Goal: Information Seeking & Learning: Learn about a topic

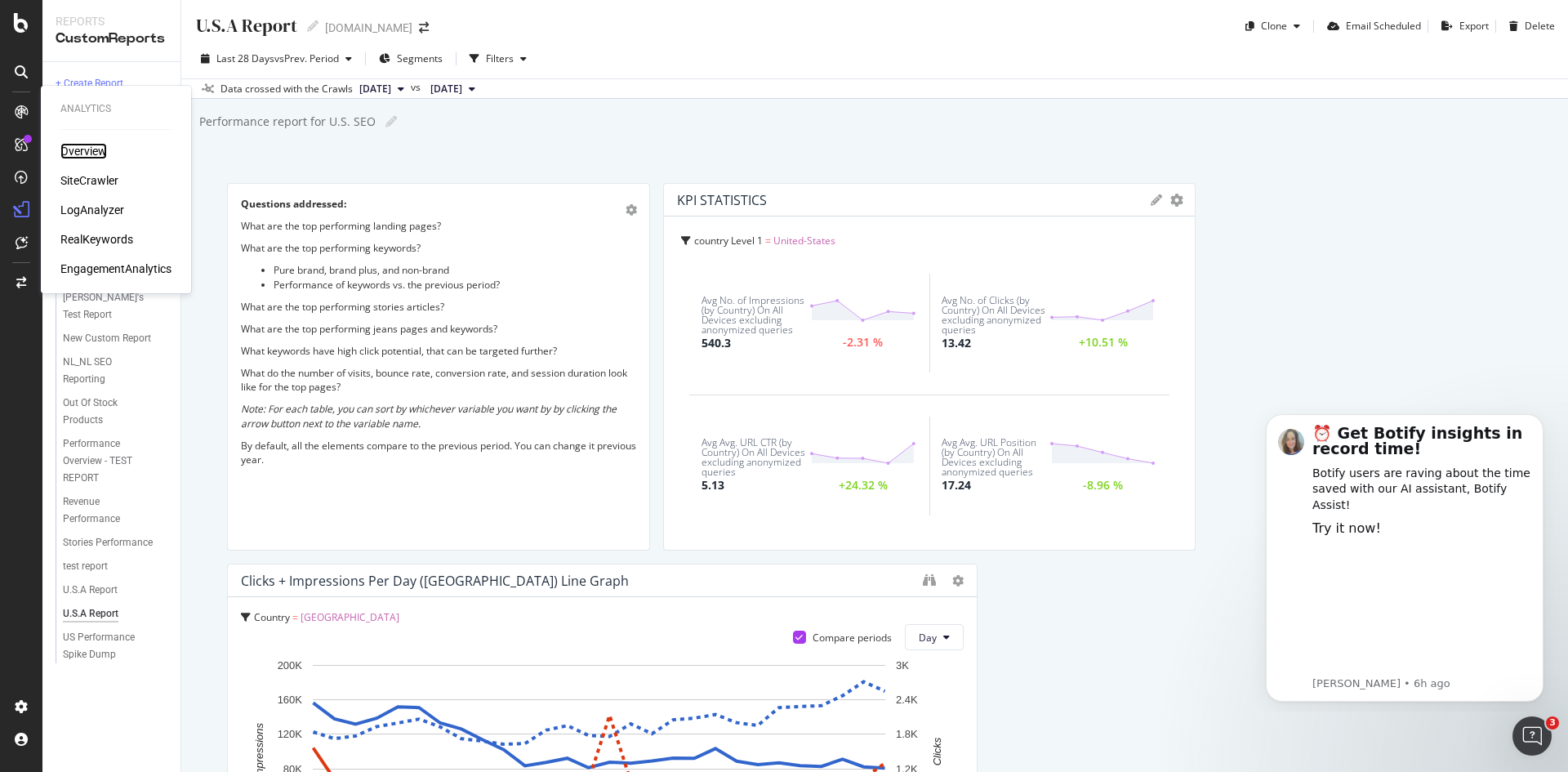
click at [91, 152] on div "Overview" at bounding box center [84, 151] width 46 height 16
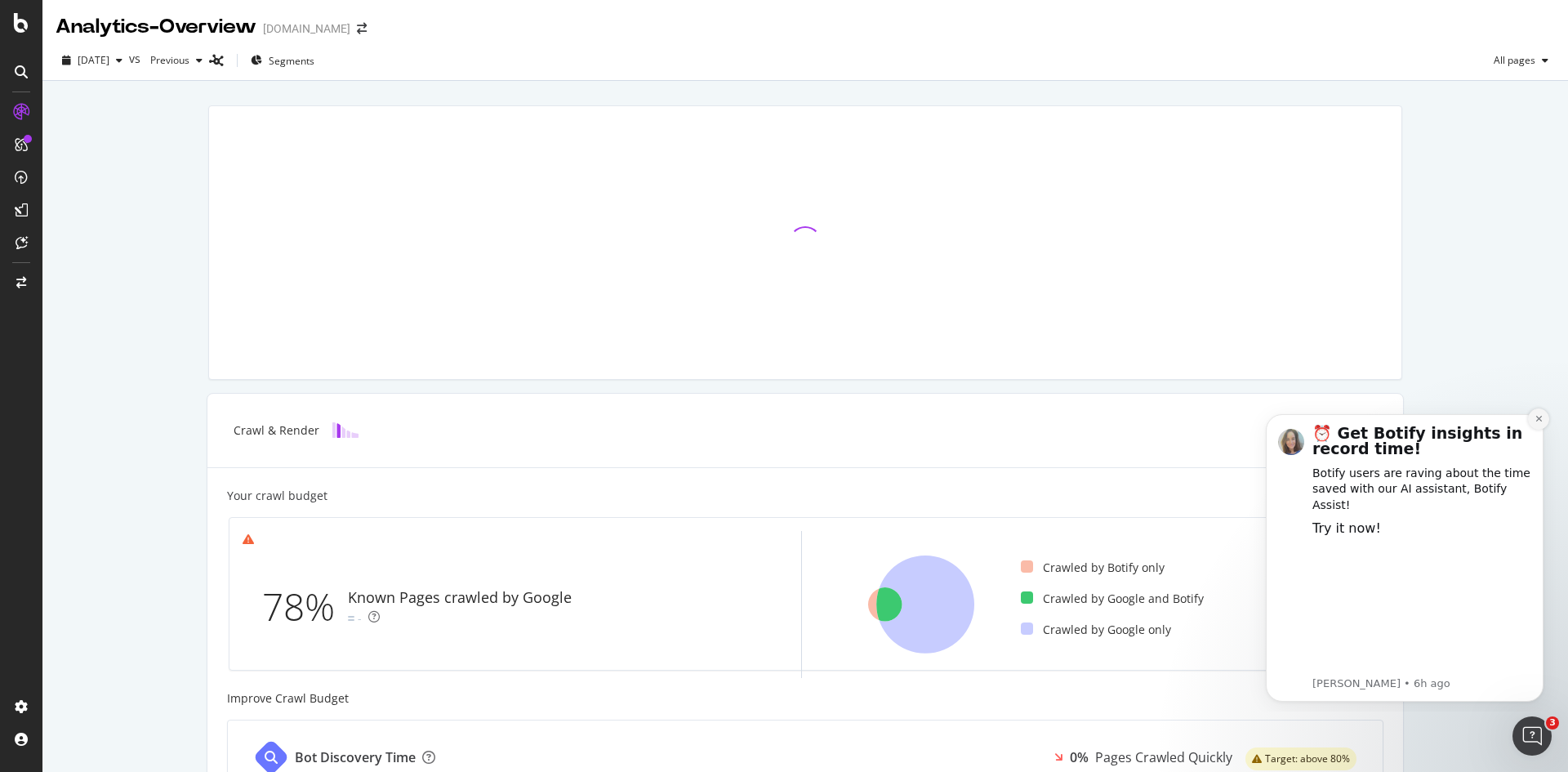
click at [1537, 419] on icon "Dismiss notification" at bounding box center [1539, 418] width 9 height 9
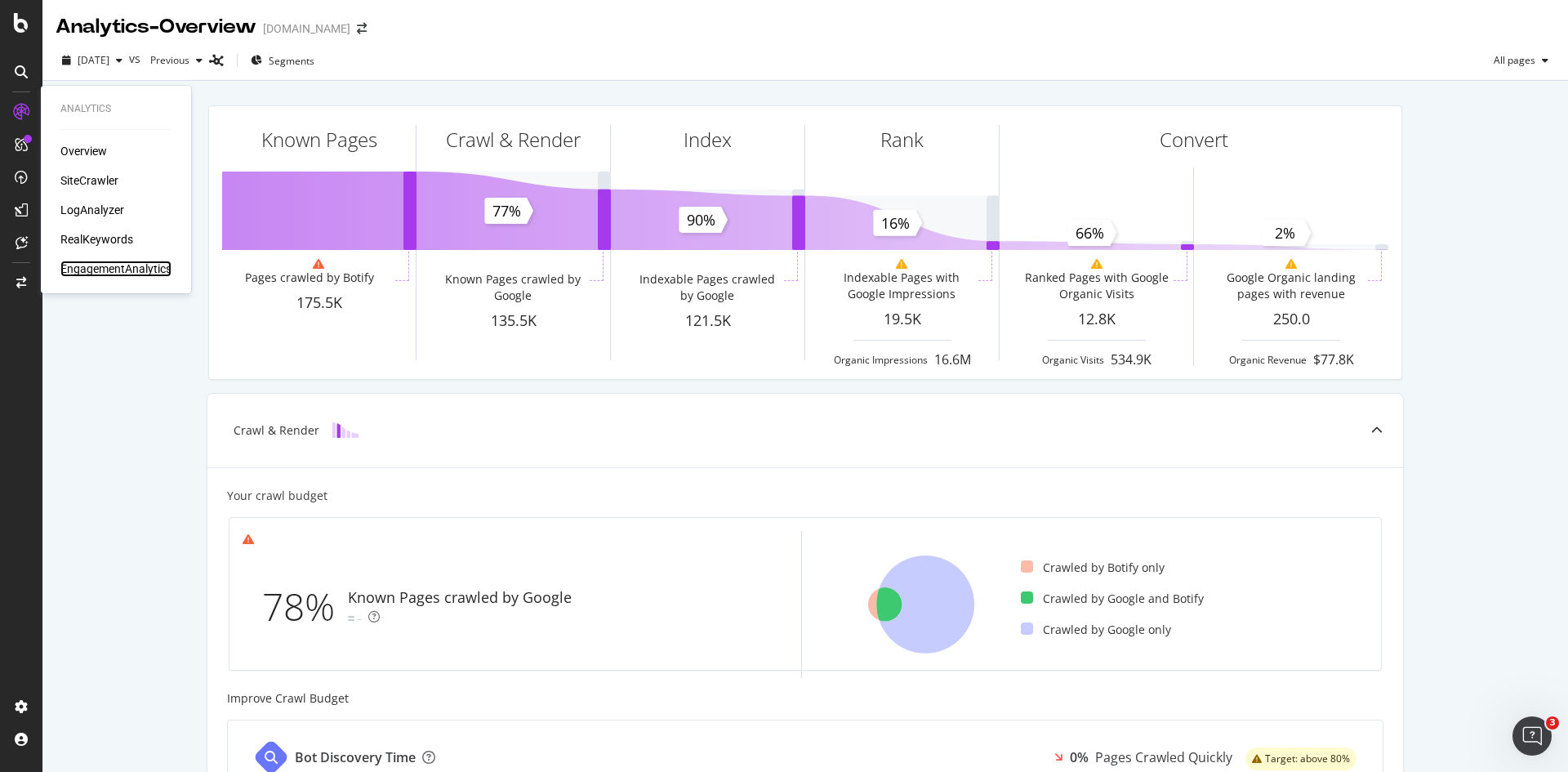
click at [99, 268] on div "EngagementAnalytics" at bounding box center [115, 268] width 111 height 16
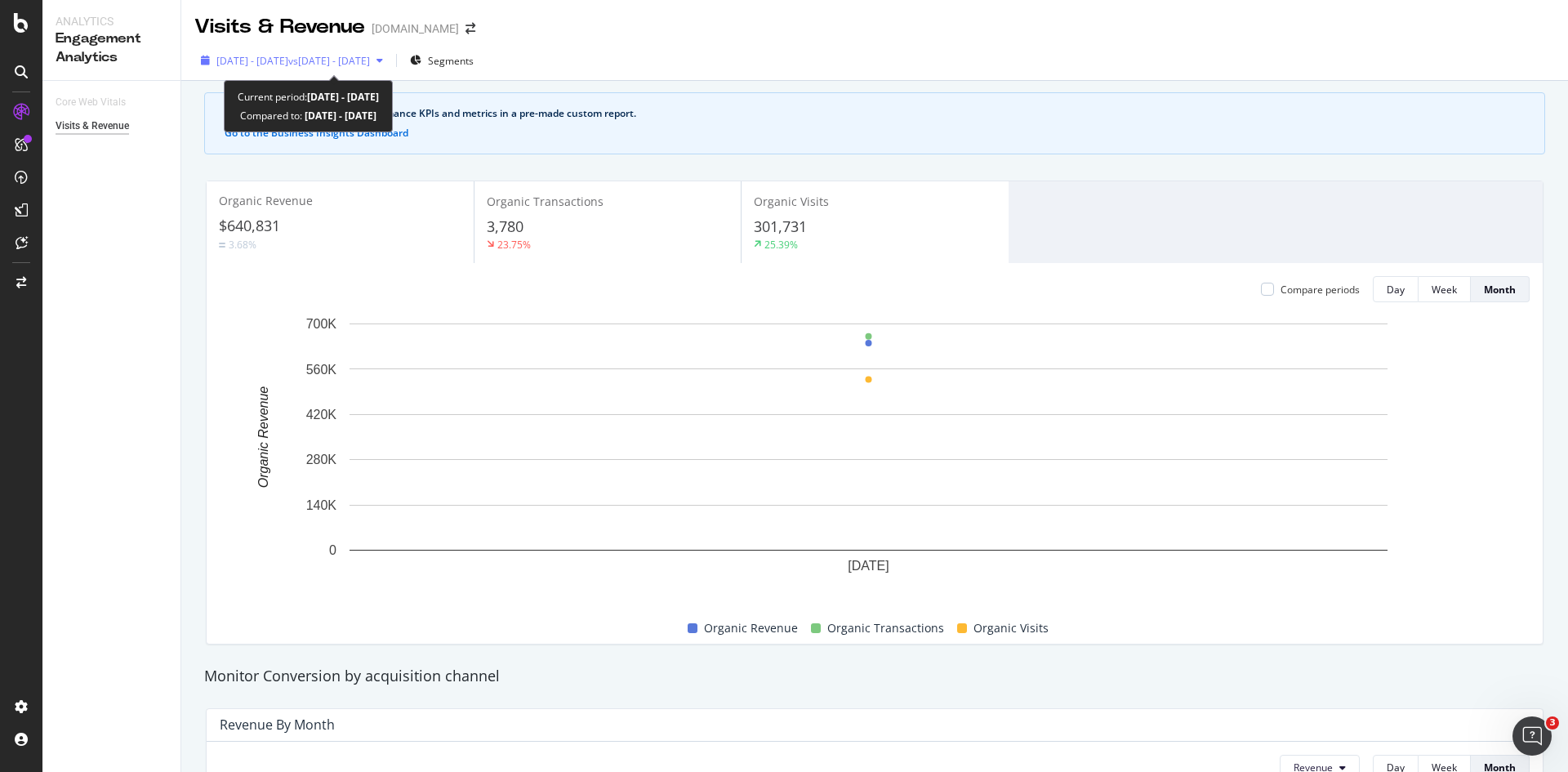
click at [383, 60] on icon "button" at bounding box center [379, 60] width 6 height 10
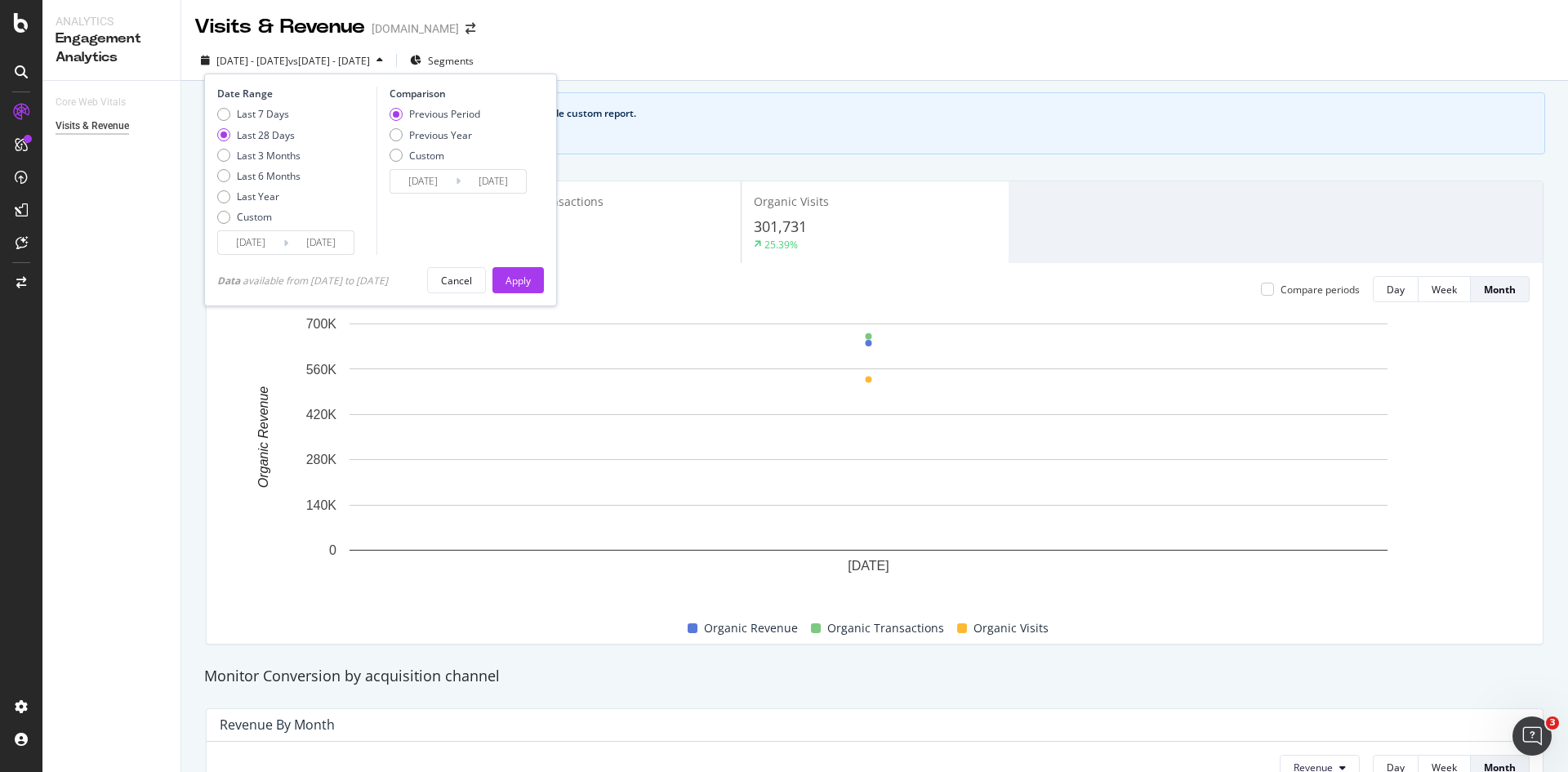
click at [271, 241] on input "2025/09/02" at bounding box center [251, 243] width 66 height 23
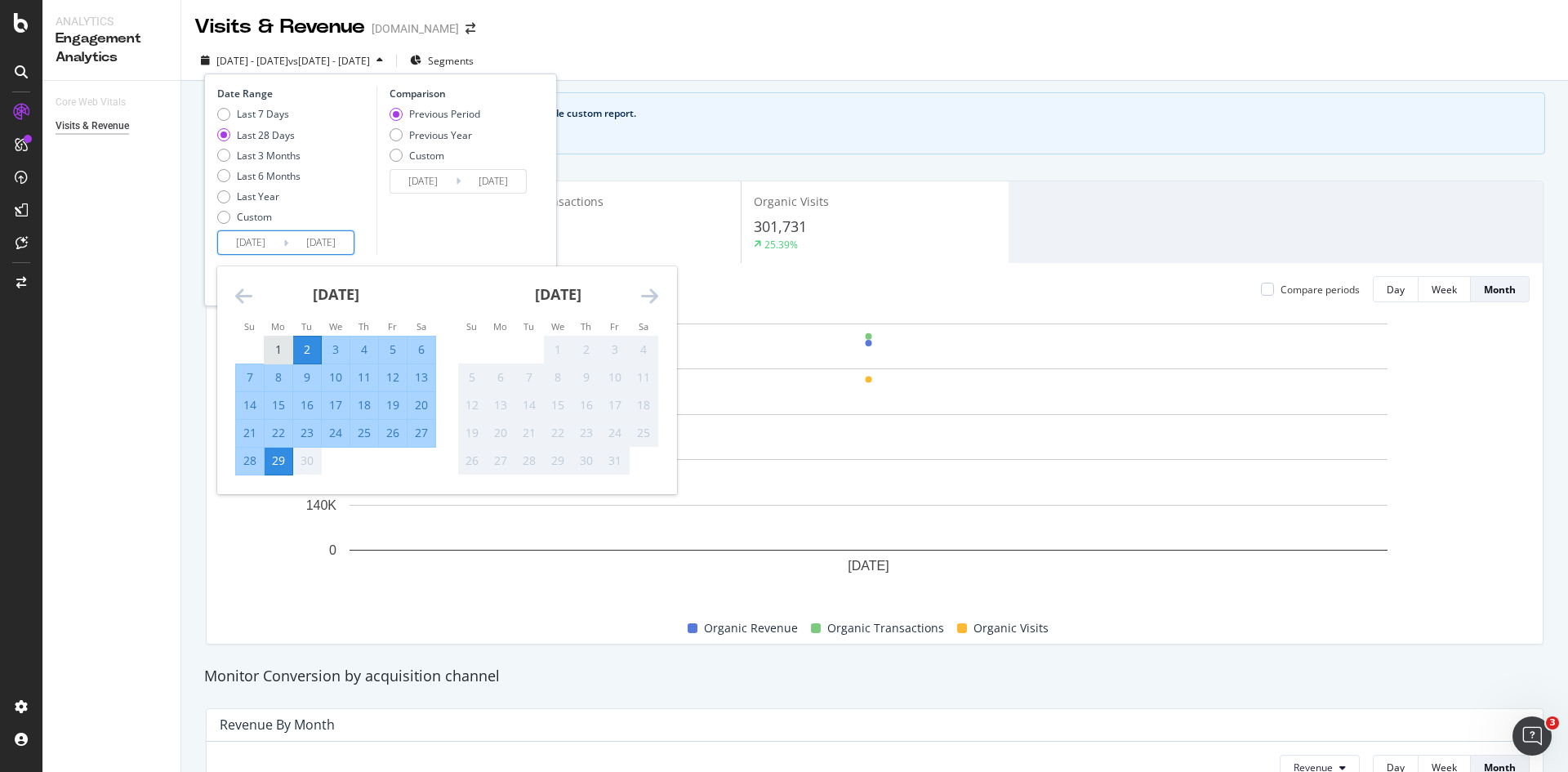
click at [282, 340] on div "1" at bounding box center [278, 350] width 28 height 27
type input "2025/09/01"
type input "2025/08/03"
type input "2025/08/31"
click at [311, 448] on div "30" at bounding box center [306, 461] width 28 height 27
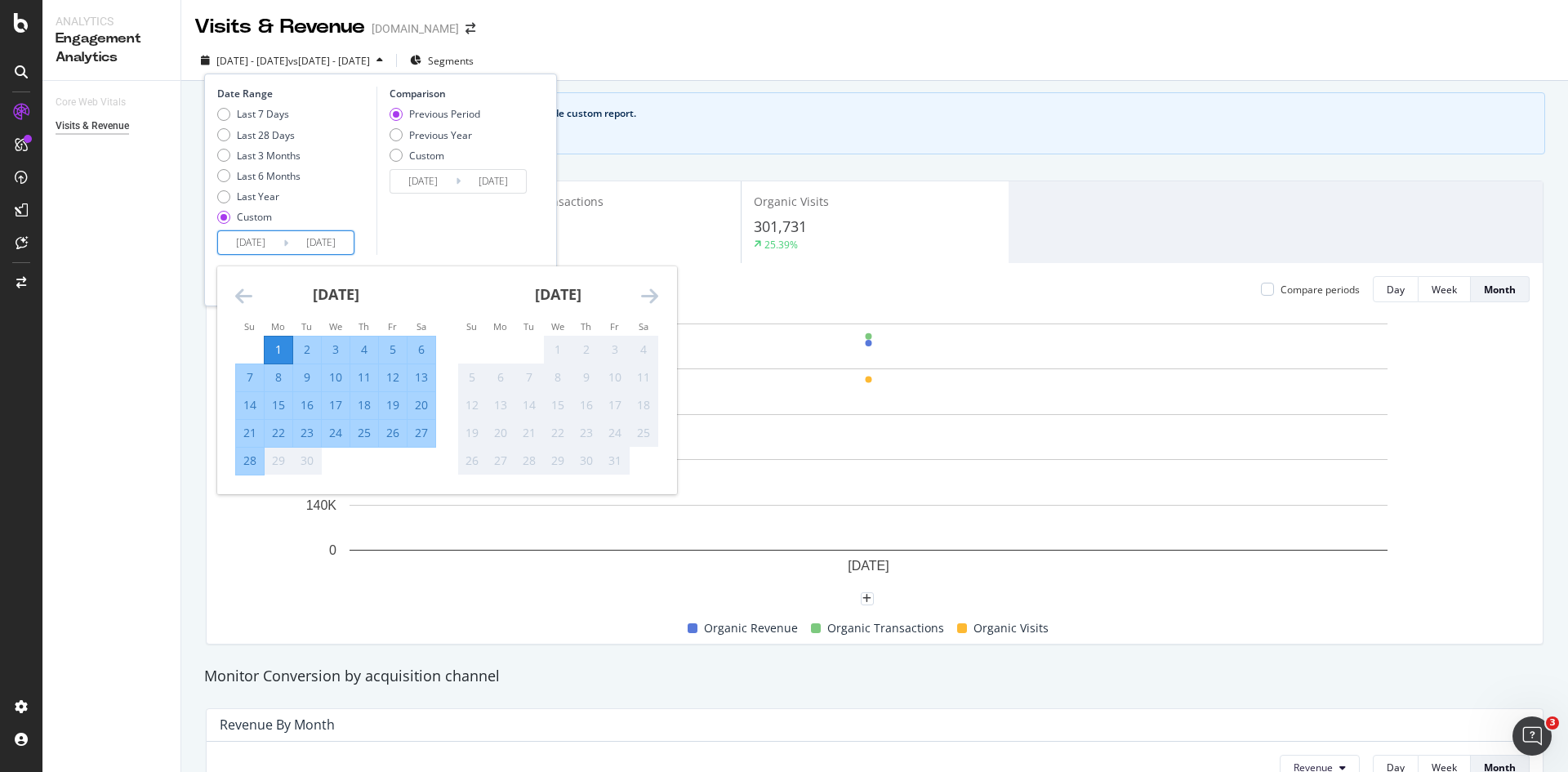
click at [338, 241] on input "2025/09/29" at bounding box center [322, 243] width 66 height 23
click at [402, 113] on div "Previous Period" at bounding box center [396, 114] width 13 height 13
type input "2025/09/29"
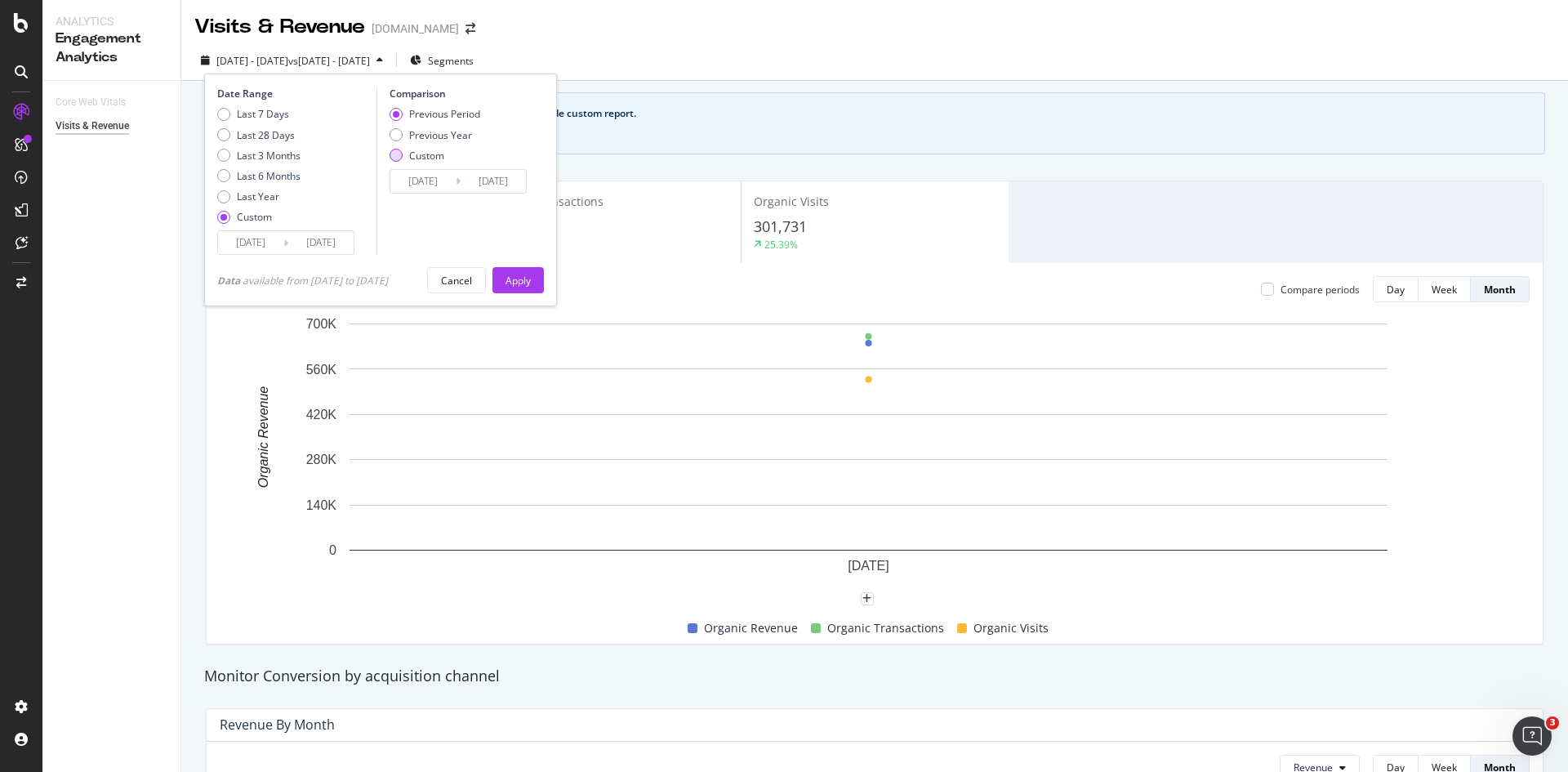
click at [402, 153] on div "Custom" at bounding box center [396, 155] width 13 height 13
click at [452, 184] on input "2025/08/03" at bounding box center [423, 181] width 66 height 23
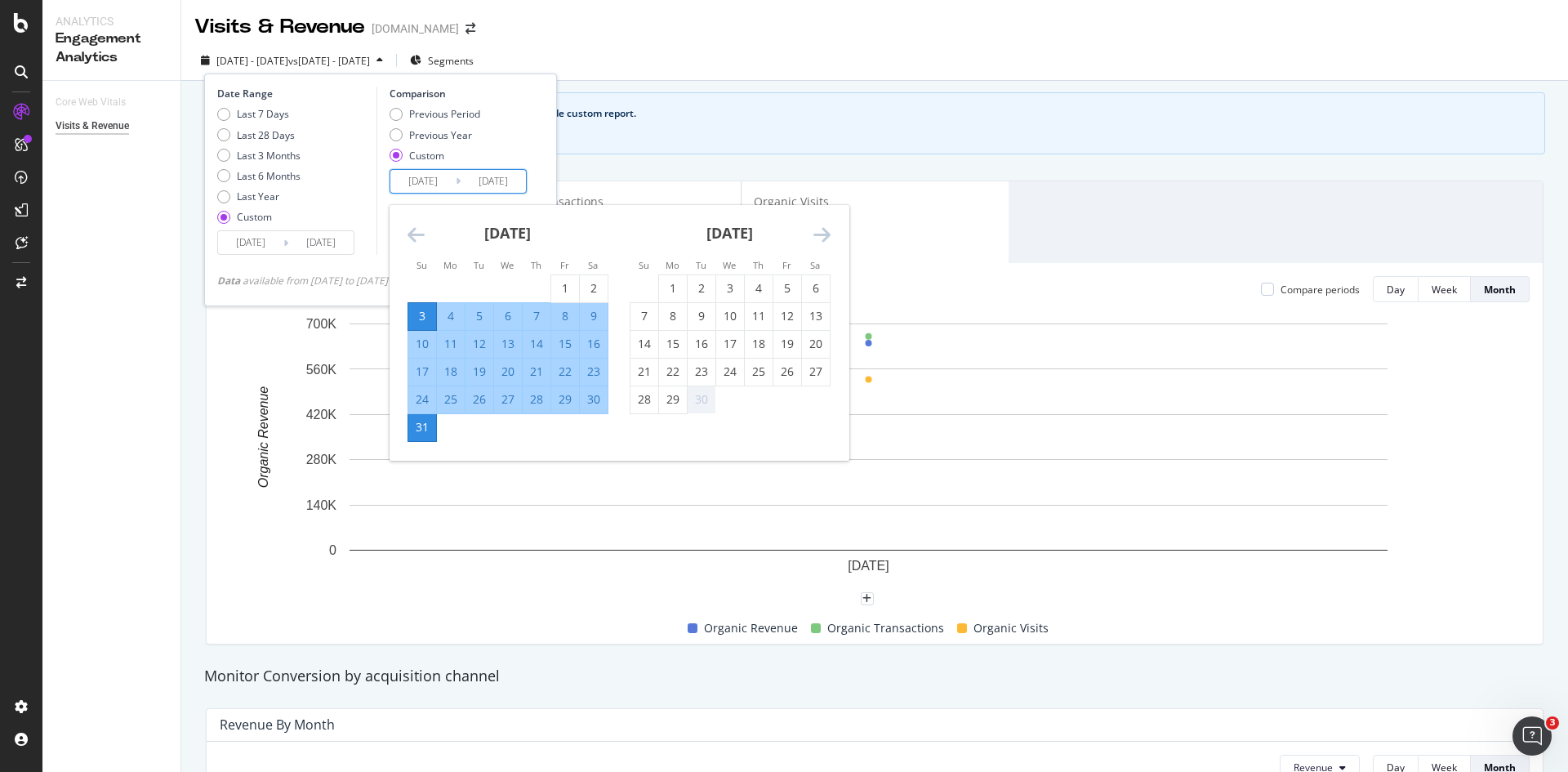
click at [482, 315] on div "5" at bounding box center [479, 316] width 28 height 16
type input "2025/08/05"
click at [552, 130] on div "Date Range Last 7 Days Last 28 Days Last 3 Months Last 6 Months Last Year Custo…" at bounding box center [380, 190] width 353 height 233
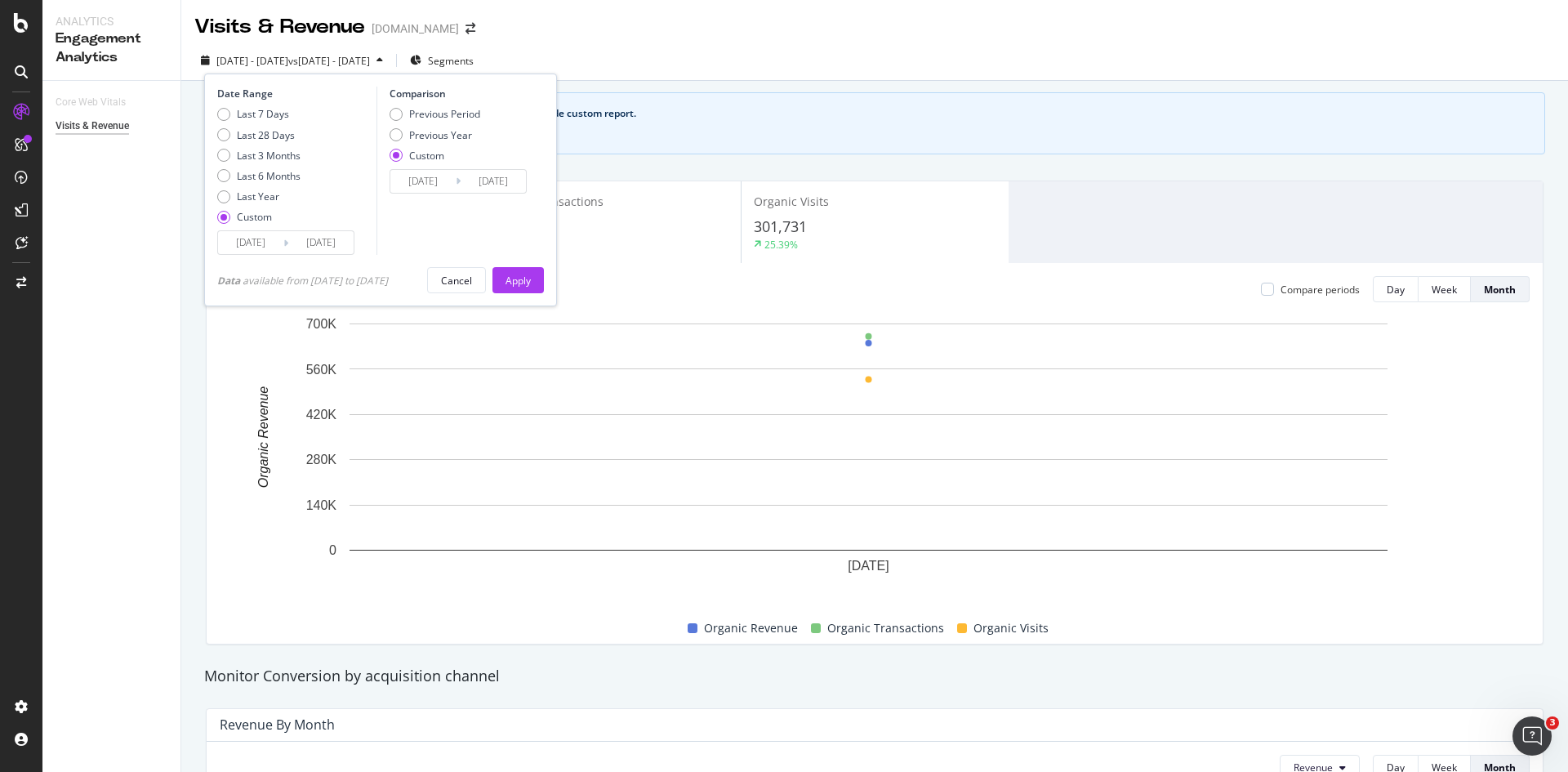
click at [327, 245] on input "2025/09/29" at bounding box center [322, 243] width 66 height 23
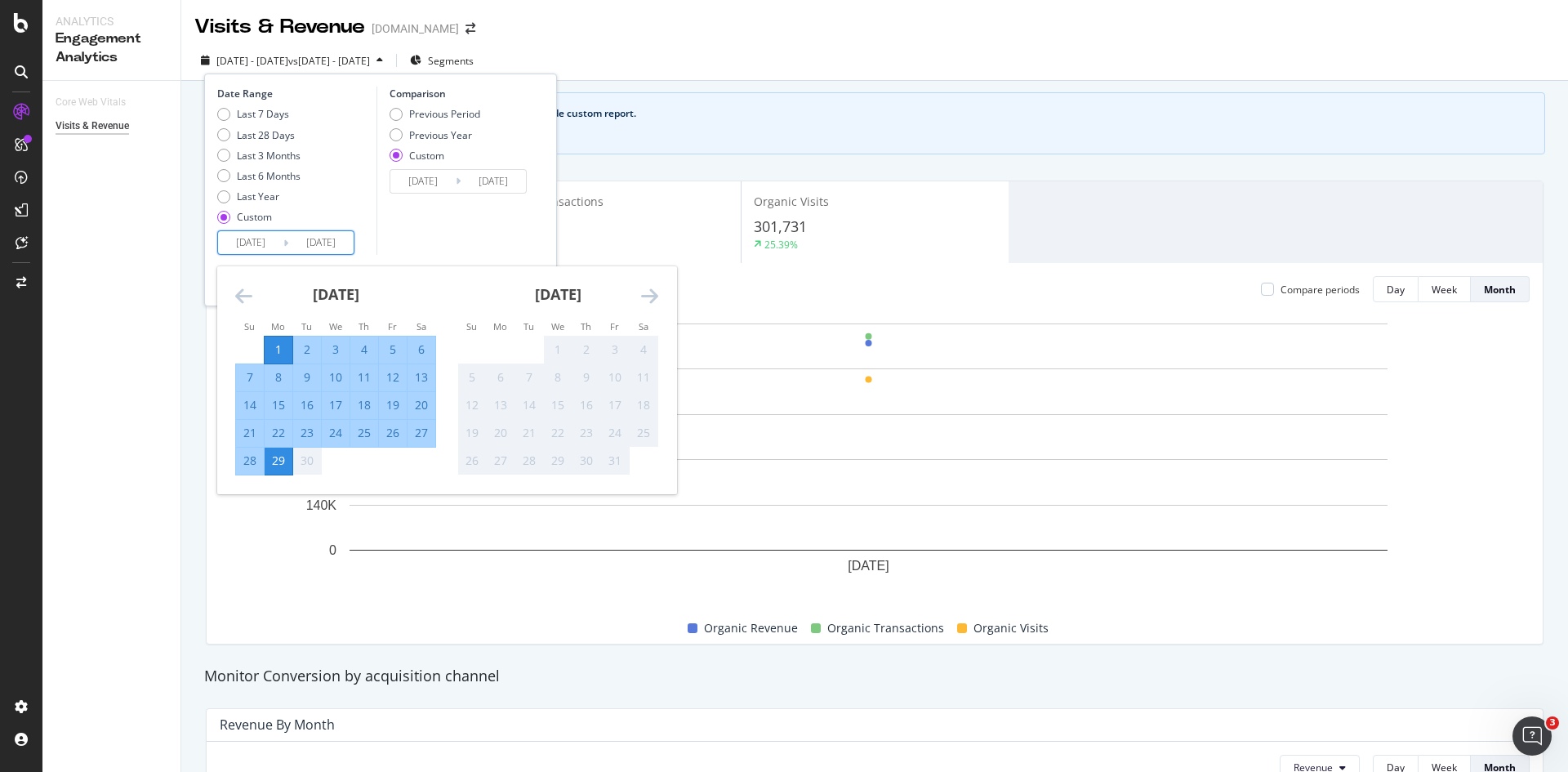
click at [335, 241] on input "2025/09/29" at bounding box center [322, 243] width 66 height 23
click at [346, 243] on input "2025/09/29" at bounding box center [322, 243] width 66 height 23
click at [447, 258] on div "Date Range Last 7 Days Last 28 Days Last 3 Months Last 6 Months Last Year Custo…" at bounding box center [380, 190] width 353 height 233
type input "2025/09/29"
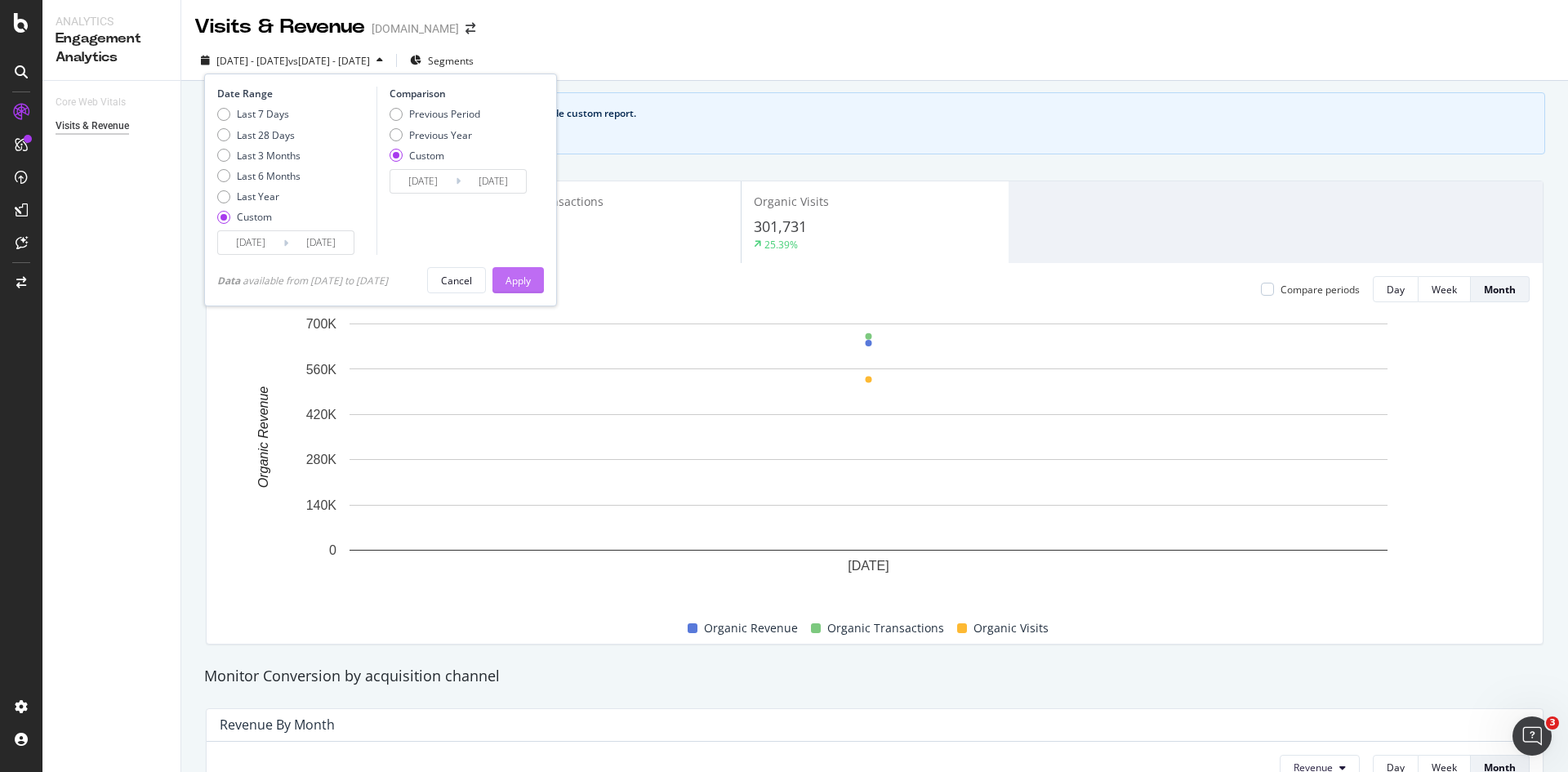
click at [531, 281] on div "Apply" at bounding box center [518, 281] width 25 height 14
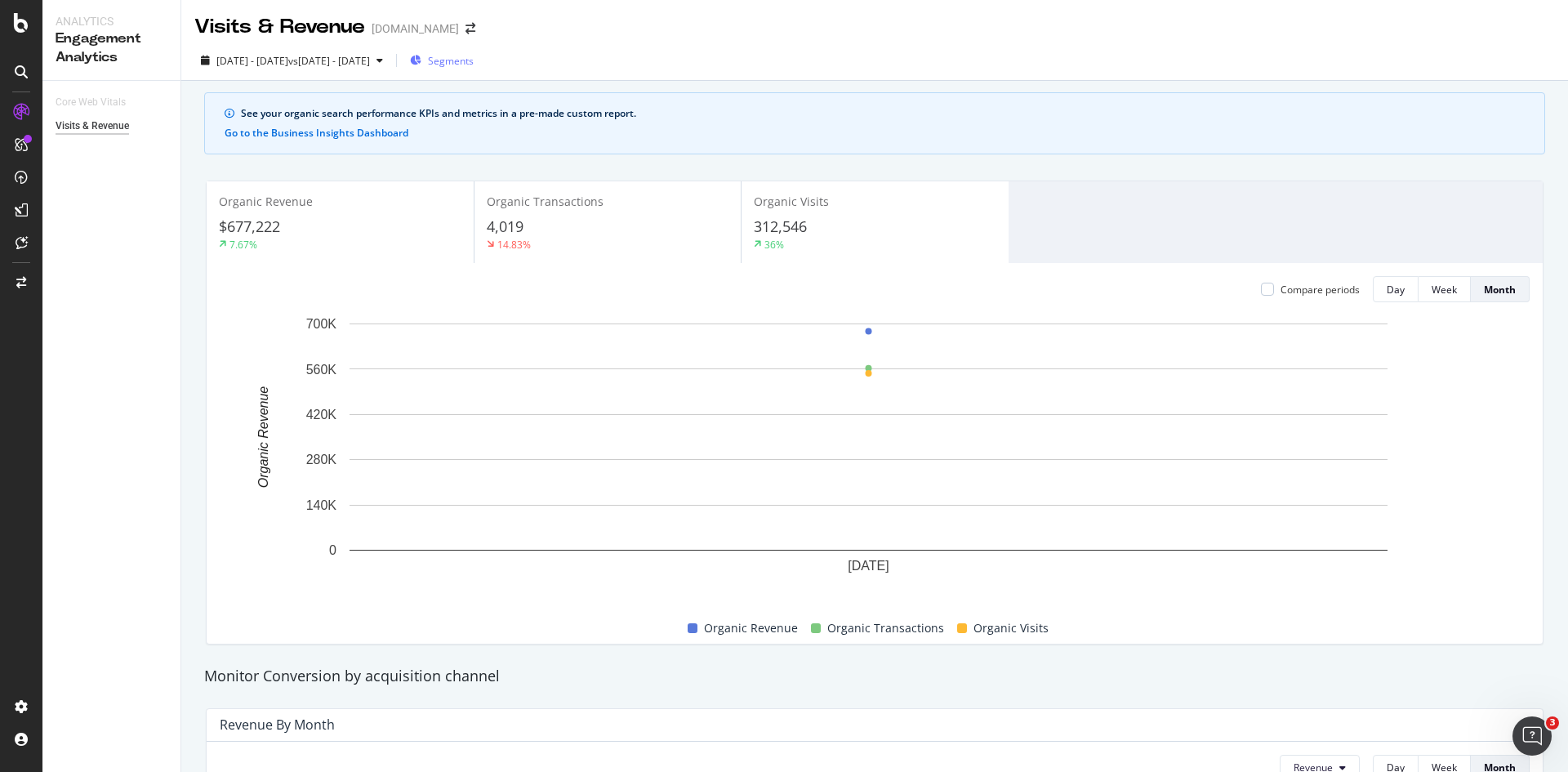
click at [474, 62] on span "Segments" at bounding box center [450, 61] width 45 height 14
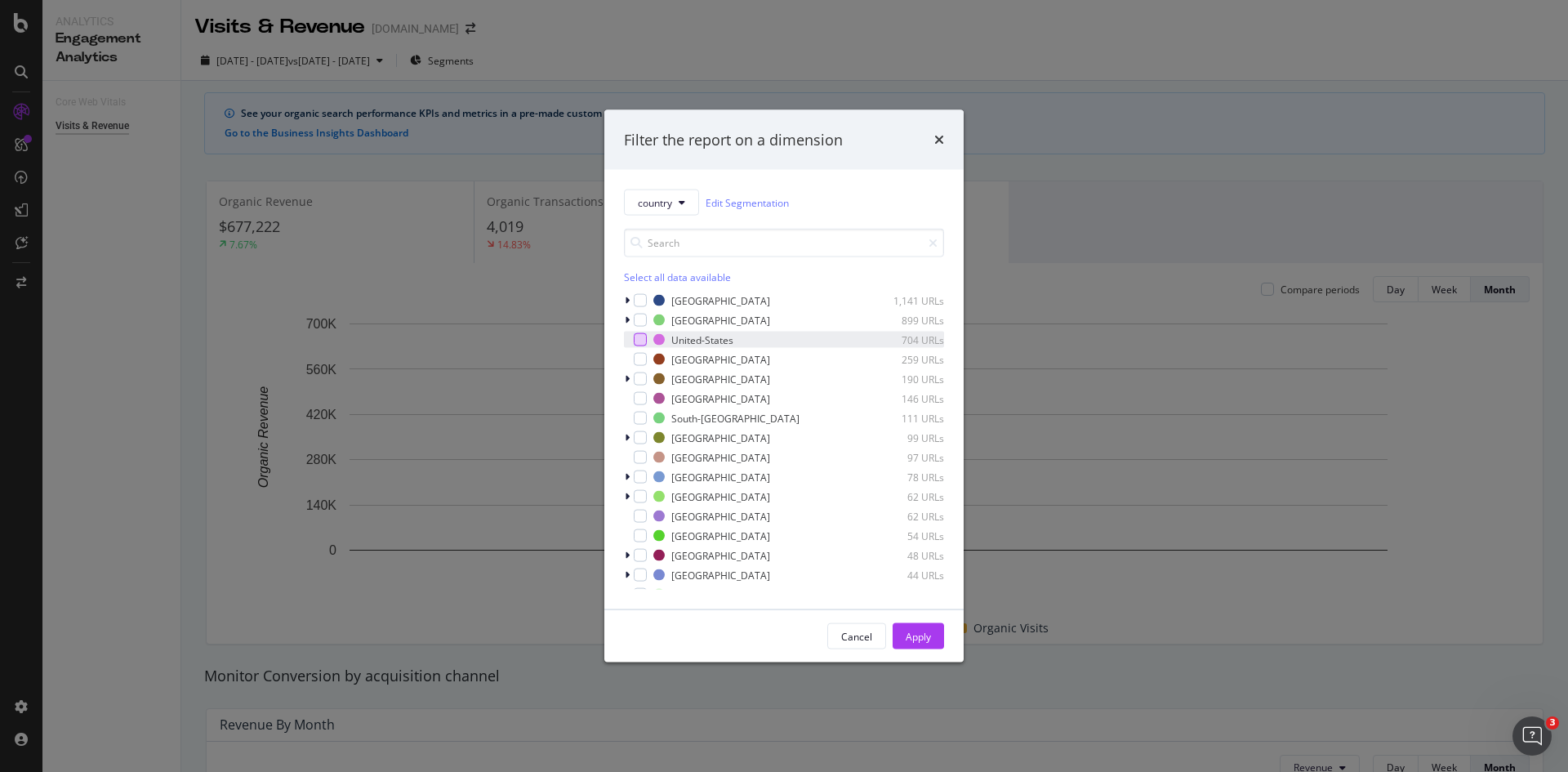
click at [642, 343] on div "modal" at bounding box center [640, 339] width 13 height 13
click at [922, 635] on div "Apply" at bounding box center [919, 636] width 25 height 14
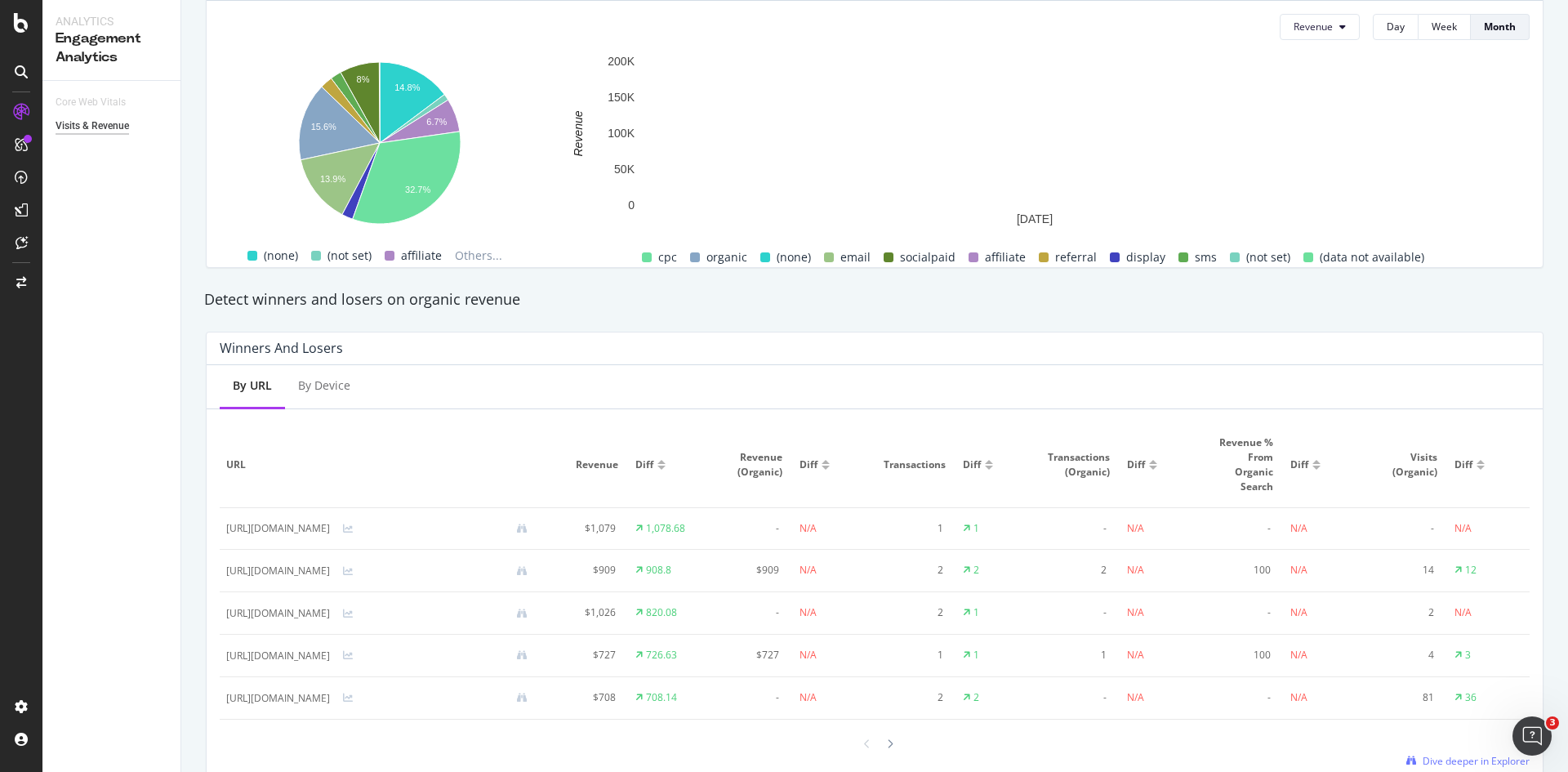
scroll to position [833, 0]
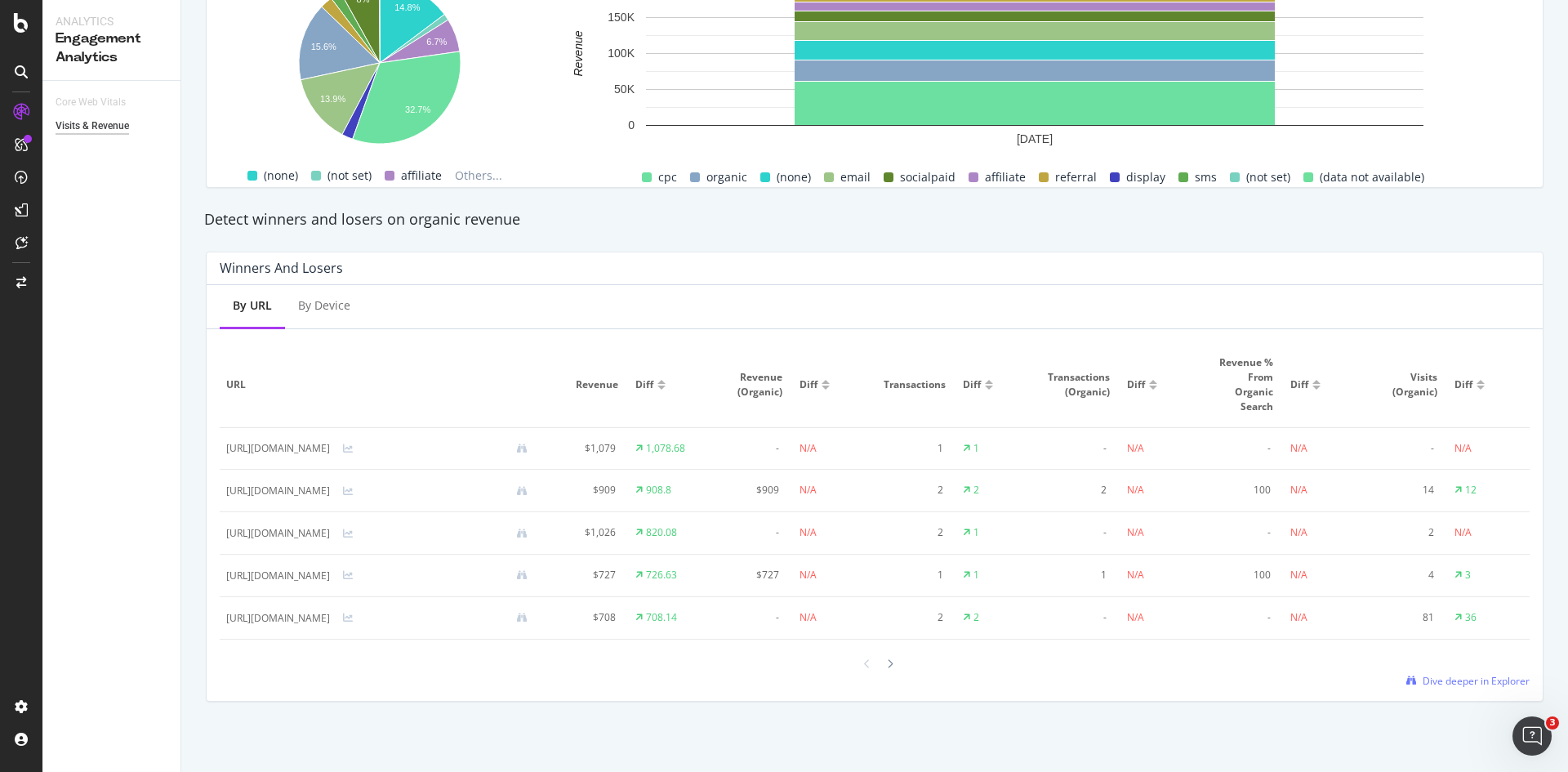
click at [324, 298] on div "By Device" at bounding box center [324, 306] width 52 height 16
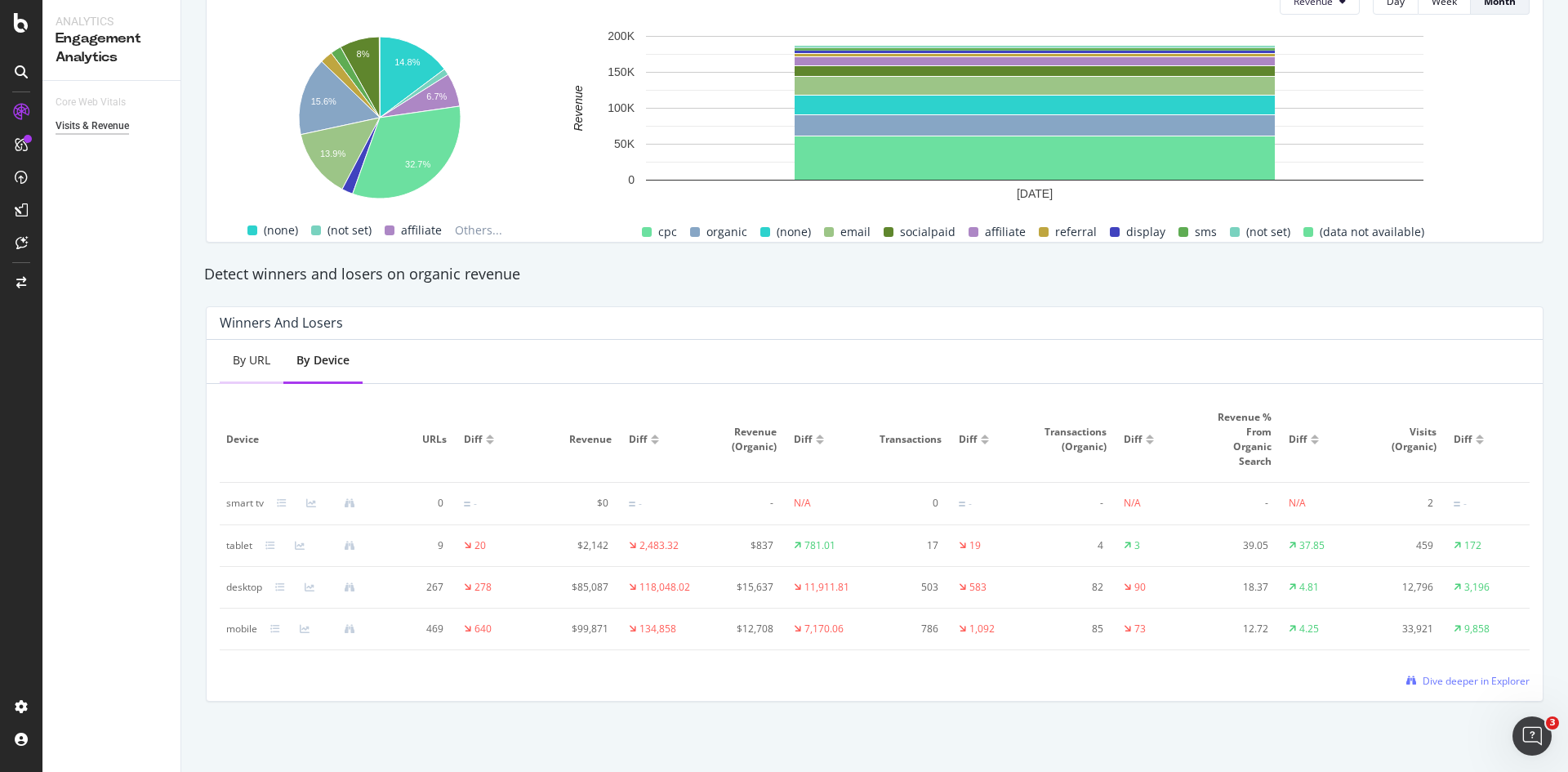
click at [261, 370] on div "By URL" at bounding box center [251, 362] width 64 height 45
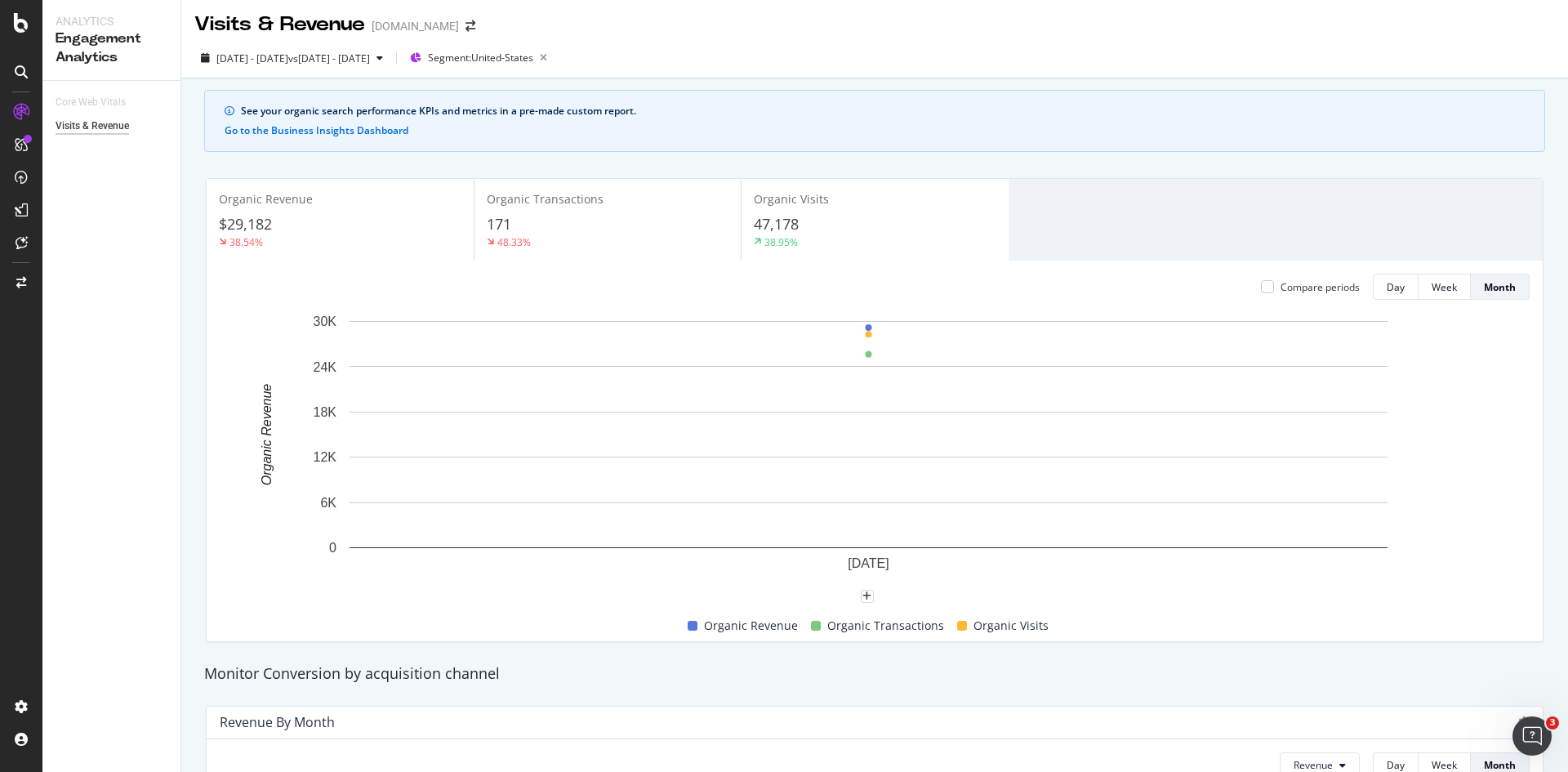
scroll to position [0, 0]
click at [871, 596] on icon "plus" at bounding box center [867, 598] width 9 height 10
click at [867, 599] on icon "plus" at bounding box center [867, 598] width 9 height 10
click at [1245, 602] on div at bounding box center [874, 605] width 1310 height 13
click at [1443, 294] on div "Week" at bounding box center [1445, 290] width 25 height 14
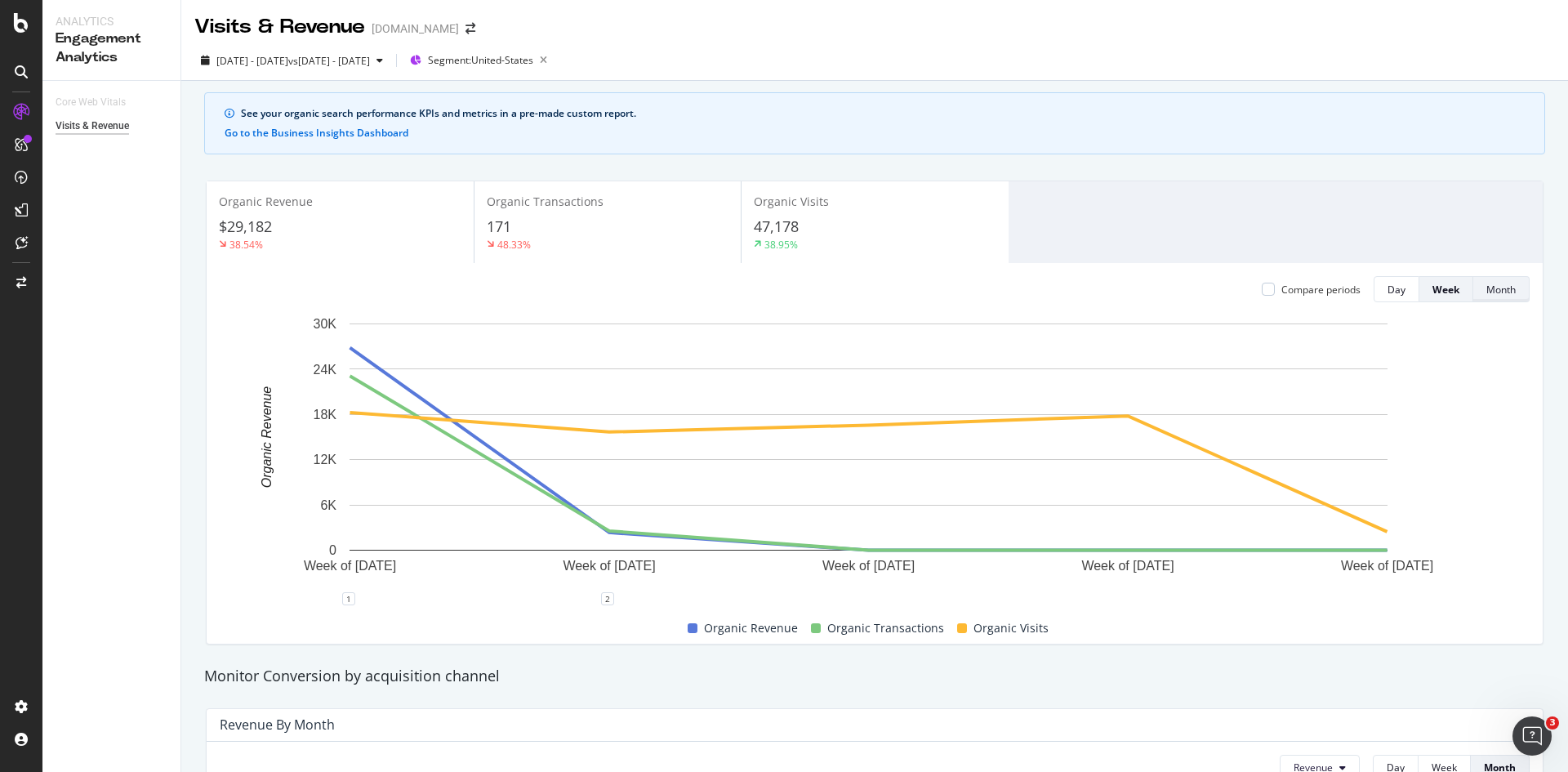
click at [1487, 286] on div "Month" at bounding box center [1500, 290] width 29 height 14
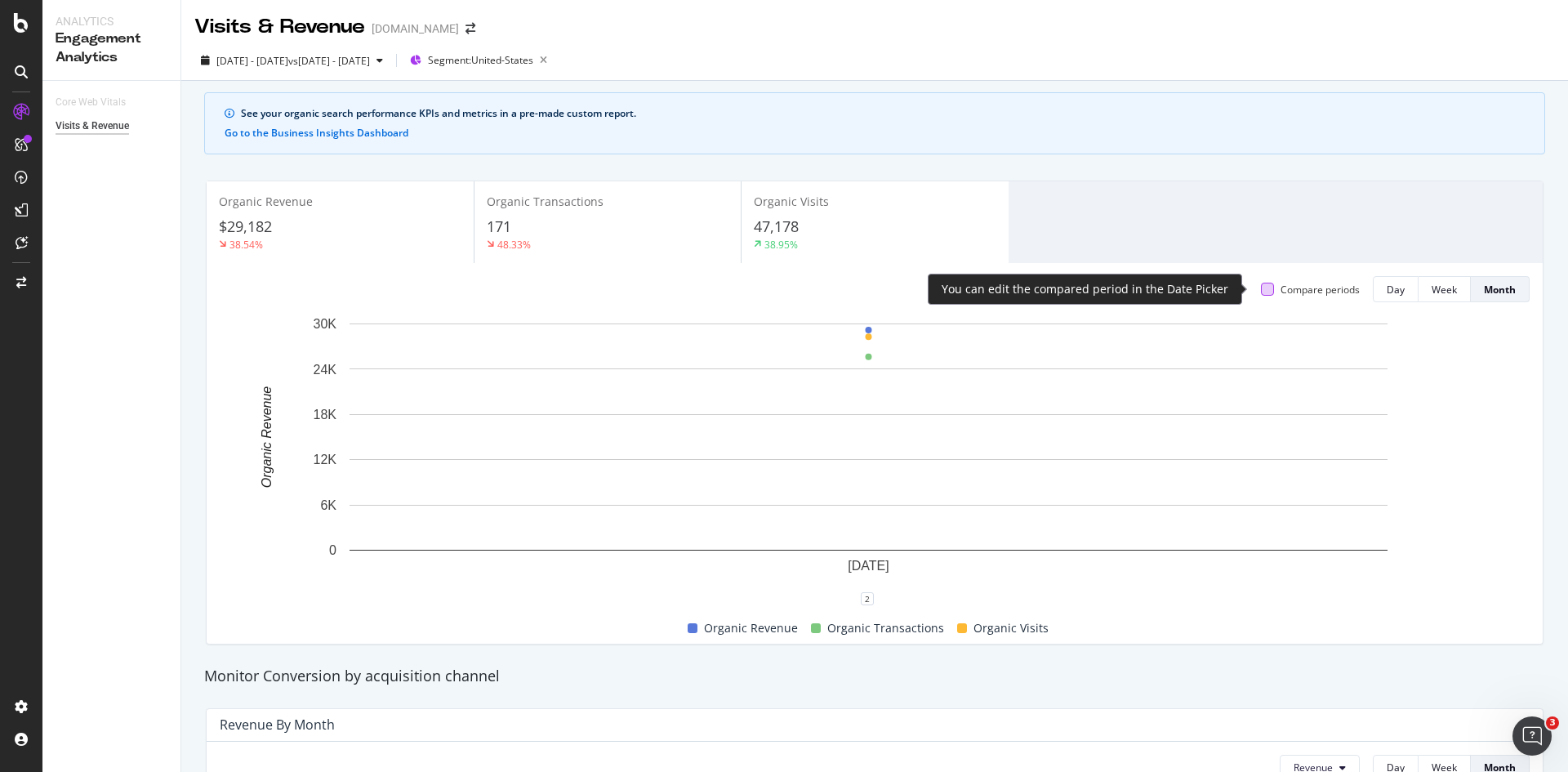
click at [1261, 292] on div at bounding box center [1267, 289] width 13 height 13
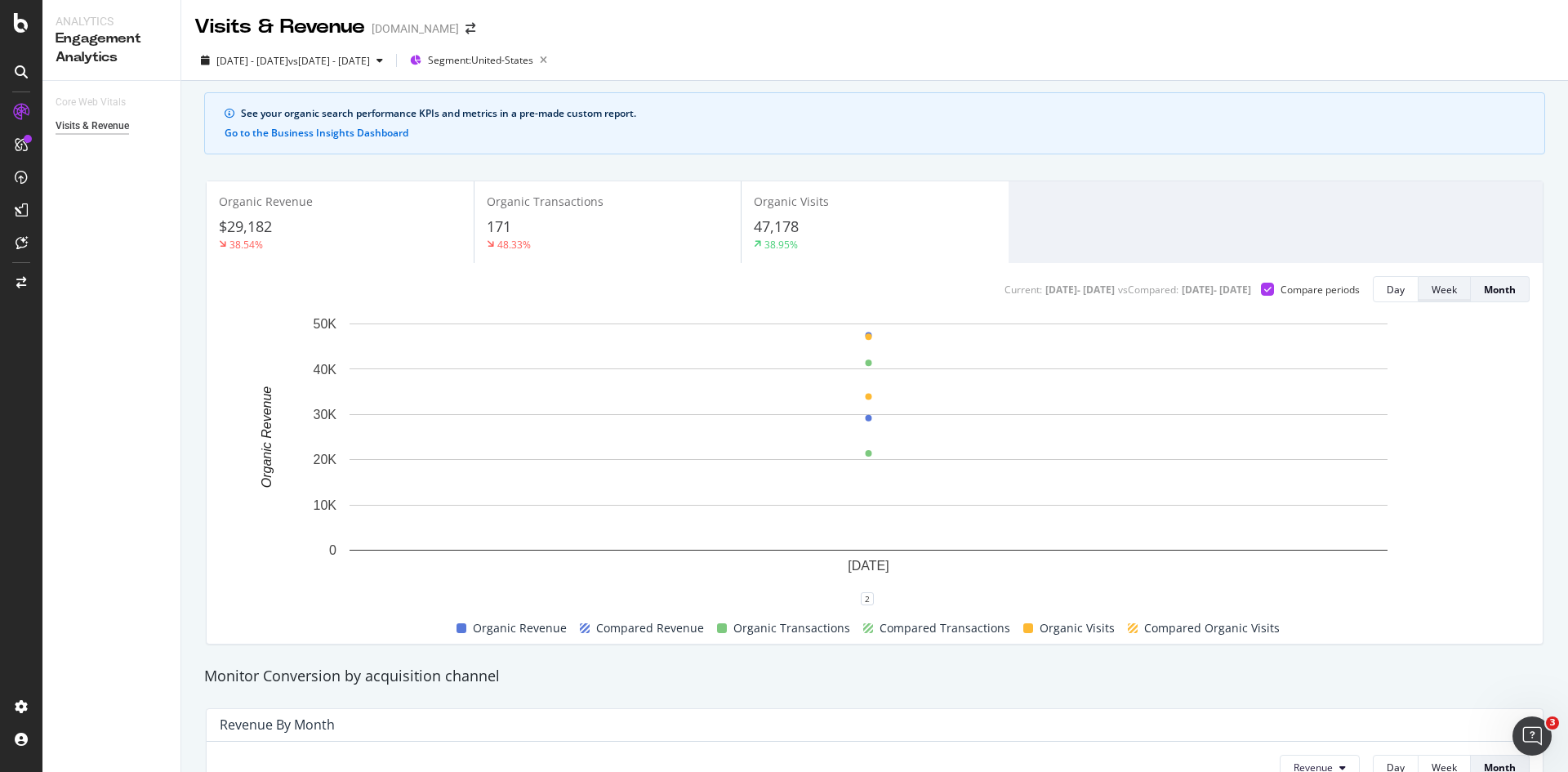
click at [1432, 293] on div "Week" at bounding box center [1445, 290] width 25 height 14
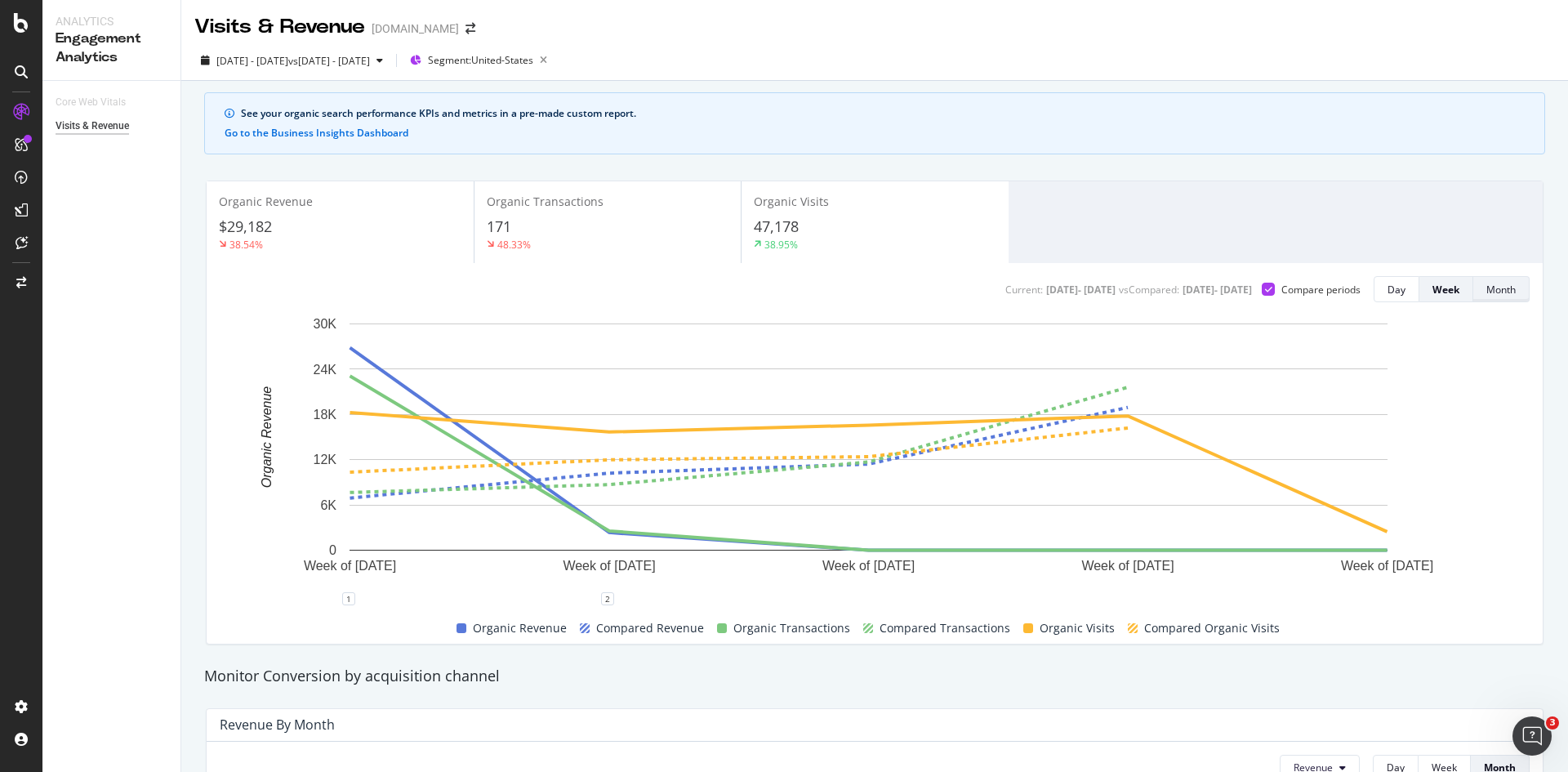
click at [1474, 290] on button "Month" at bounding box center [1501, 289] width 56 height 26
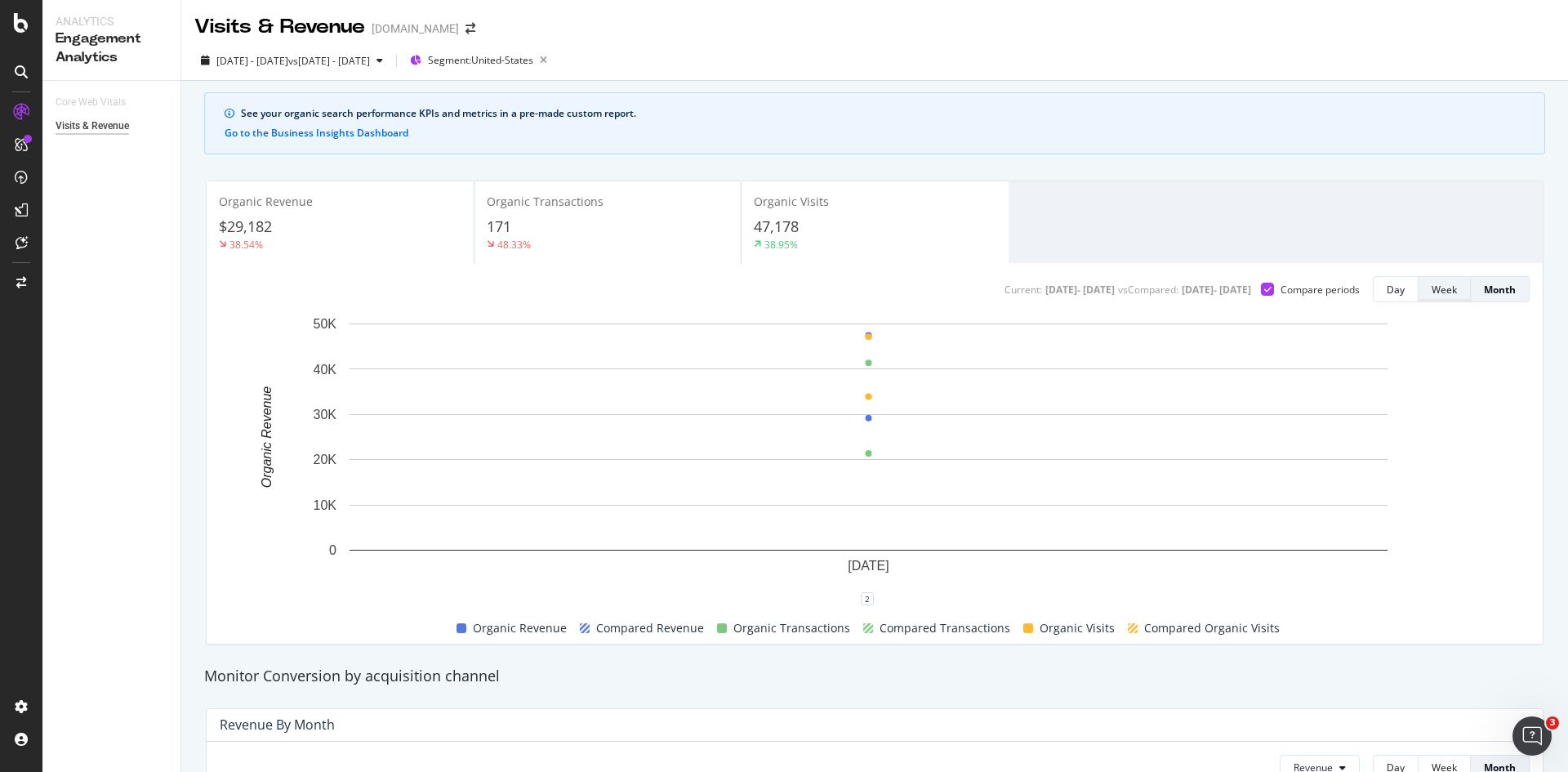
click at [1419, 290] on button "Week" at bounding box center [1445, 289] width 52 height 26
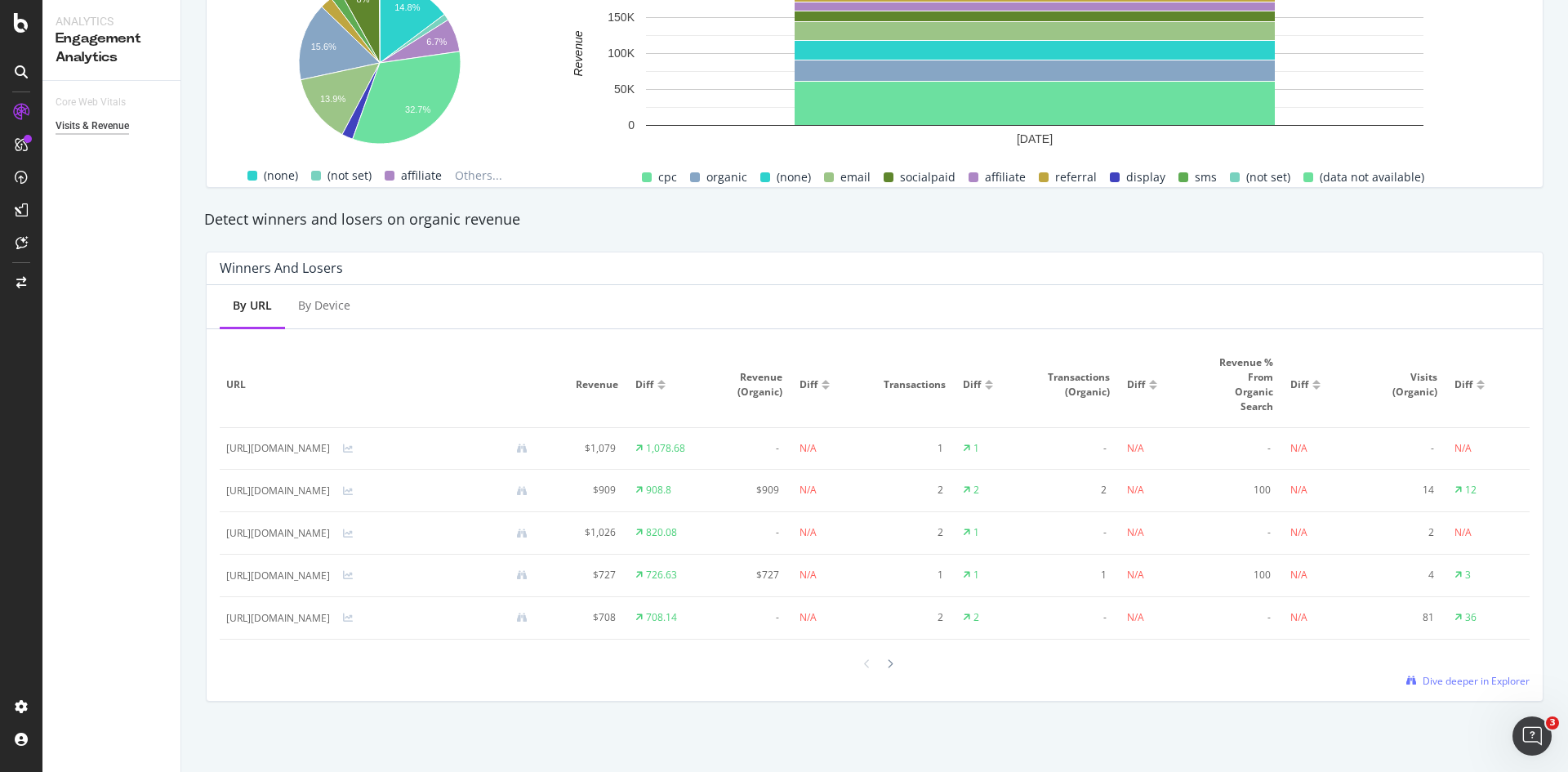
click at [306, 298] on div "By Device" at bounding box center [324, 306] width 52 height 16
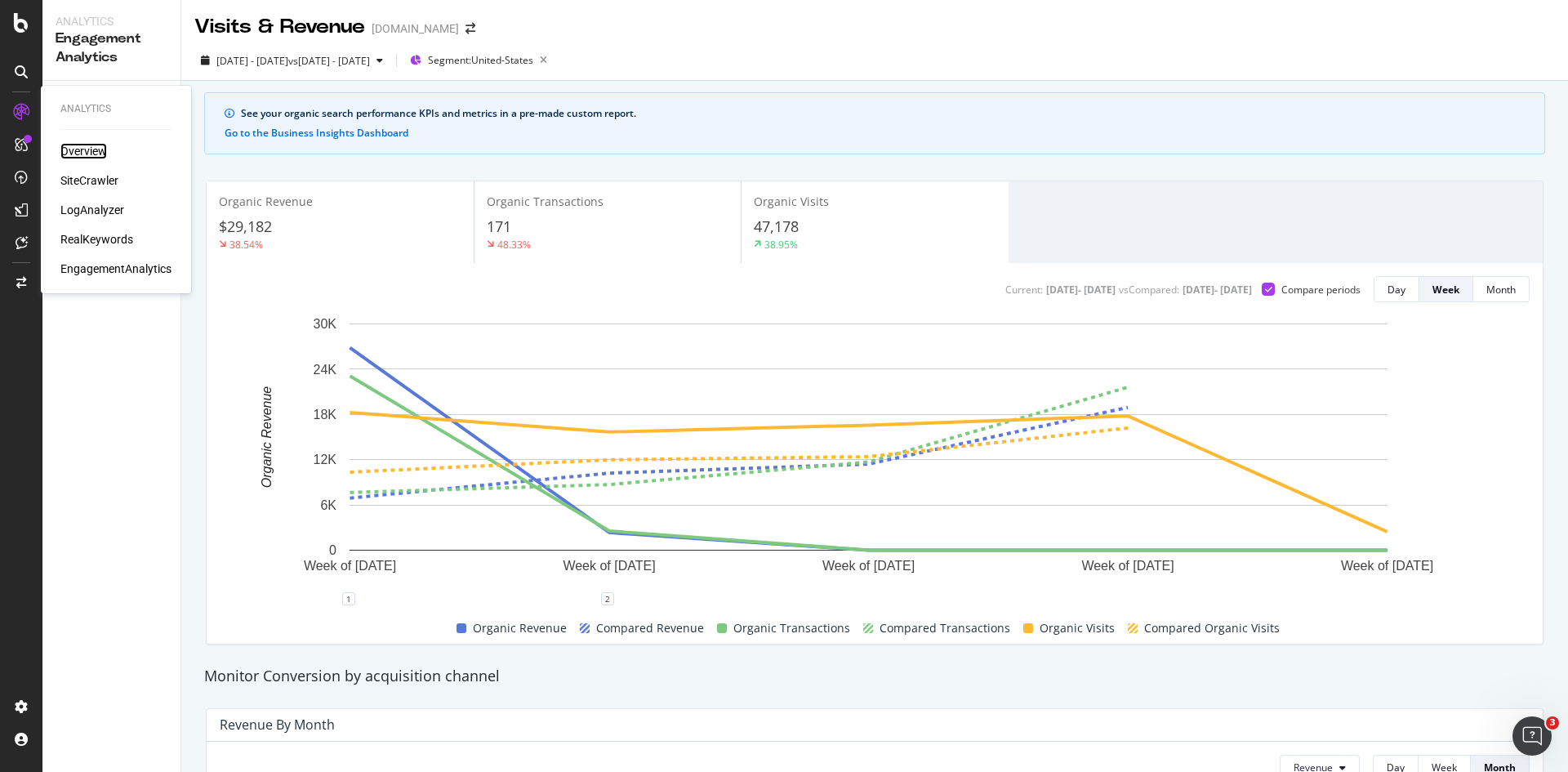
click at [79, 147] on div "Overview" at bounding box center [84, 151] width 46 height 16
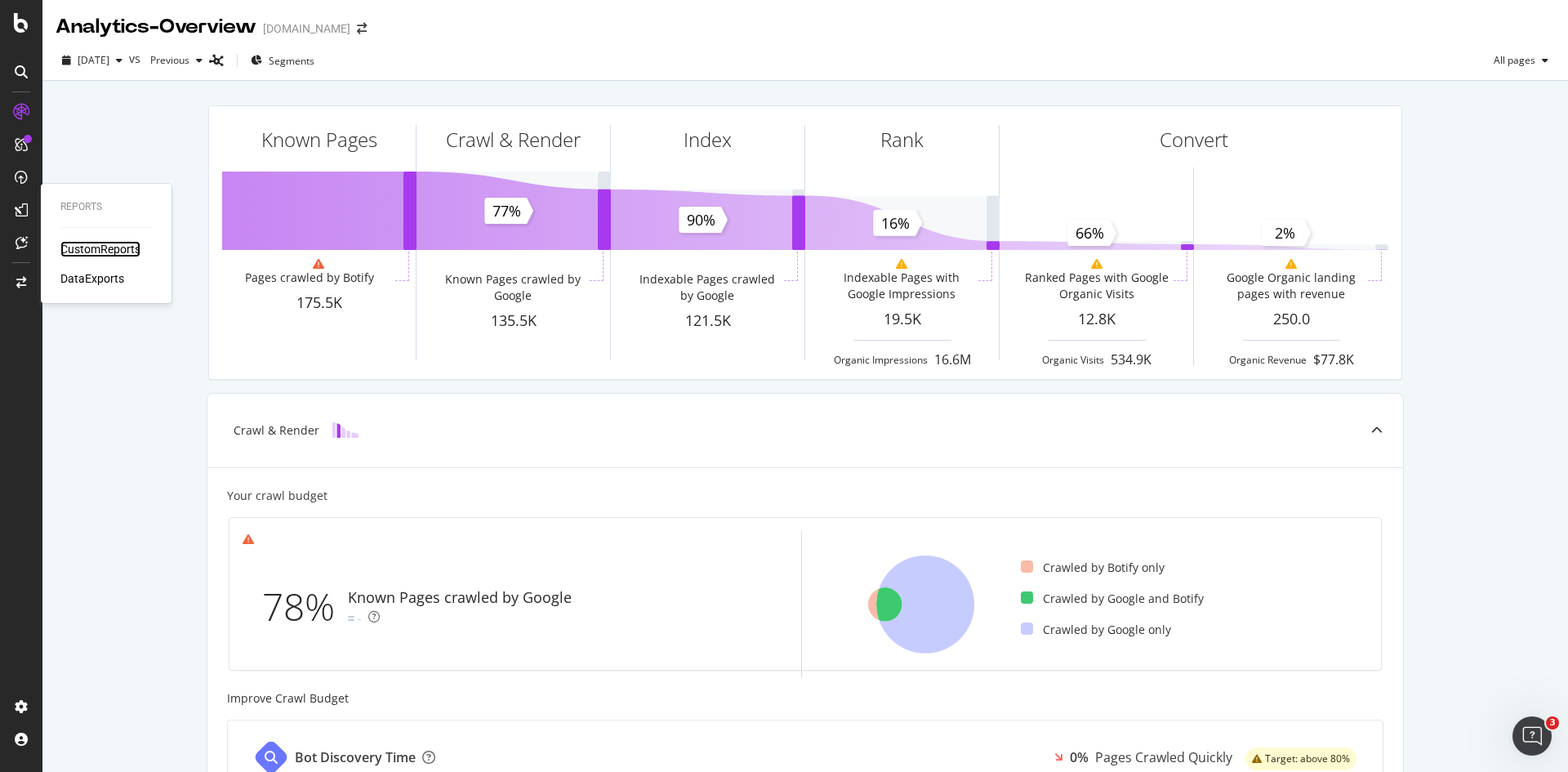
click at [109, 247] on div "CustomReports" at bounding box center [100, 249] width 80 height 16
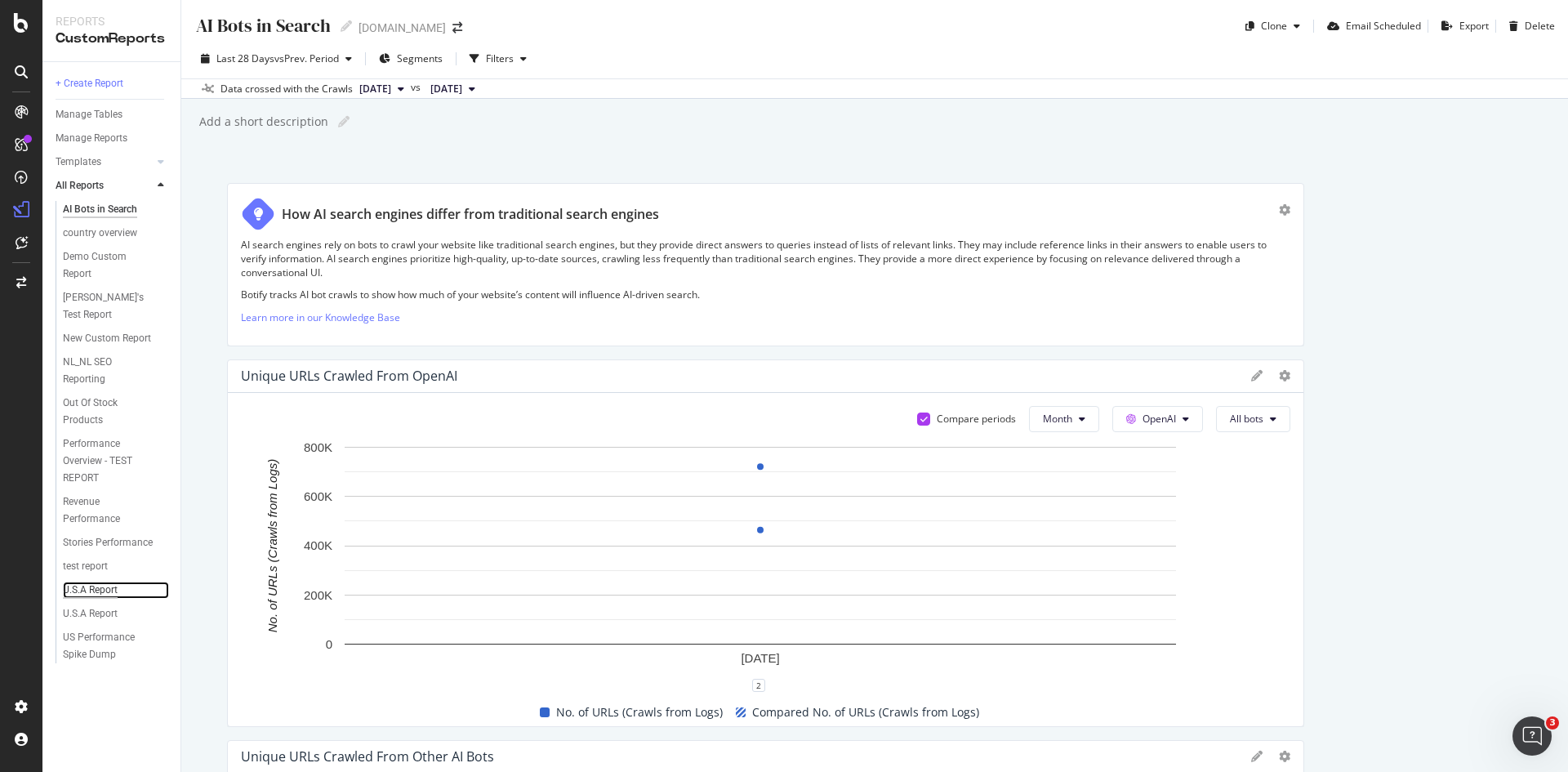
click at [89, 582] on div "U.S.A Report" at bounding box center [91, 590] width 55 height 17
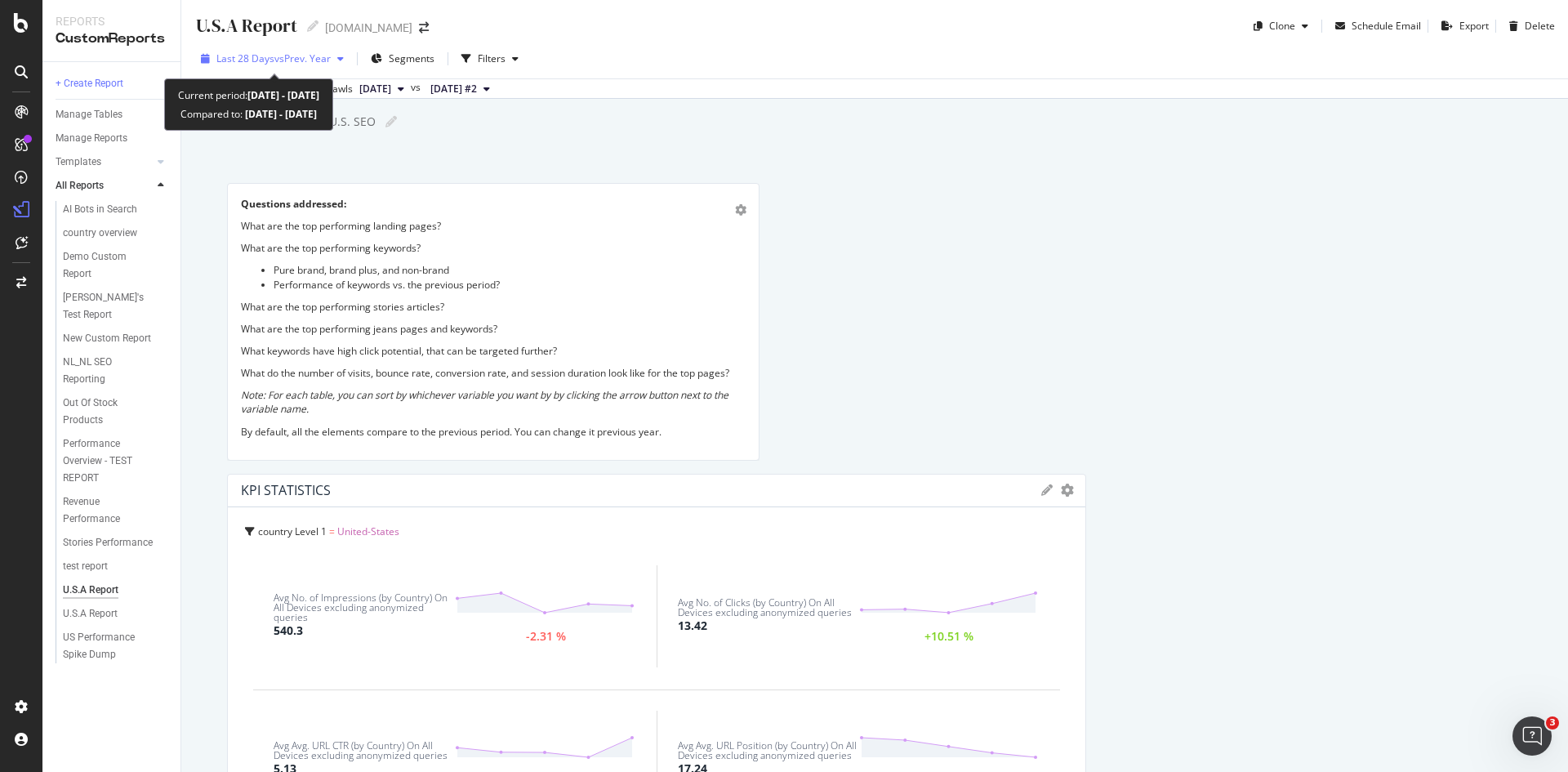
click at [288, 58] on span "vs Prev. Year" at bounding box center [302, 59] width 56 height 14
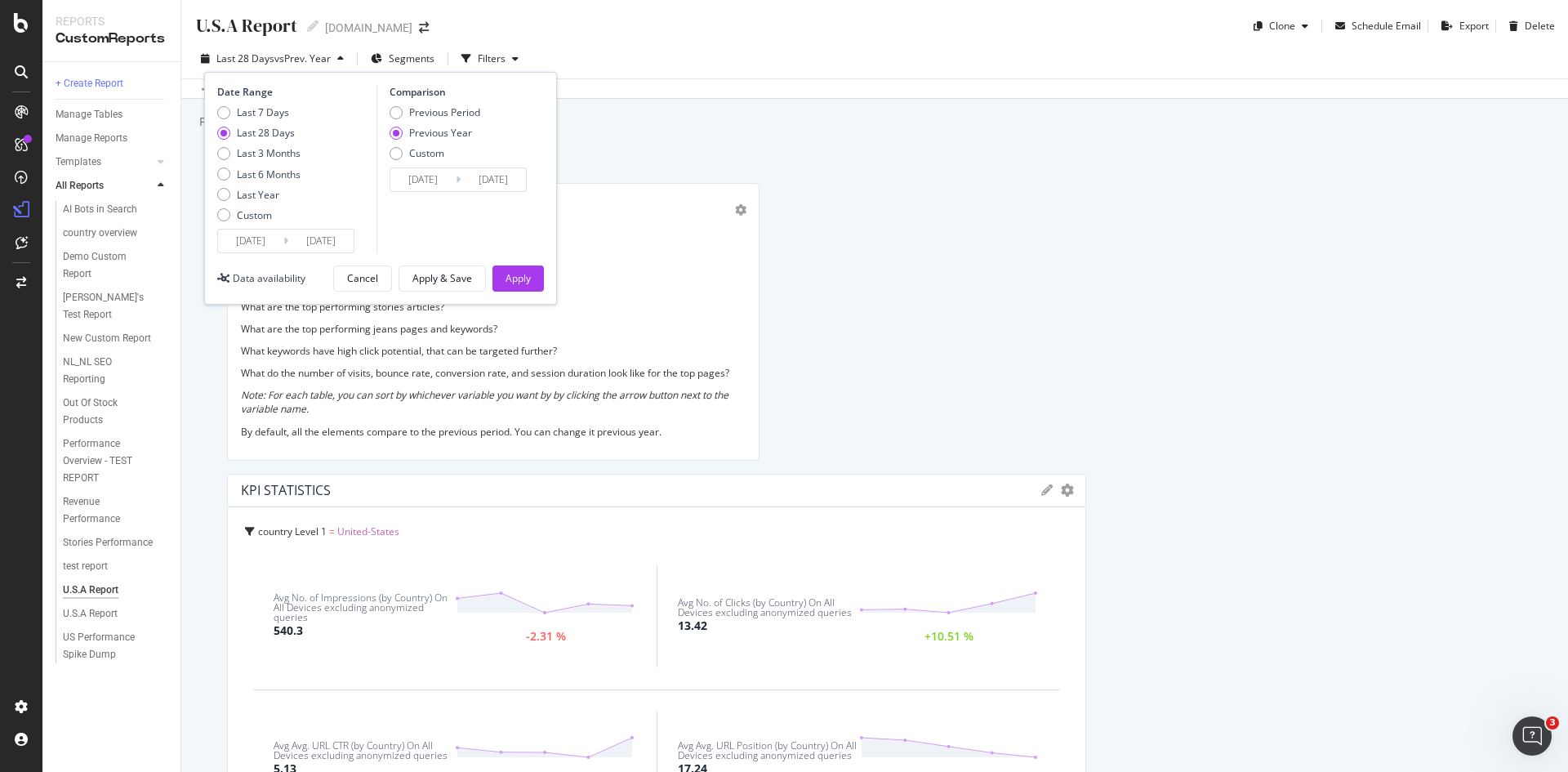
click at [272, 235] on input "2025/09/02" at bounding box center [251, 241] width 66 height 23
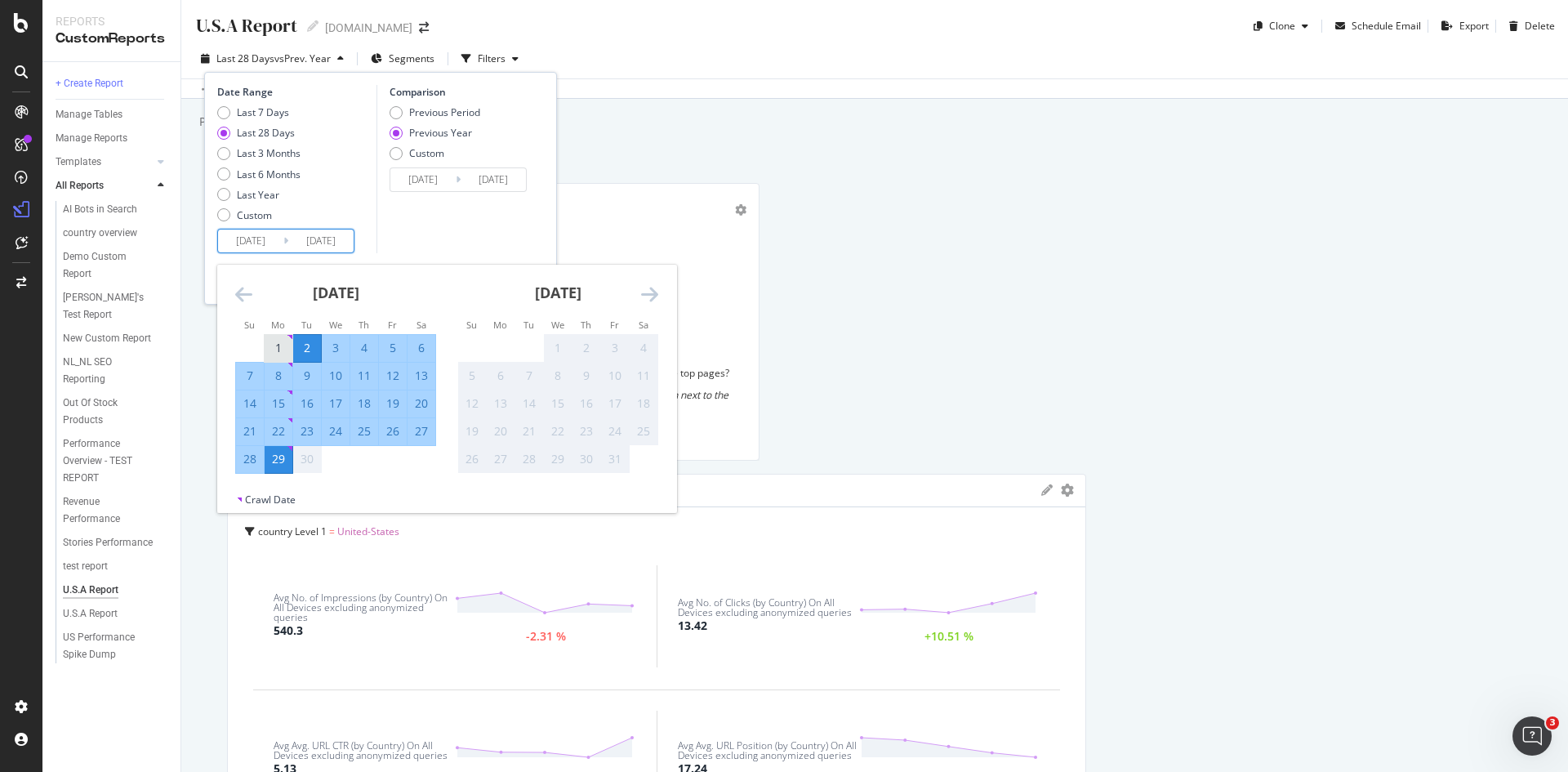
click at [279, 341] on div "1" at bounding box center [278, 347] width 28 height 16
type input "2025/09/01"
type input "2024/09/02"
drag, startPoint x: 346, startPoint y: 239, endPoint x: 334, endPoint y: 239, distance: 12.0
click at [334, 239] on input "2025/09/29" at bounding box center [322, 241] width 66 height 23
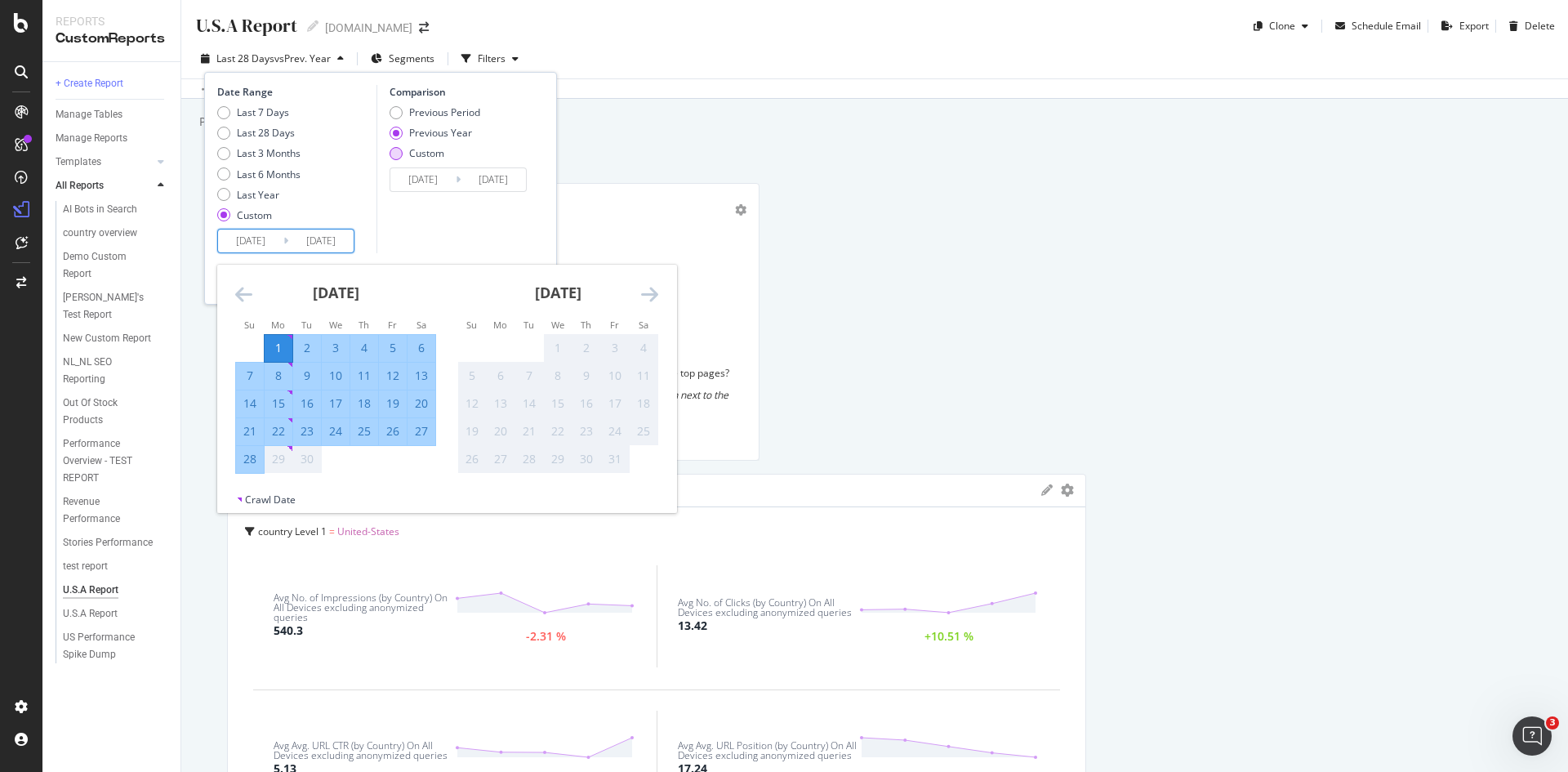
click at [400, 151] on div "Custom" at bounding box center [396, 153] width 13 height 13
type input "2025/09/29"
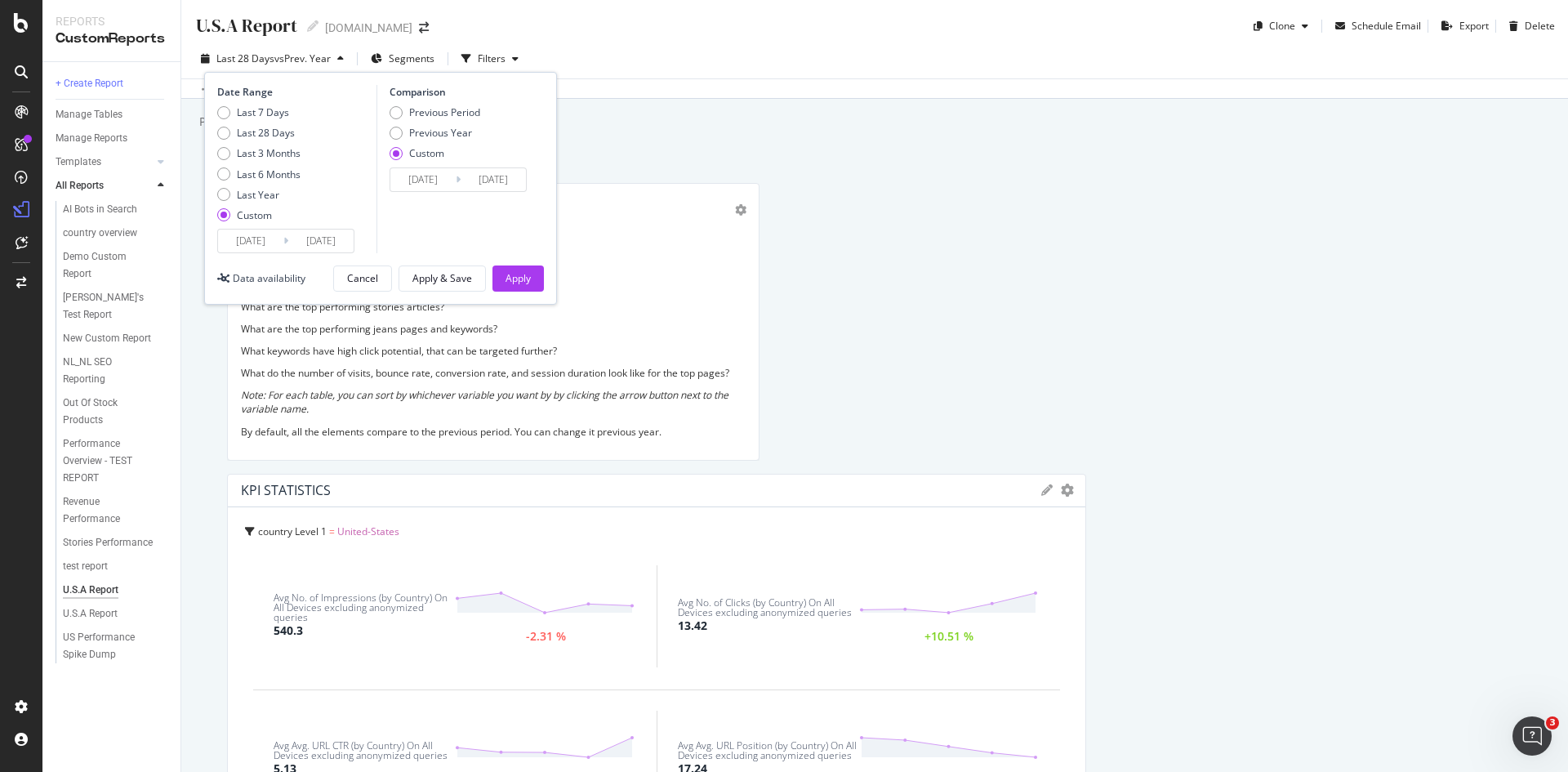
click at [433, 183] on input "2024/09/02" at bounding box center [423, 179] width 66 height 23
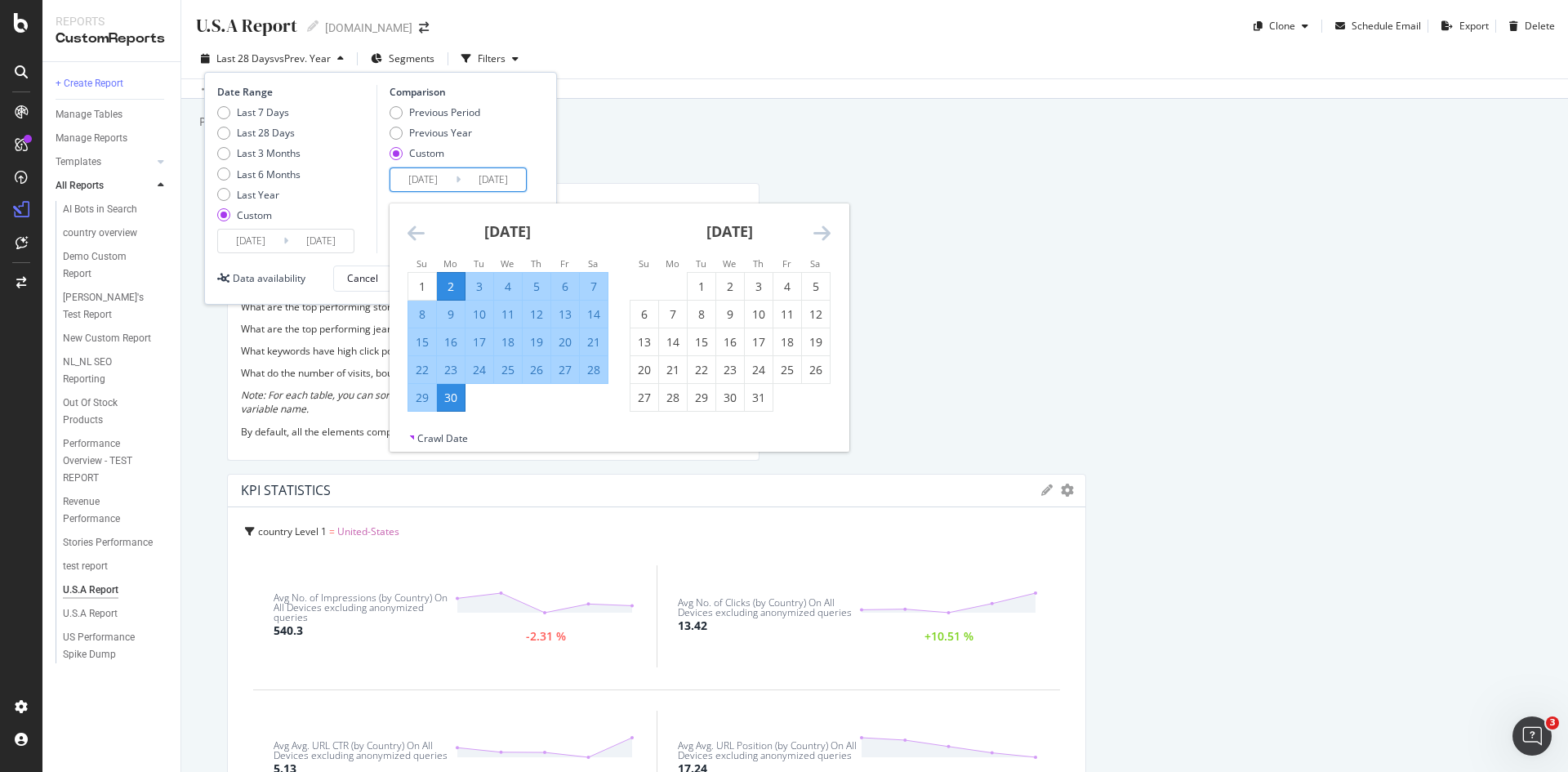
click at [415, 232] on icon "Move backward to switch to the previous month." at bounding box center [416, 233] width 17 height 20
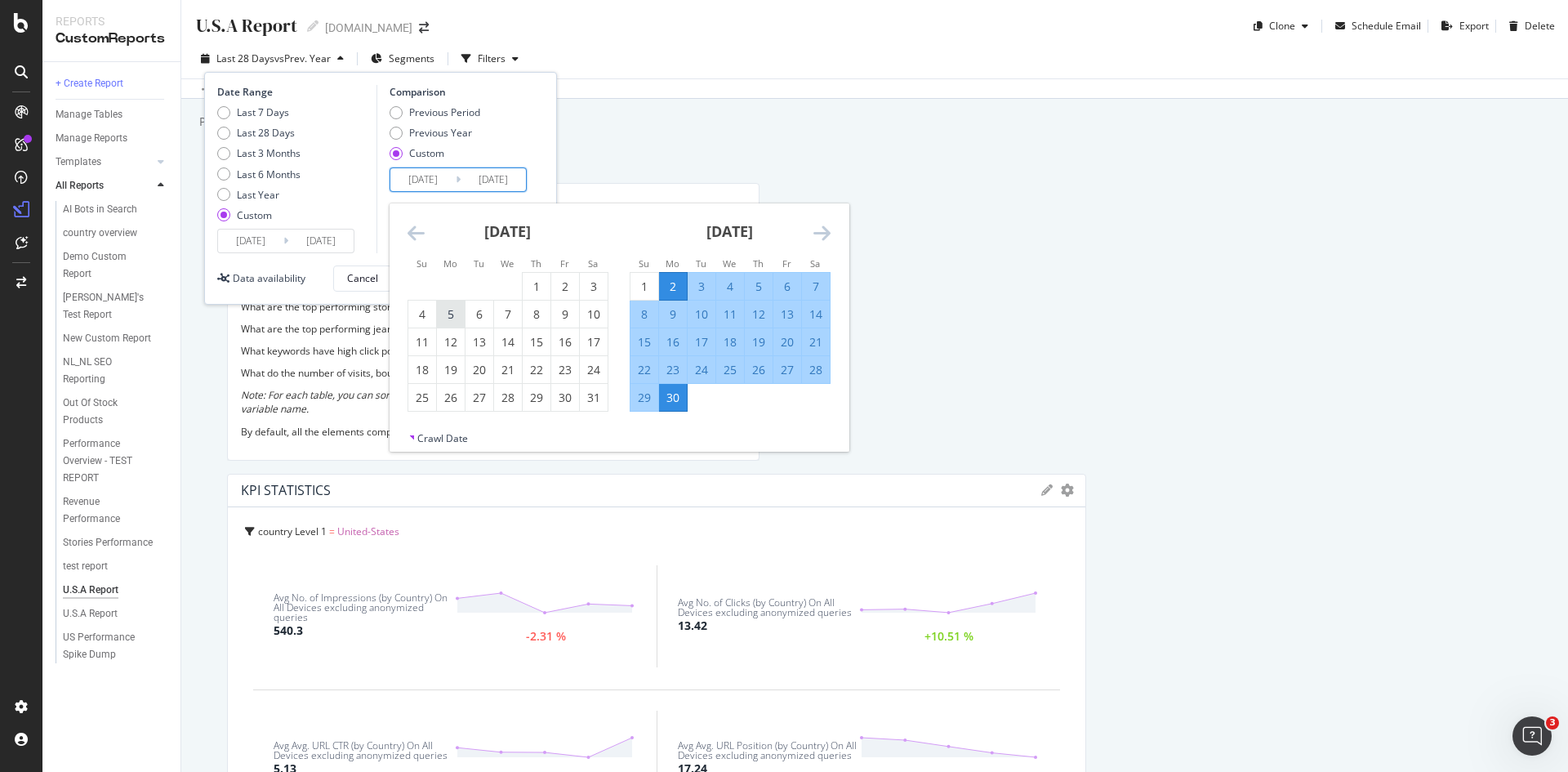
click at [460, 319] on div "5" at bounding box center [450, 314] width 28 height 16
type input "2024/08/05"
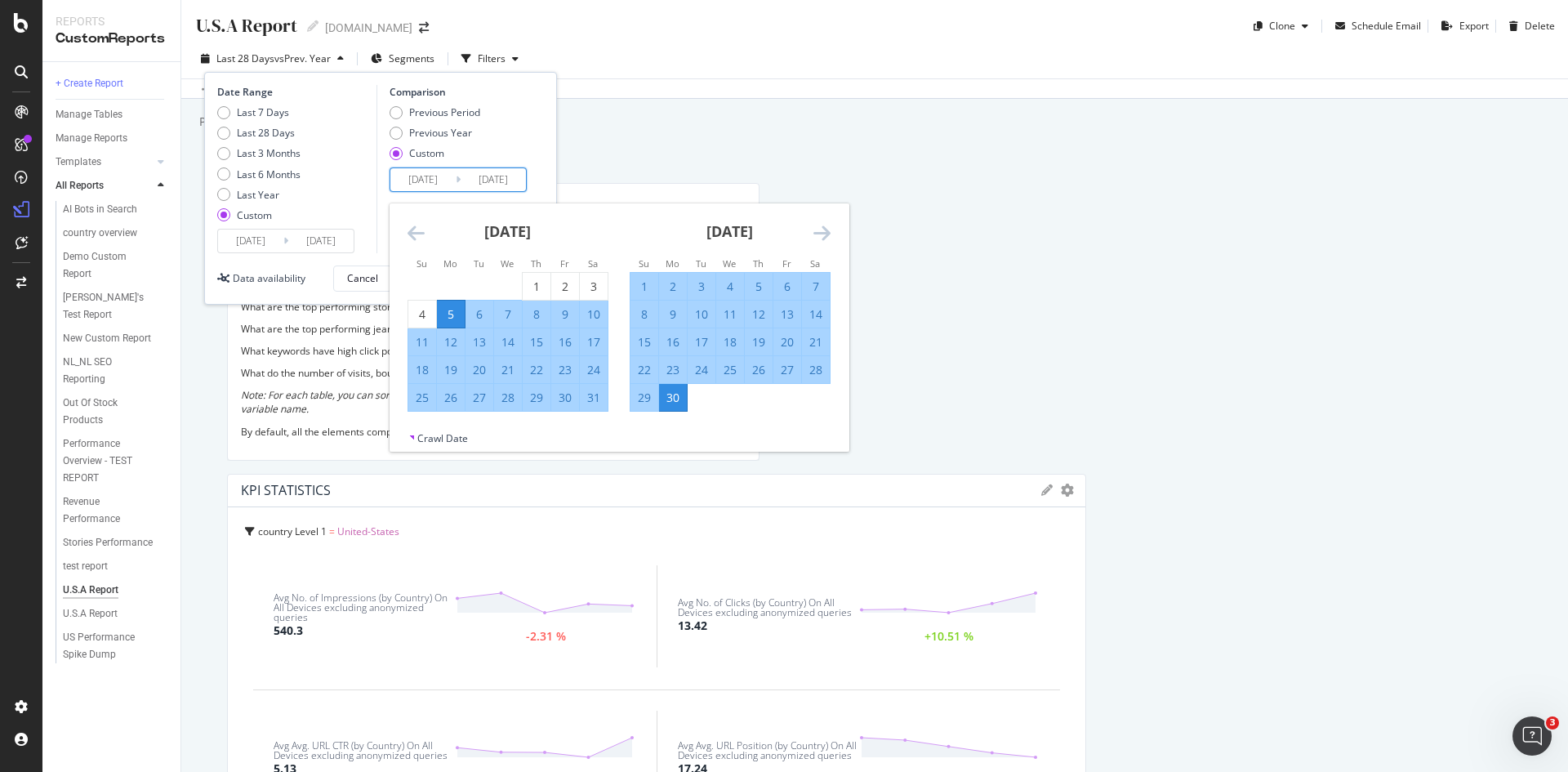
click at [597, 410] on div "31" at bounding box center [593, 397] width 28 height 27
type input "2024/08/31"
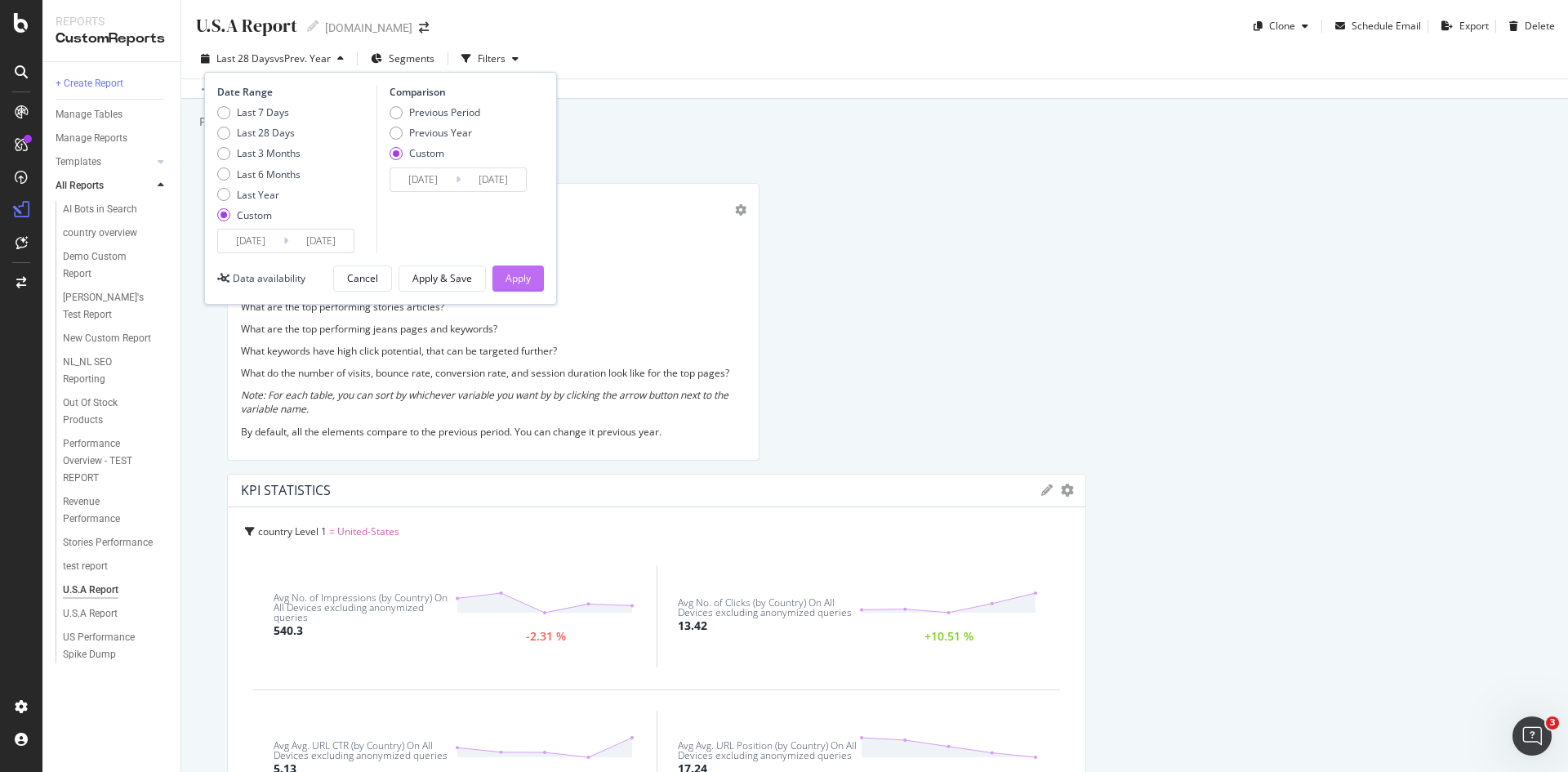
click at [523, 281] on div "Apply" at bounding box center [518, 278] width 25 height 14
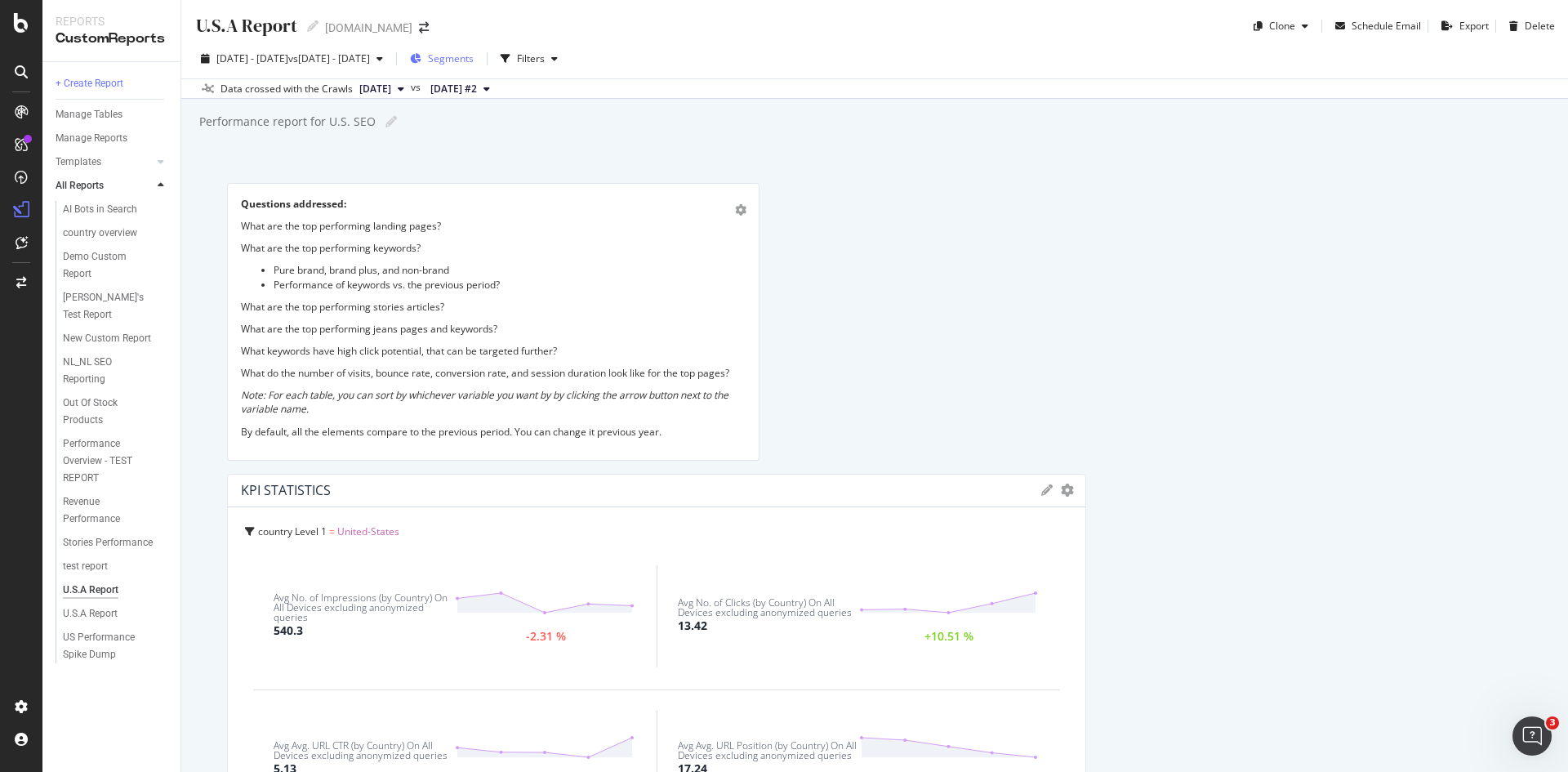
click at [474, 56] on span "Segments" at bounding box center [450, 59] width 45 height 14
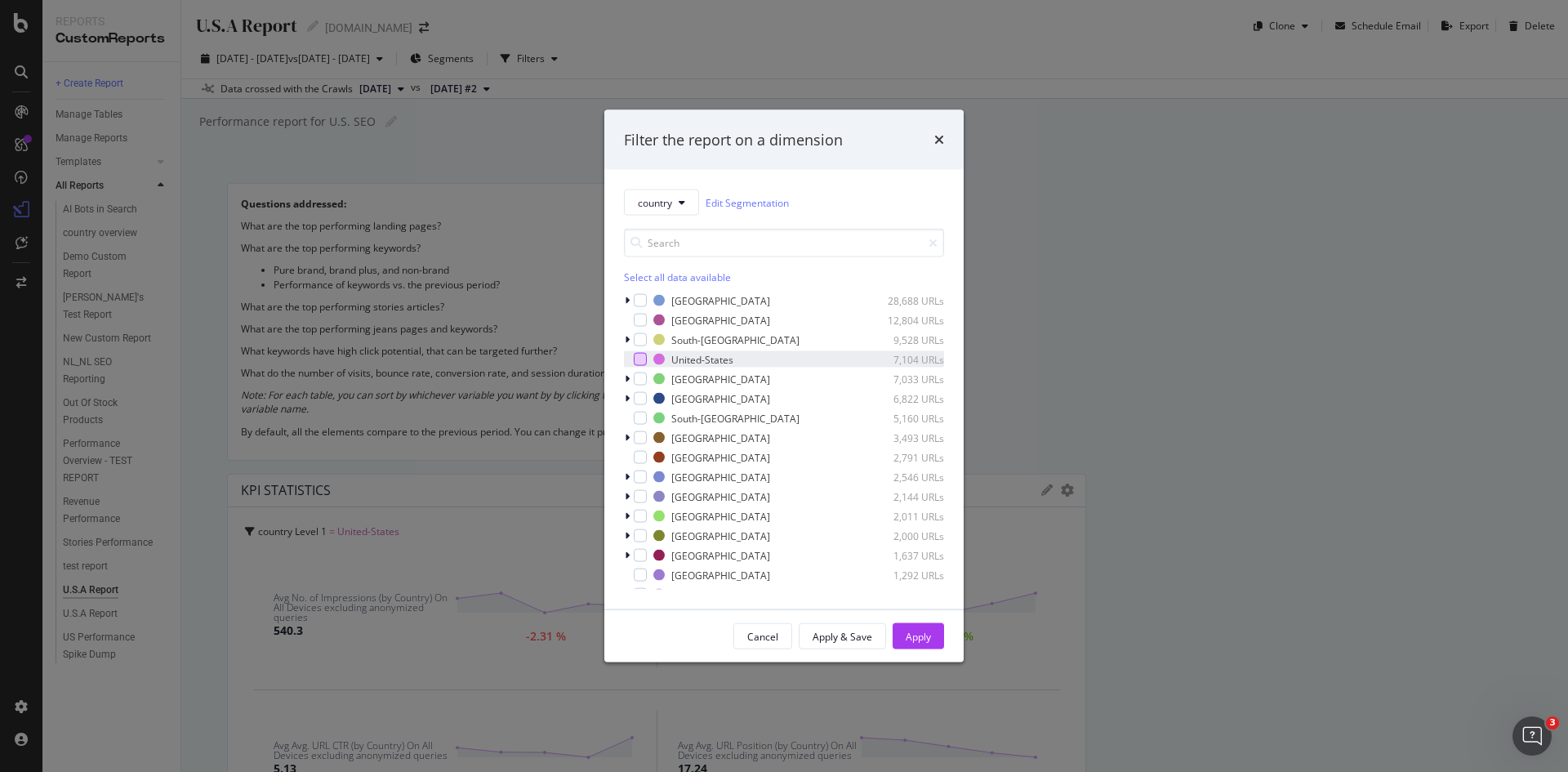
click at [637, 361] on div "modal" at bounding box center [640, 359] width 13 height 13
click at [922, 633] on div "Apply" at bounding box center [919, 636] width 25 height 14
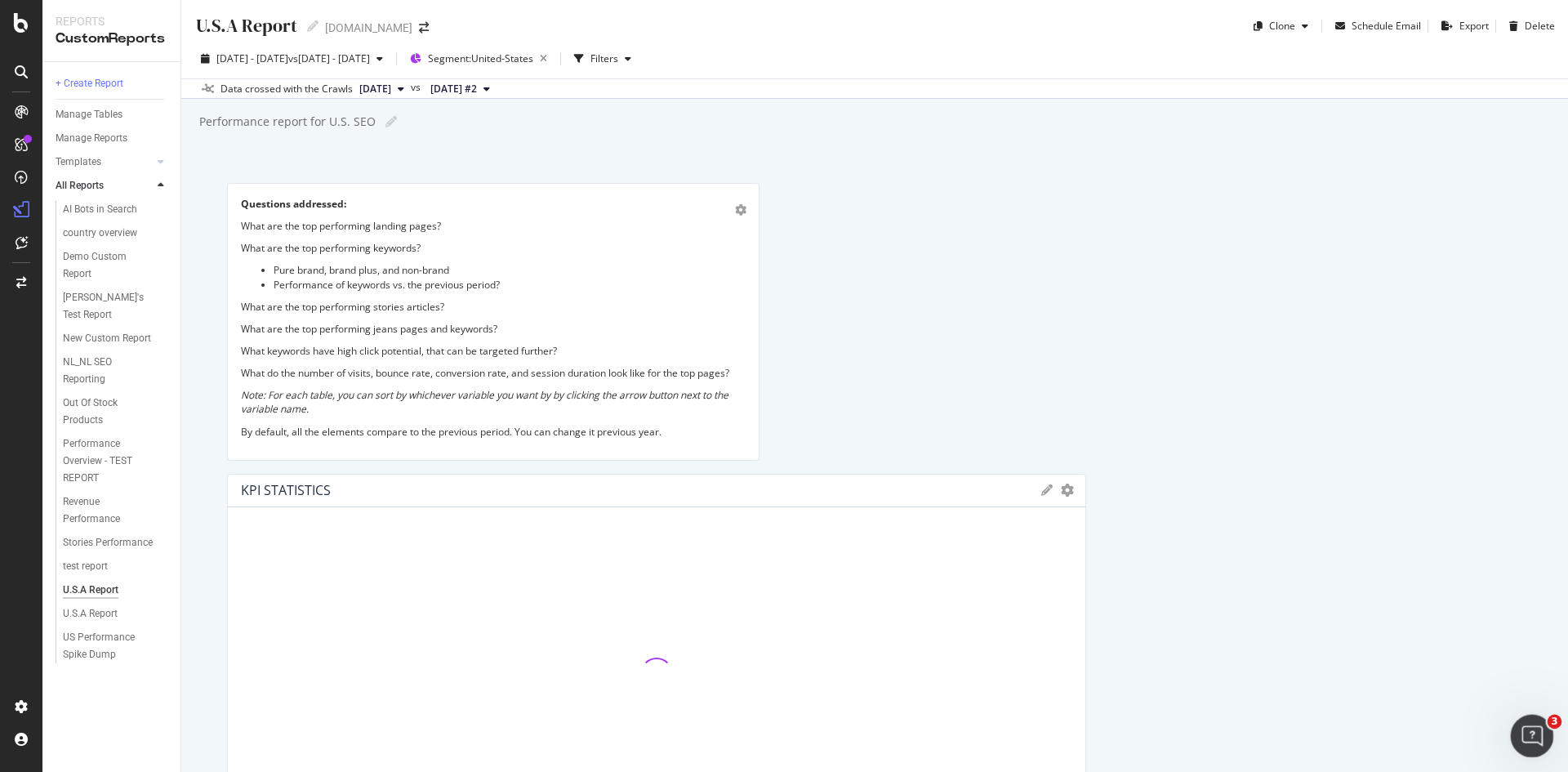
click at [1518, 731] on icon "Open Intercom Messenger" at bounding box center [1530, 734] width 27 height 27
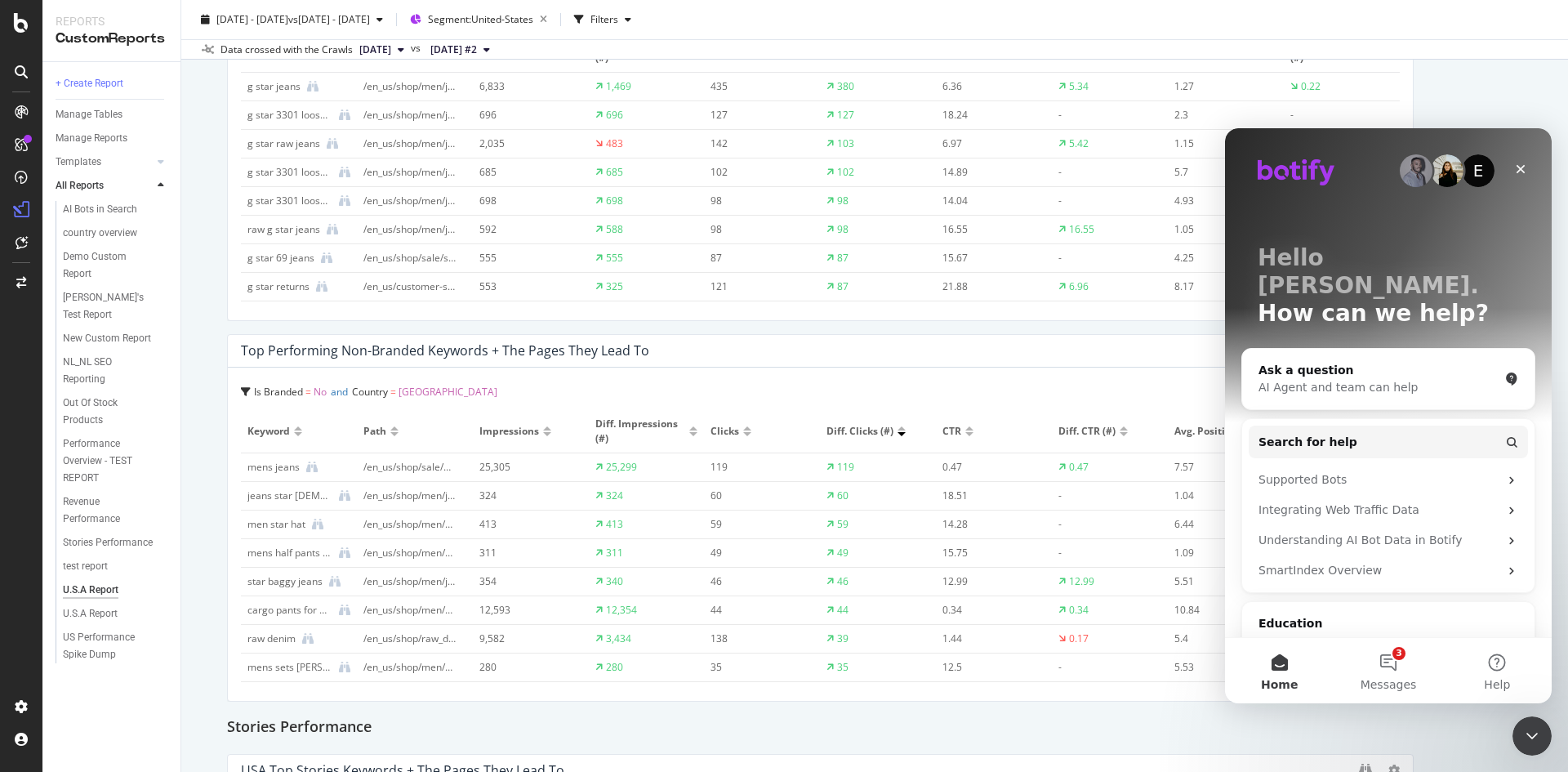
scroll to position [2614, 0]
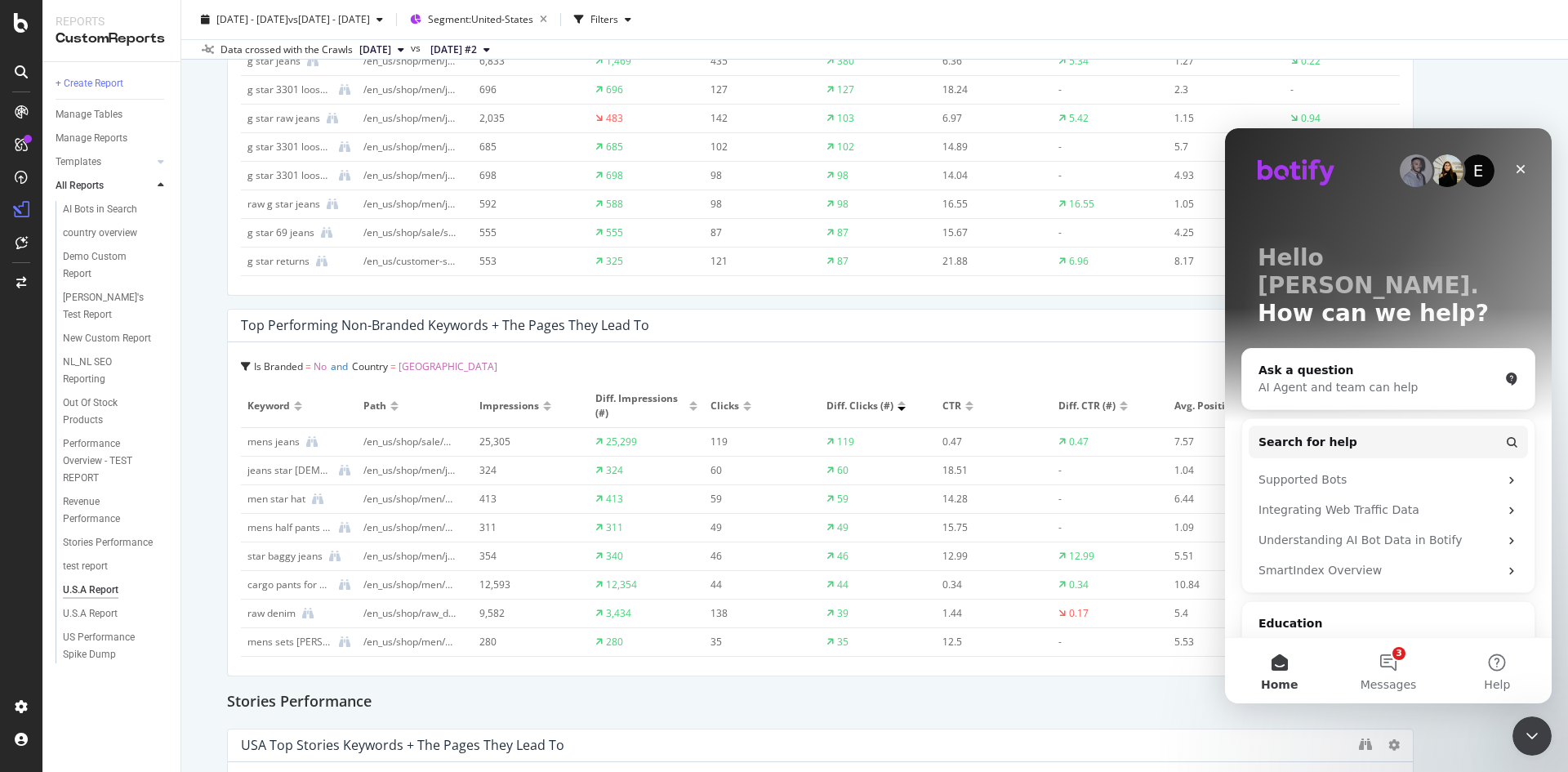
click at [545, 402] on div at bounding box center [546, 402] width 8 height 4
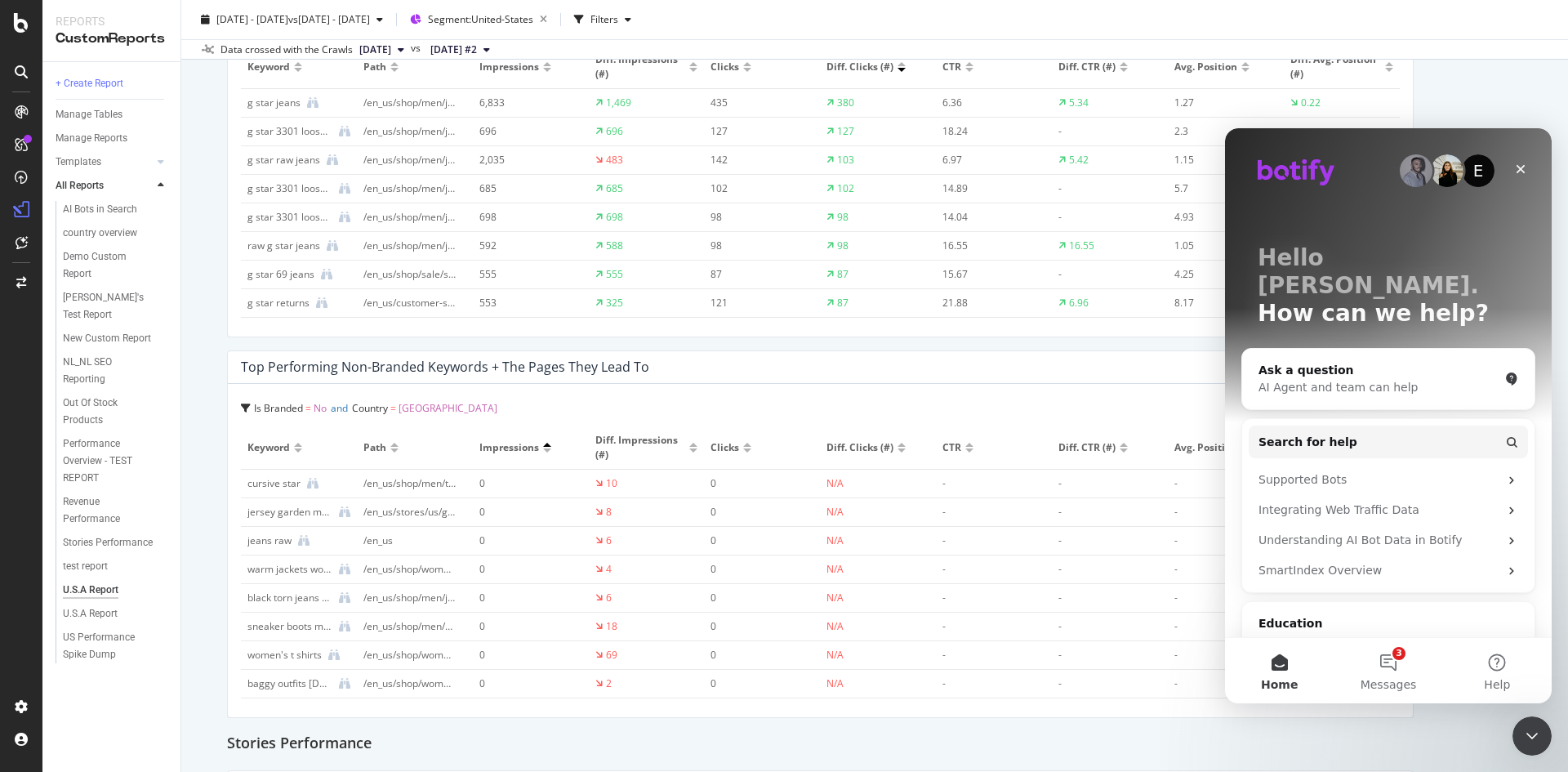
scroll to position [2559, 0]
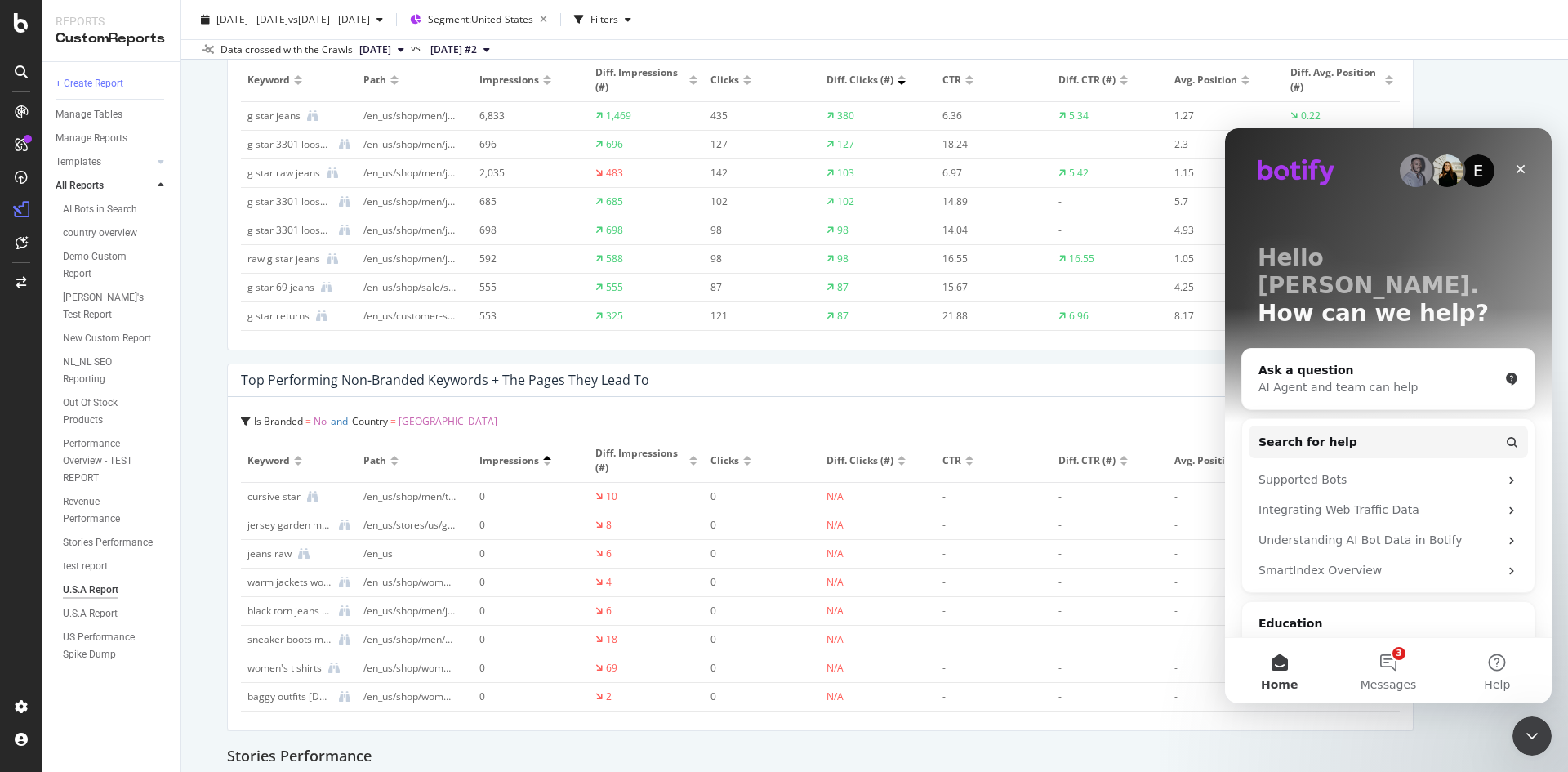
click at [543, 463] on div at bounding box center [546, 463] width 8 height 4
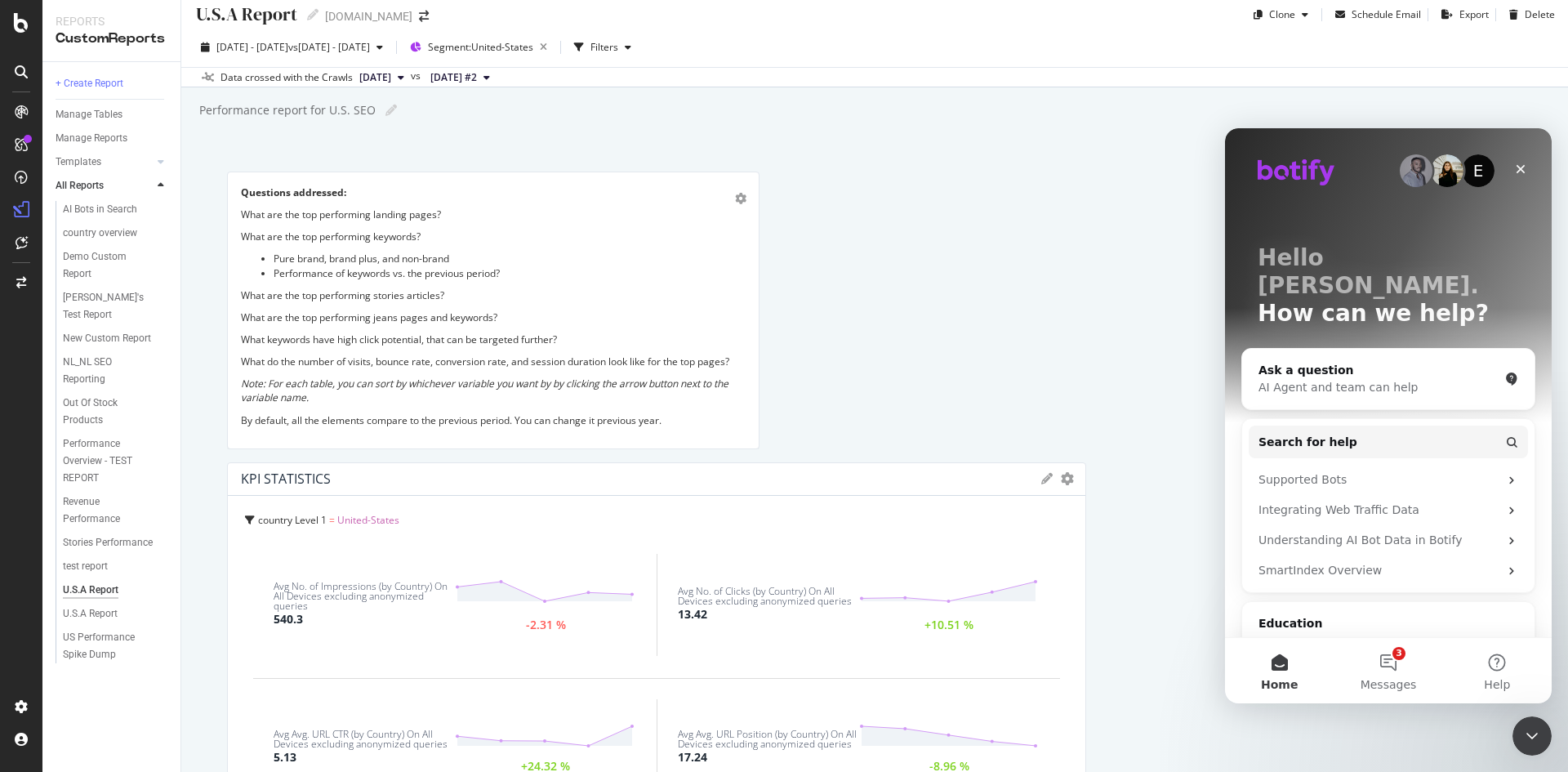
scroll to position [0, 0]
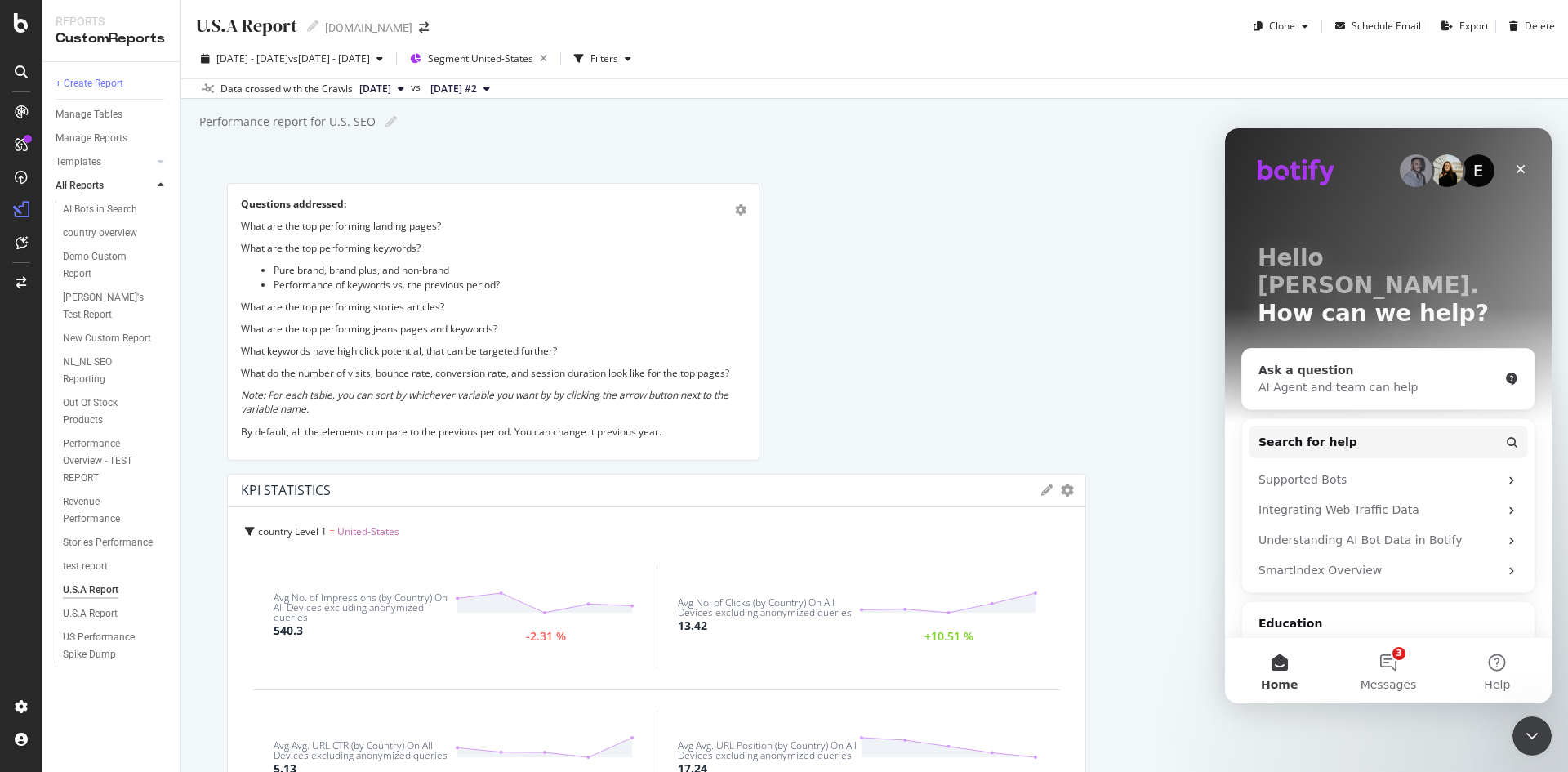
click at [1313, 379] on div "AI Agent and team can help" at bounding box center [1379, 387] width 240 height 17
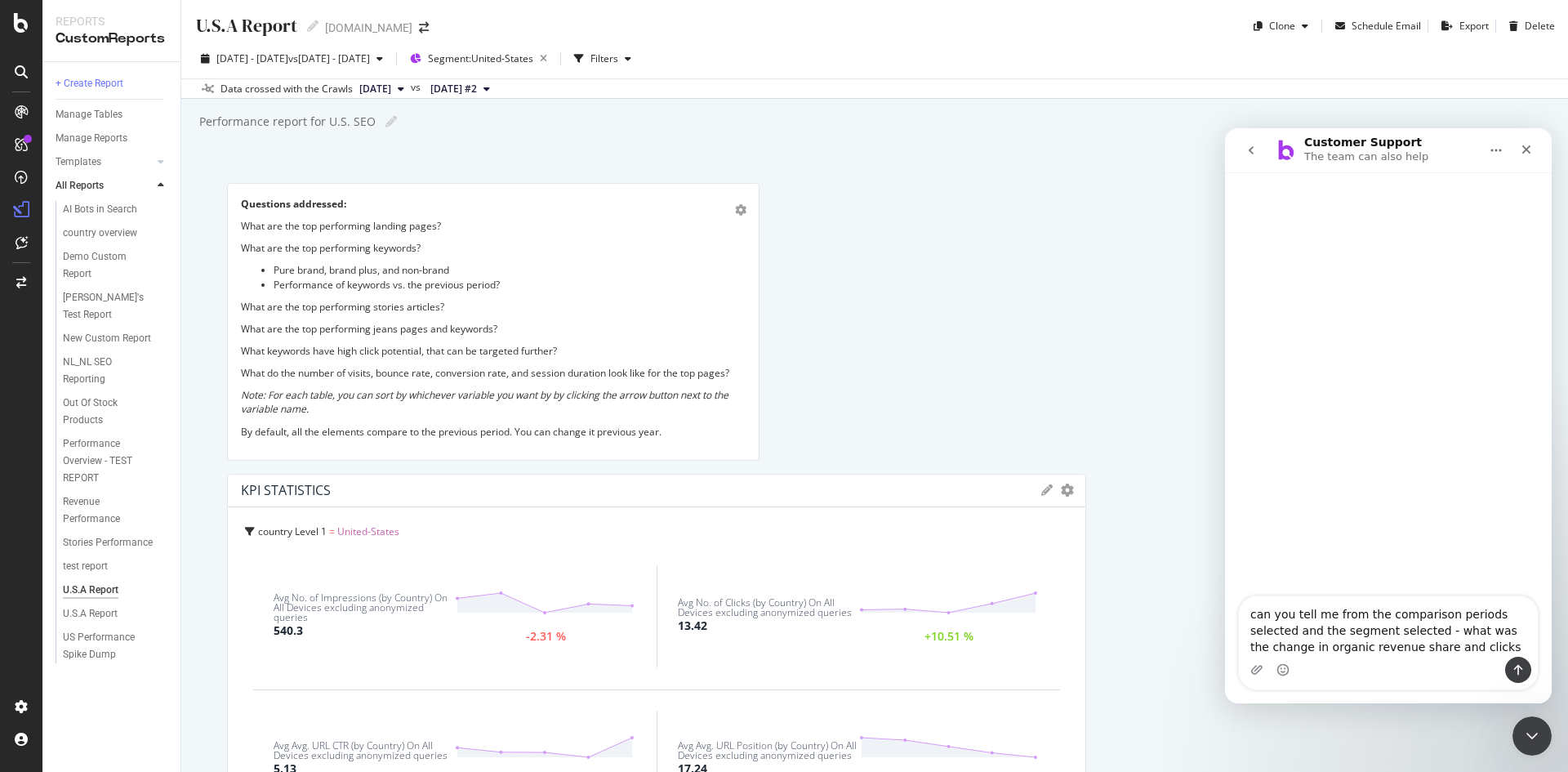
type textarea "can you tell me from the comparison periods selected and the segment selected -…"
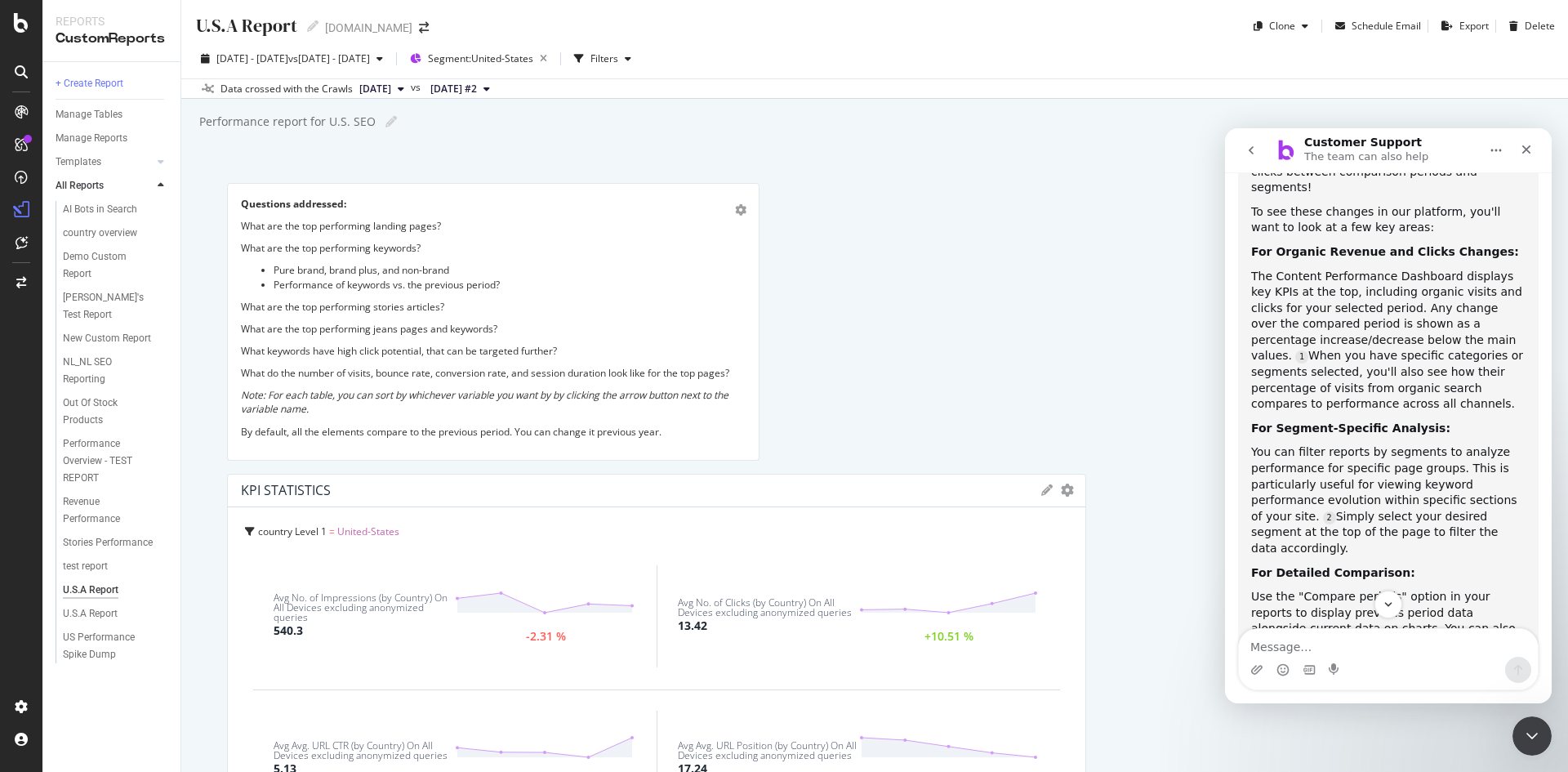
scroll to position [360, 0]
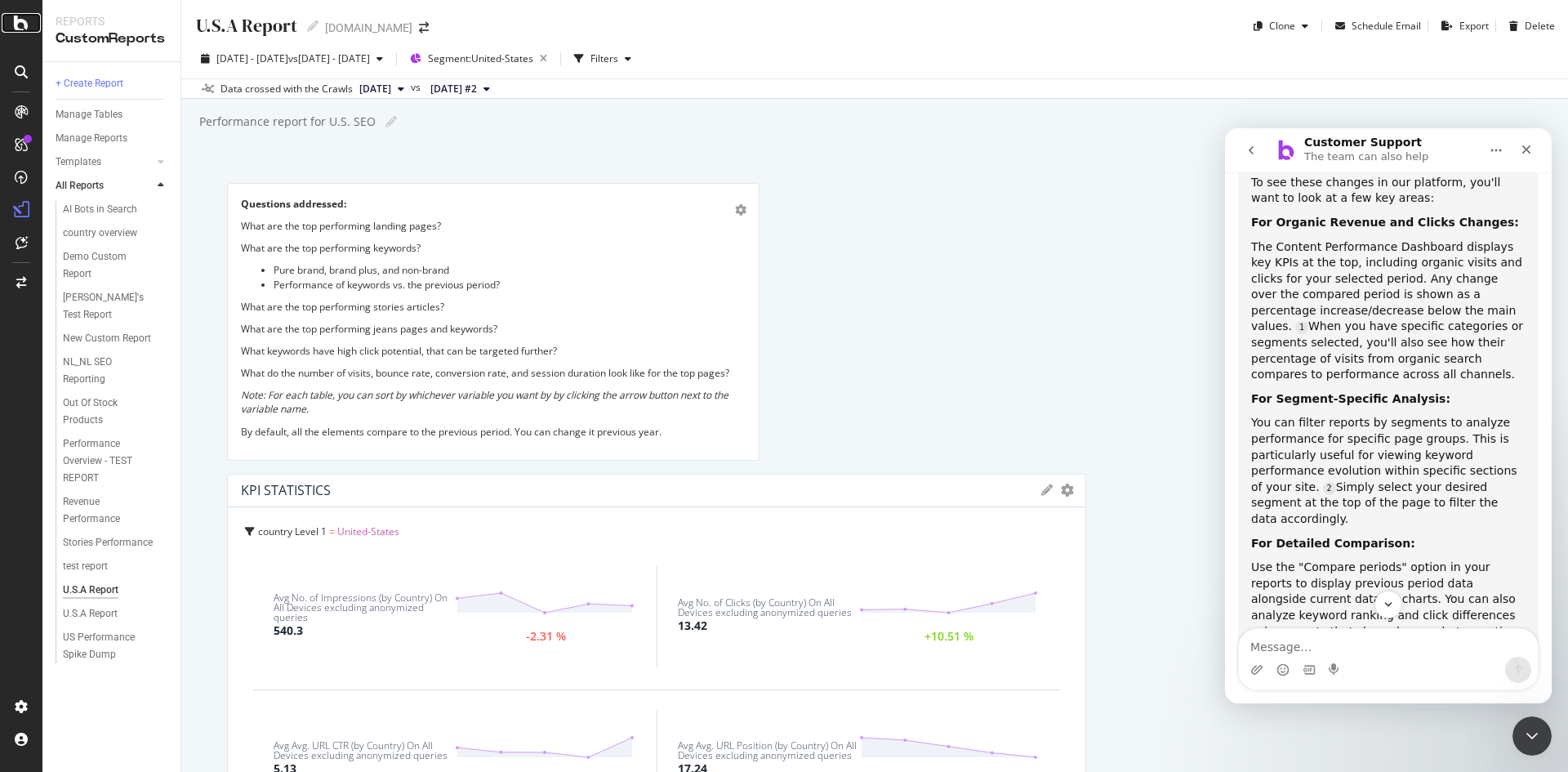
click at [19, 25] on icon at bounding box center [21, 23] width 15 height 20
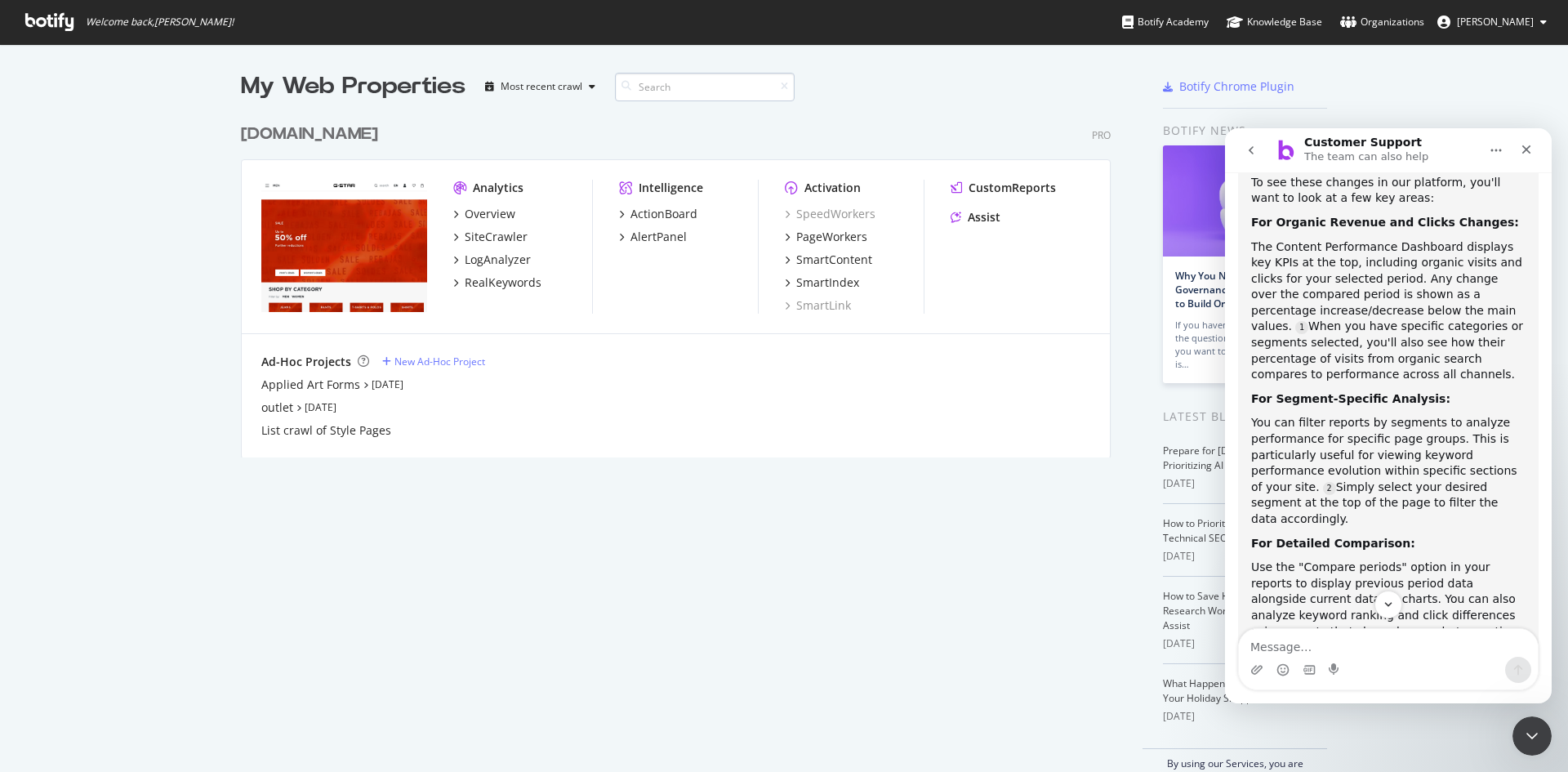
click at [671, 86] on input at bounding box center [704, 87] width 179 height 28
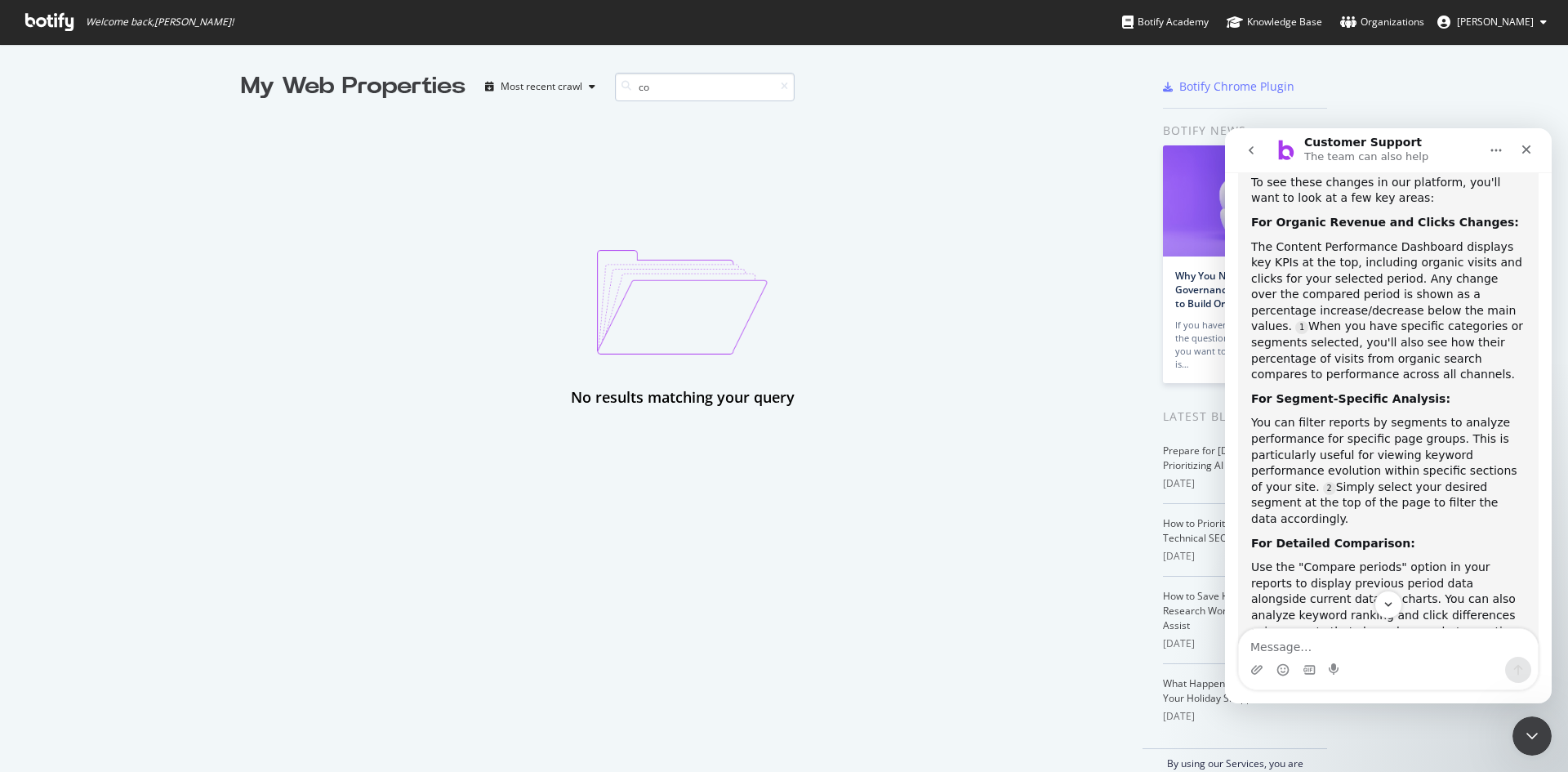
type input "c"
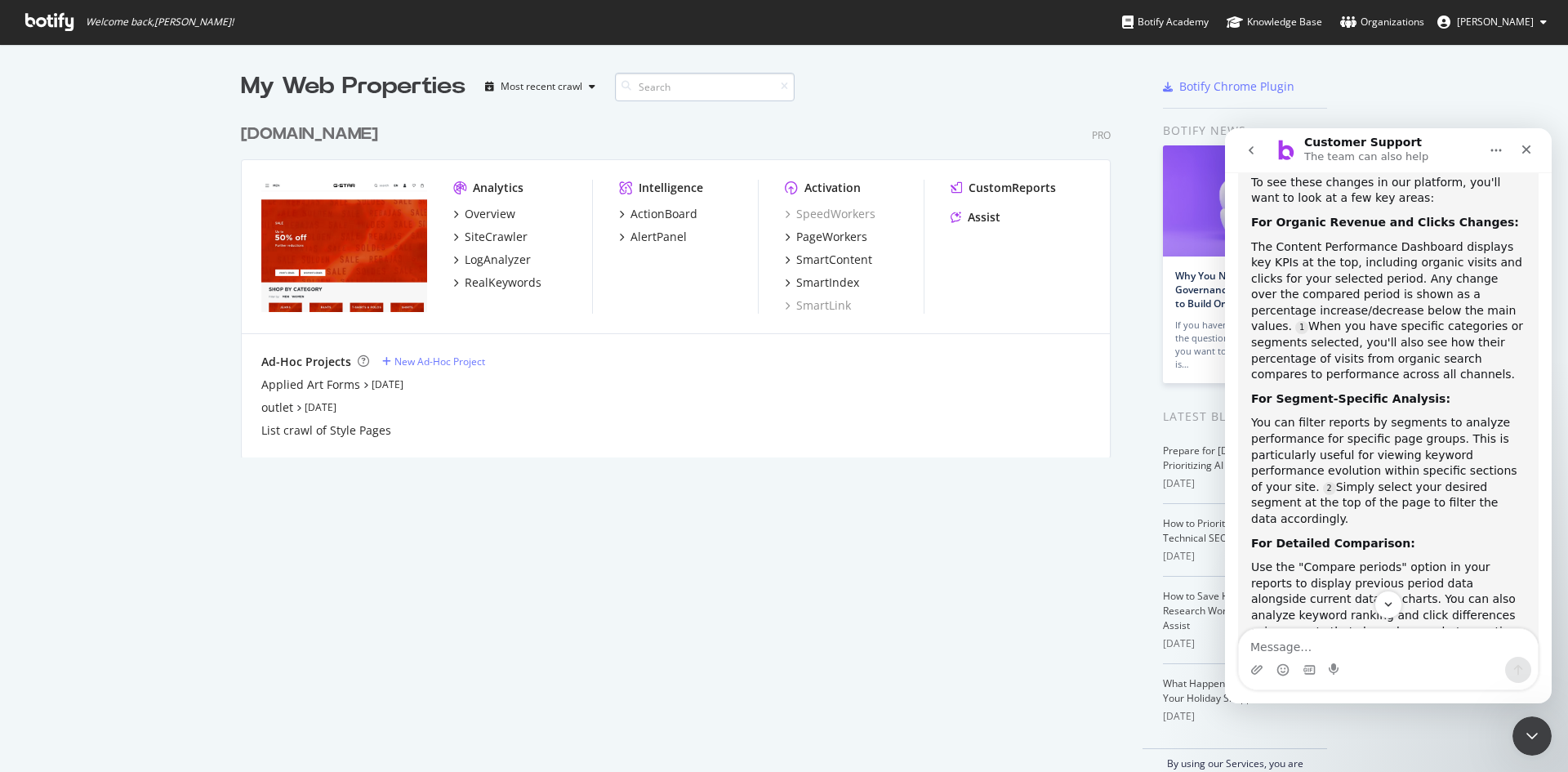
scroll to position [342, 871]
click at [453, 233] on icon "grid" at bounding box center [456, 236] width 5 height 8
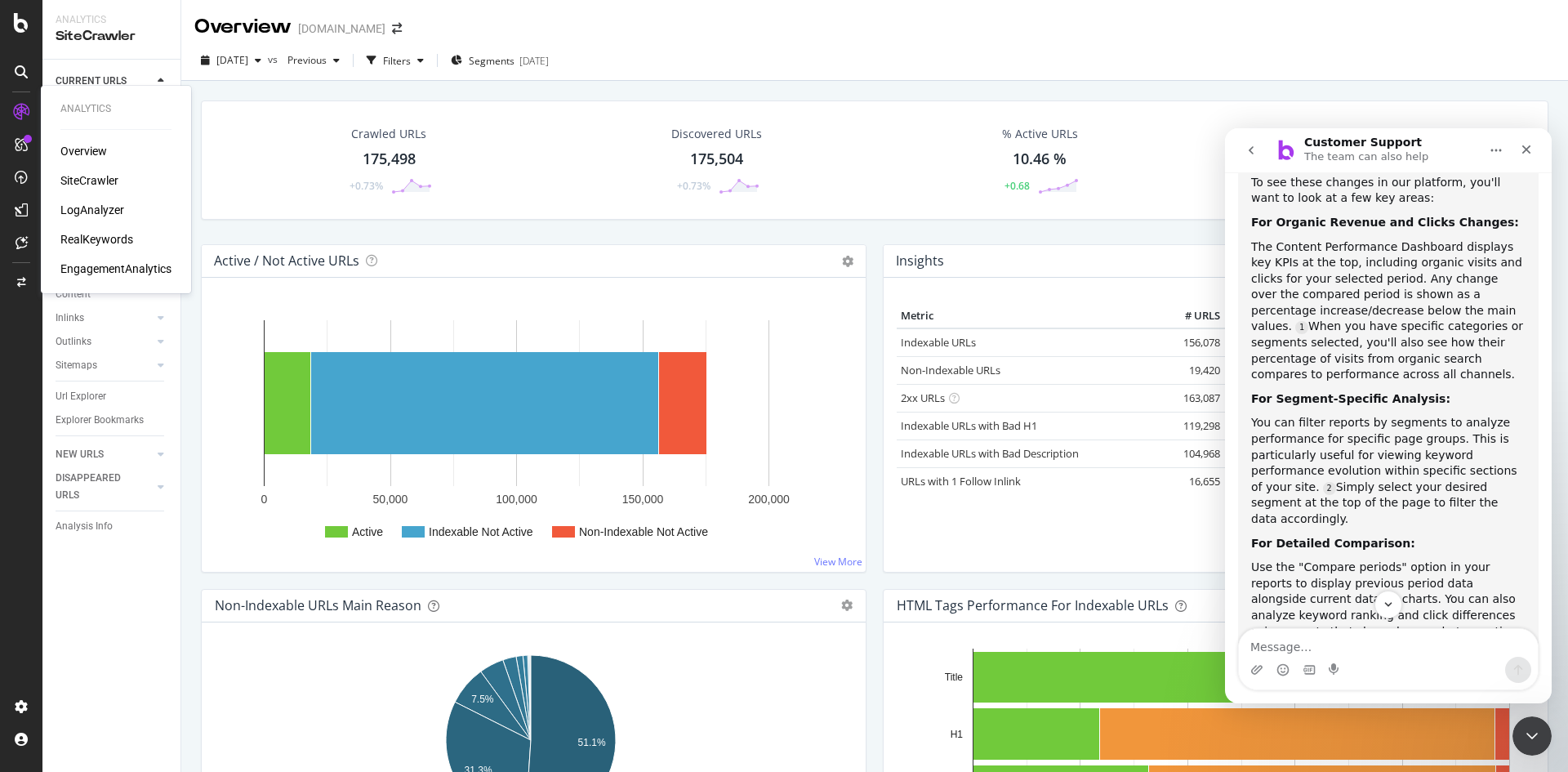
click at [80, 150] on div "Overview" at bounding box center [84, 151] width 46 height 16
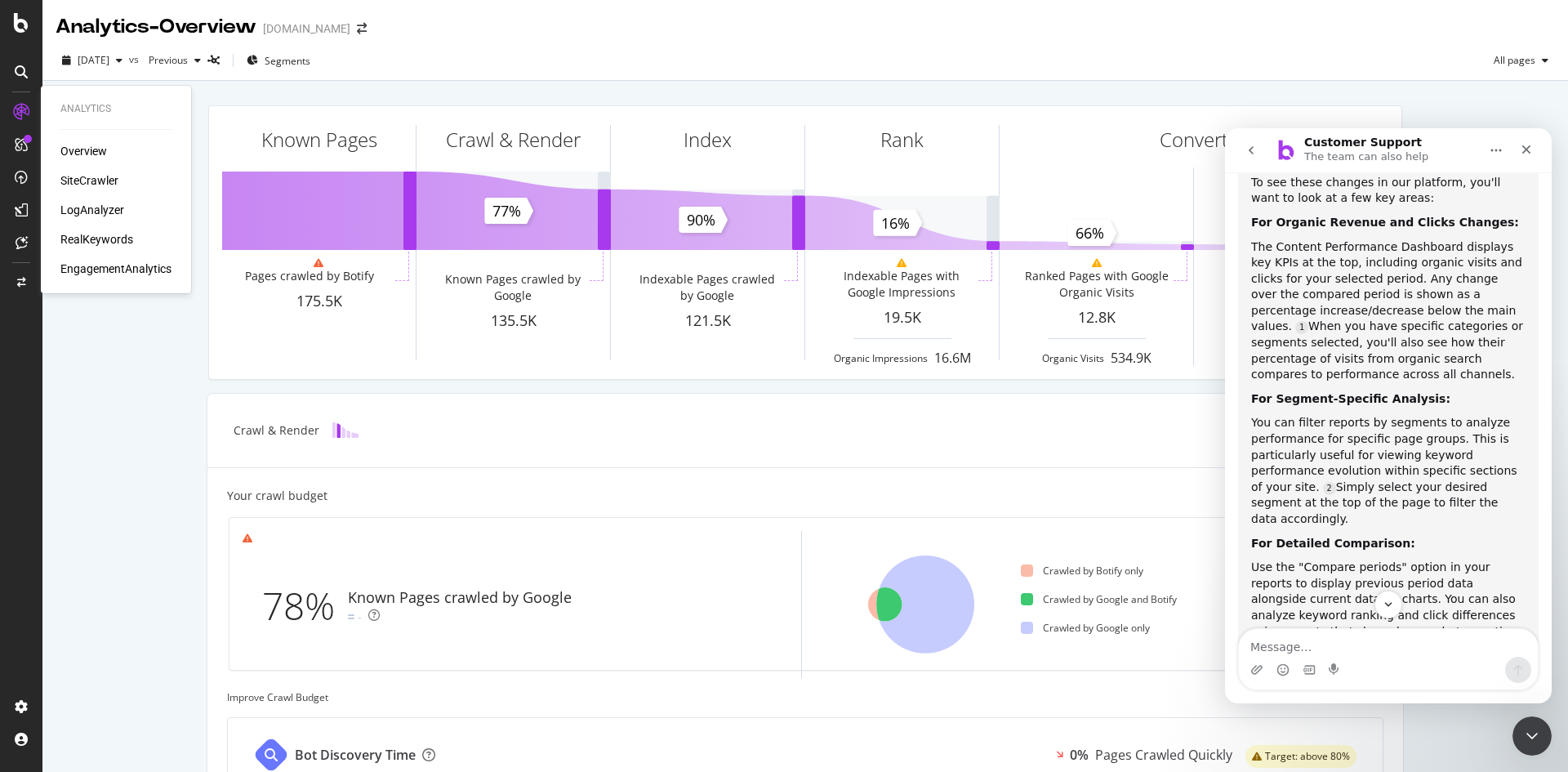
click at [115, 262] on div "EngagementAnalytics" at bounding box center [115, 268] width 111 height 16
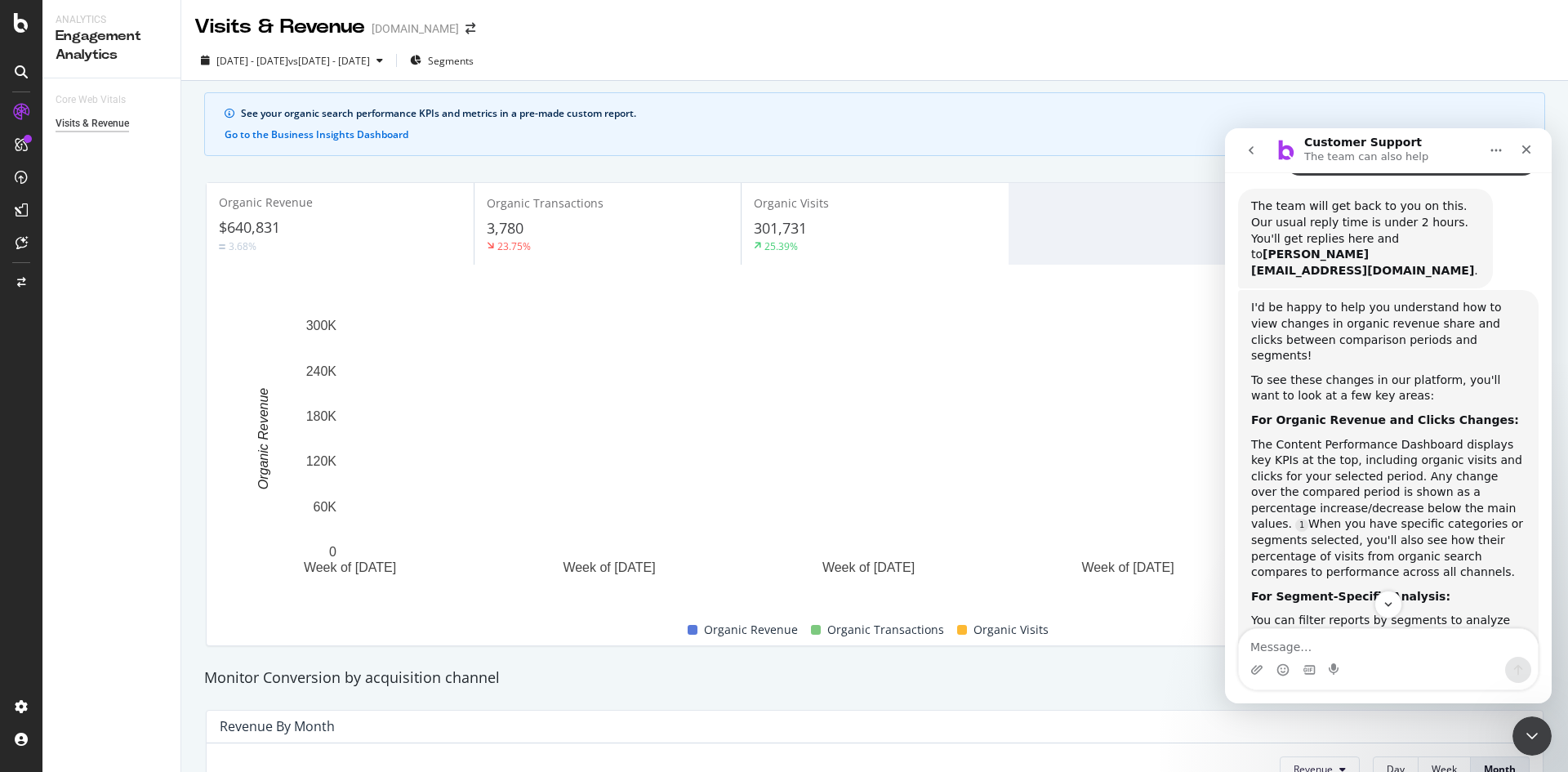
scroll to position [115, 0]
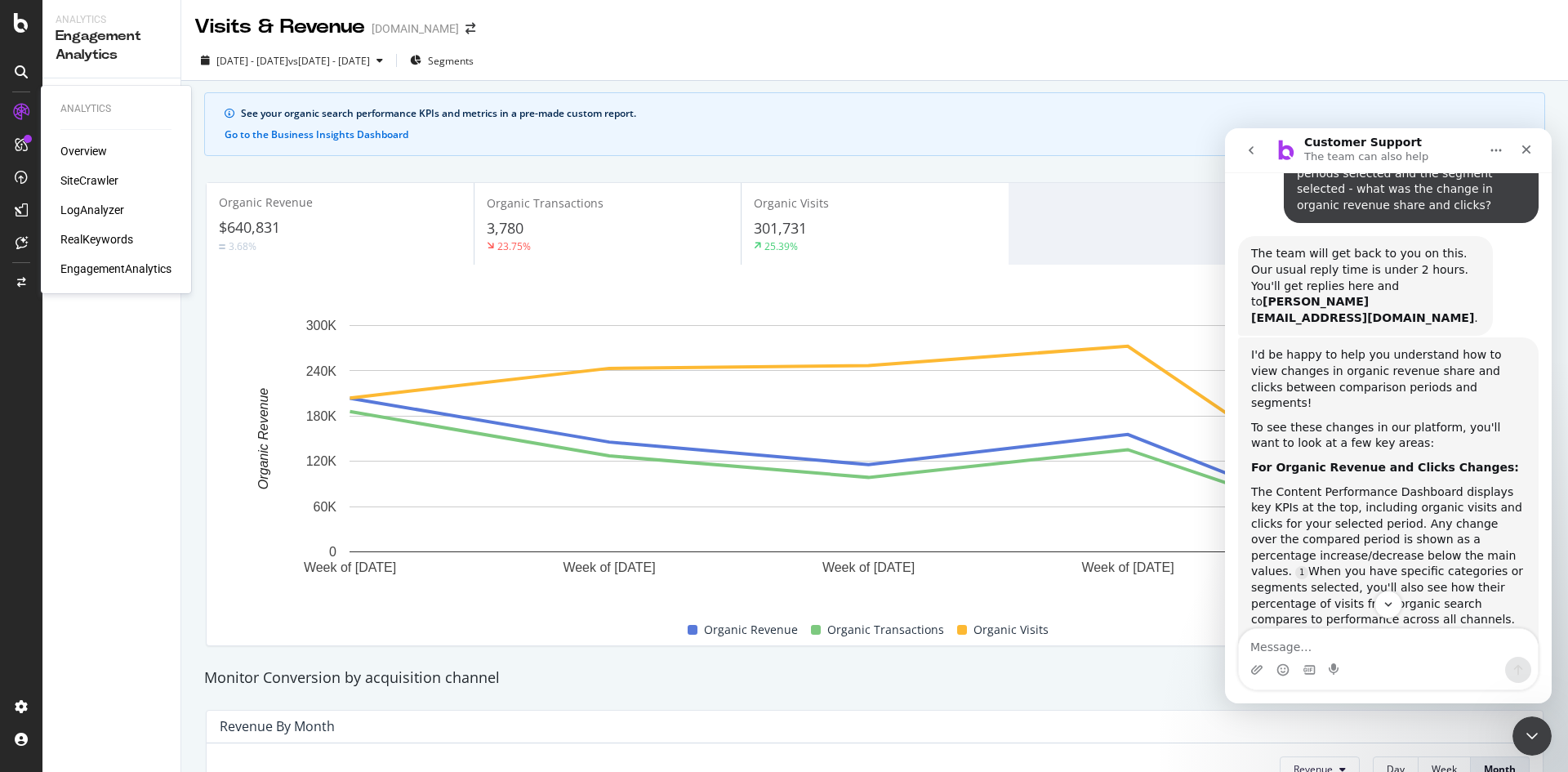
click at [22, 106] on icon at bounding box center [21, 112] width 16 height 16
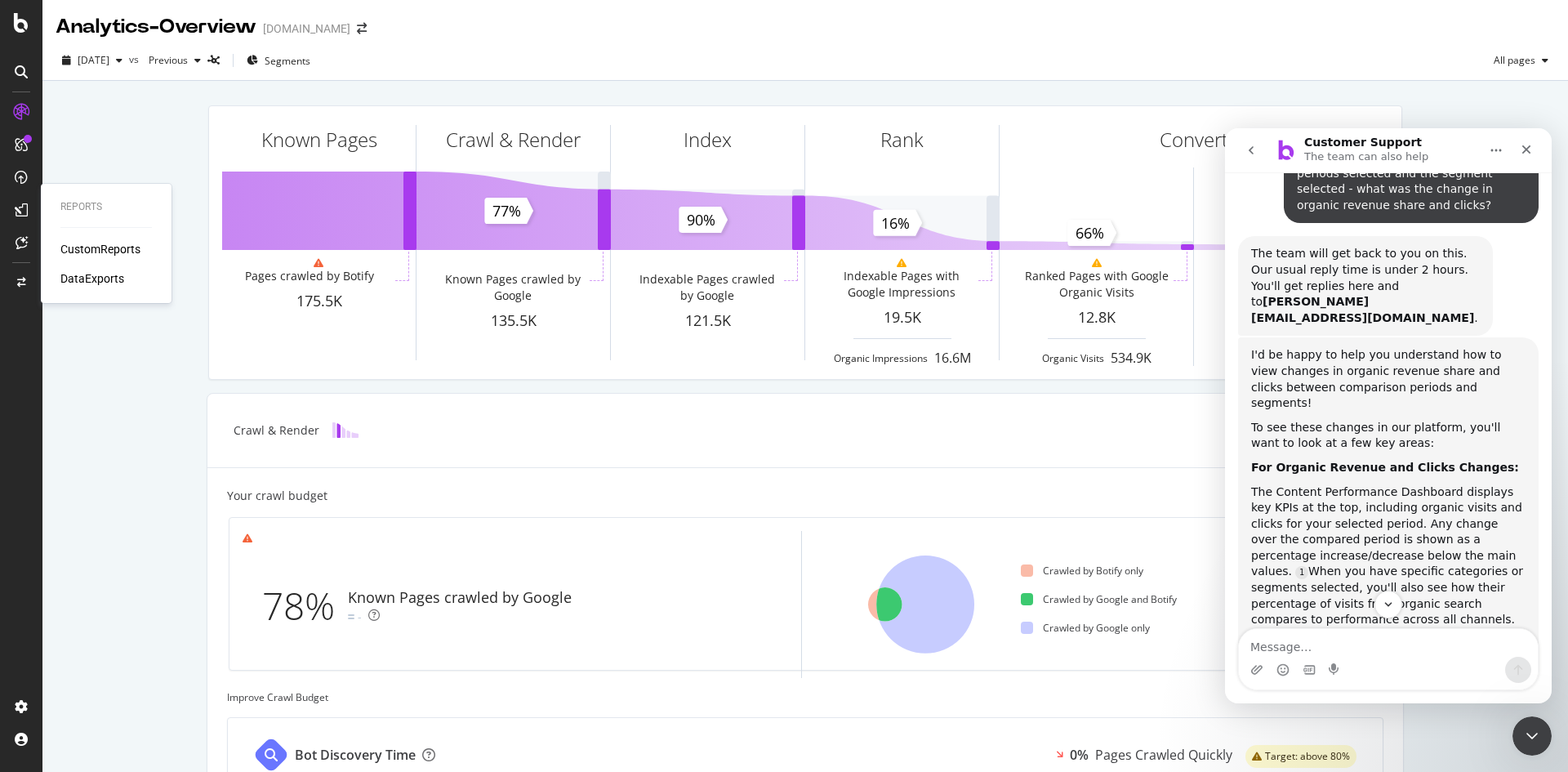
click at [105, 243] on div "CustomReports" at bounding box center [100, 249] width 80 height 16
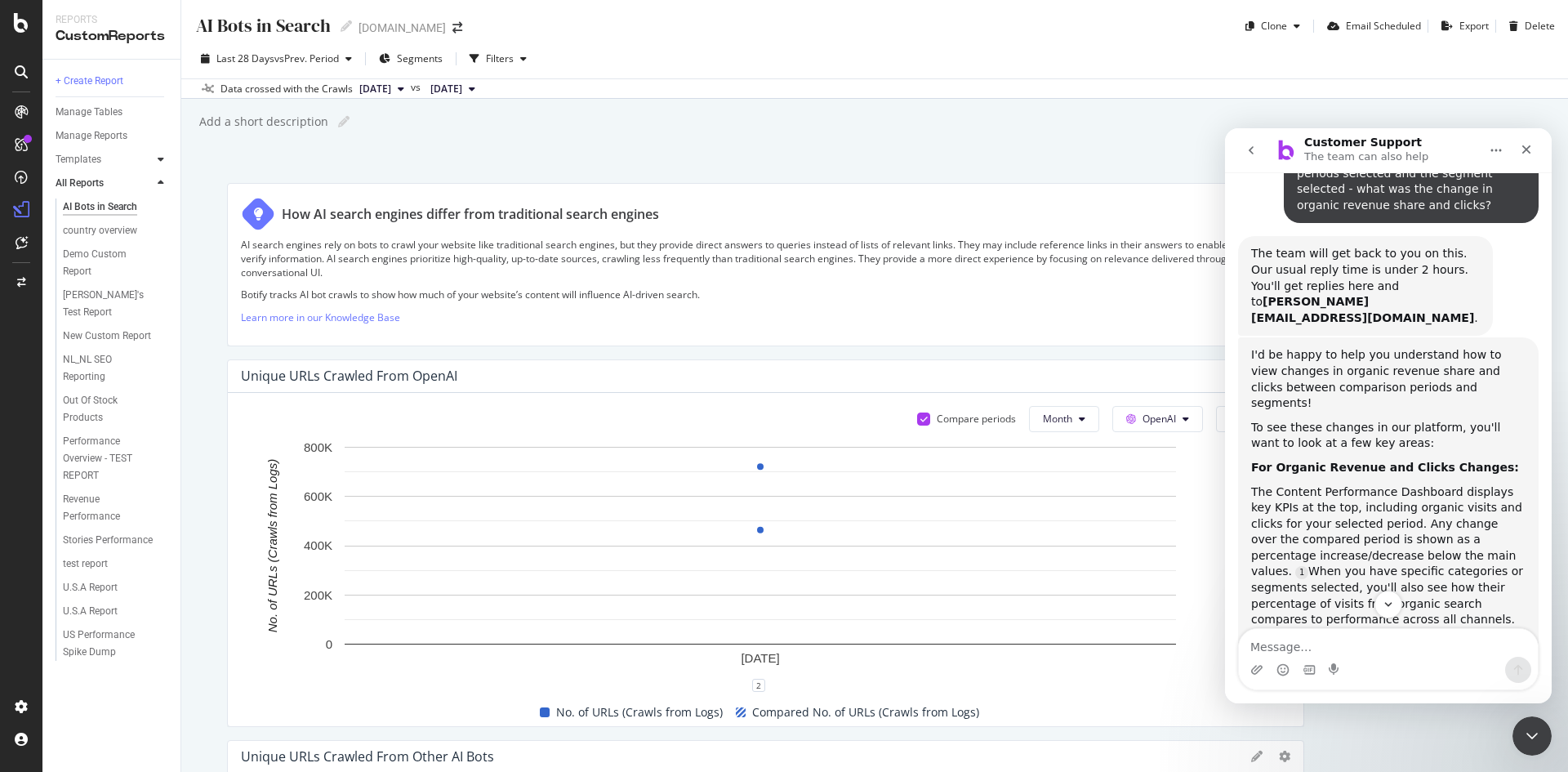
click at [162, 159] on icon at bounding box center [160, 159] width 6 height 10
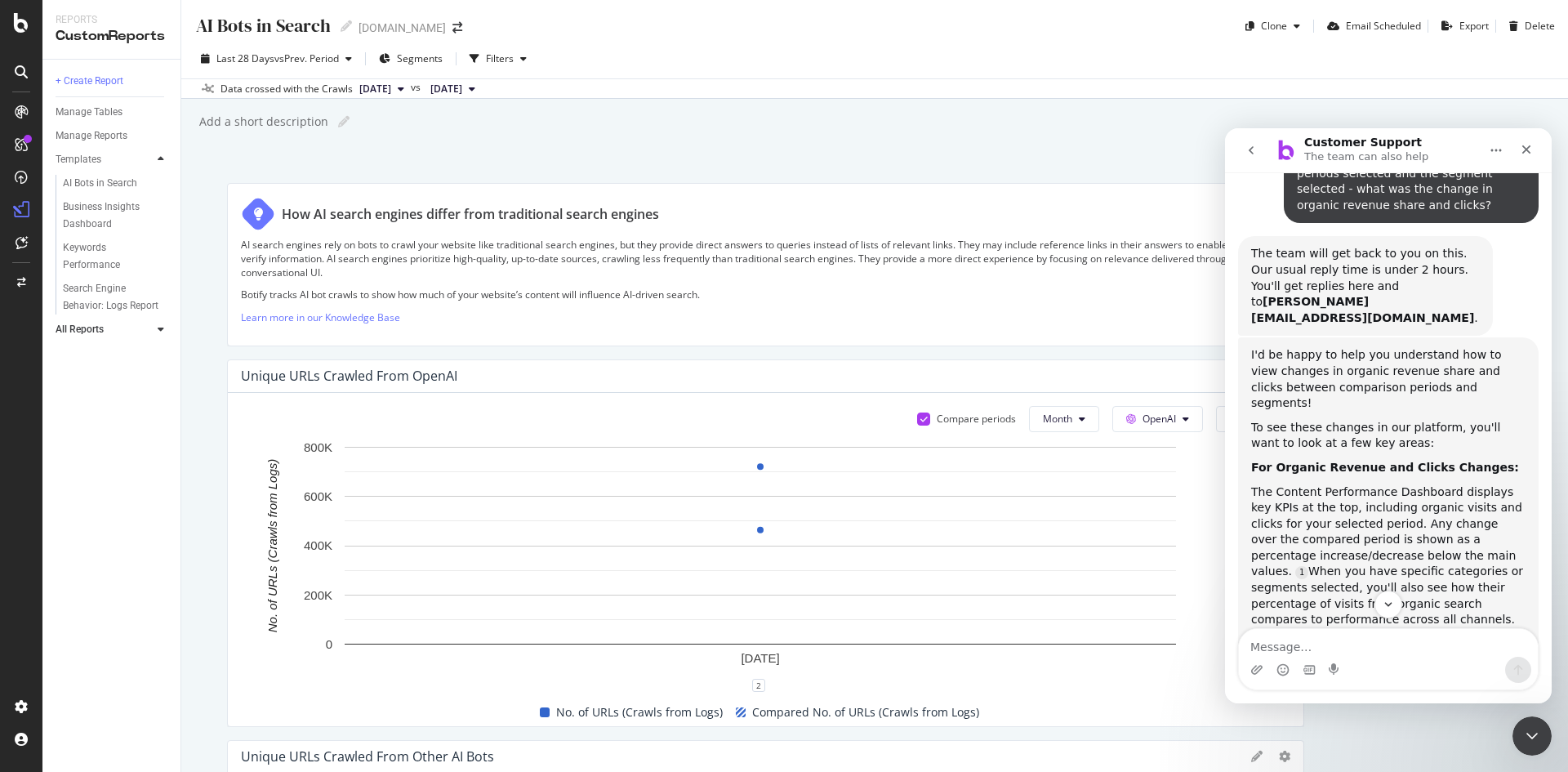
click at [162, 159] on icon at bounding box center [160, 159] width 6 height 10
click at [159, 327] on icon at bounding box center [160, 329] width 6 height 10
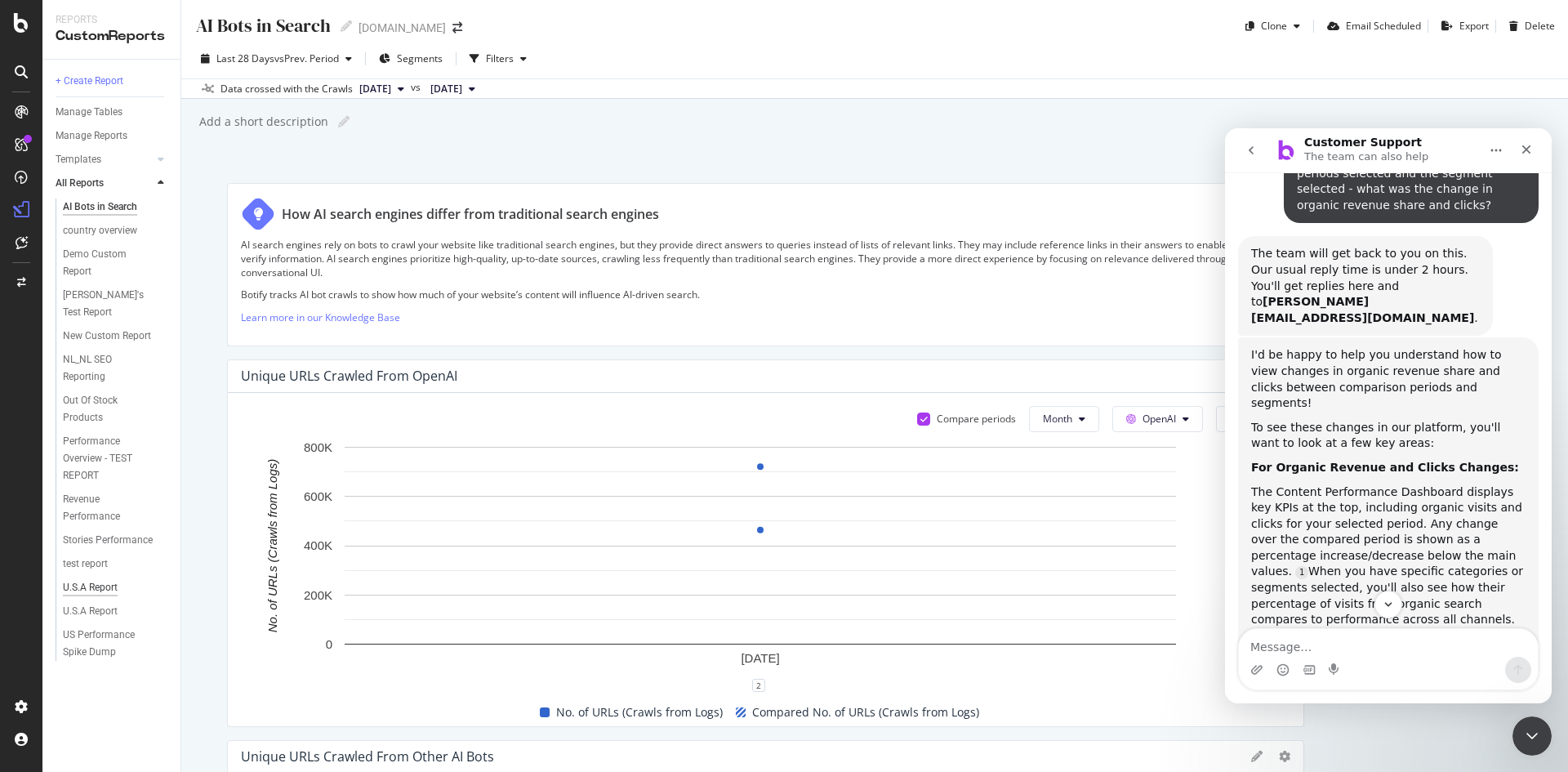
click at [90, 579] on div "U.S.A Report" at bounding box center [91, 587] width 55 height 17
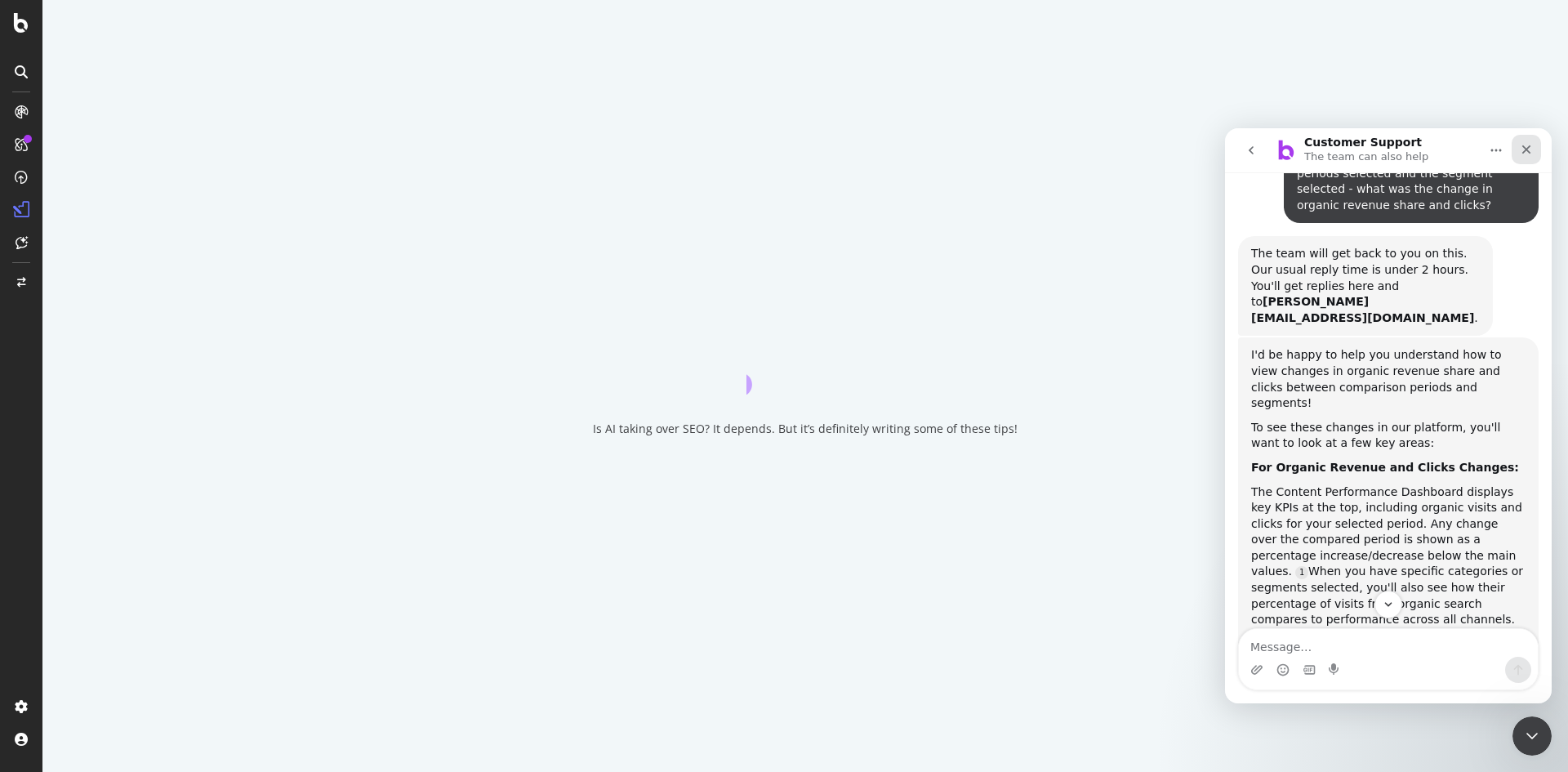
click at [1530, 154] on icon "Close" at bounding box center [1527, 150] width 9 height 9
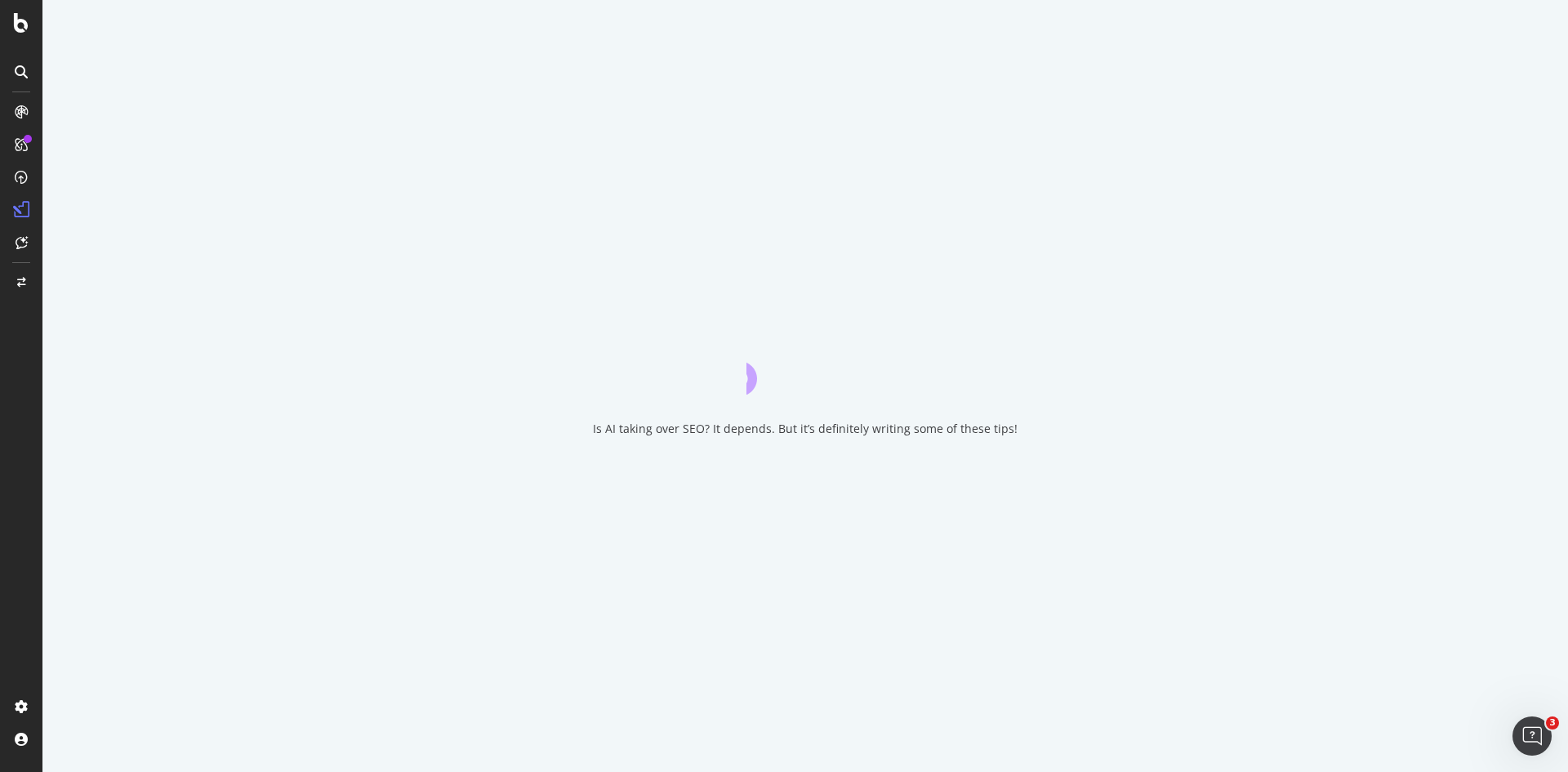
scroll to position [268, 0]
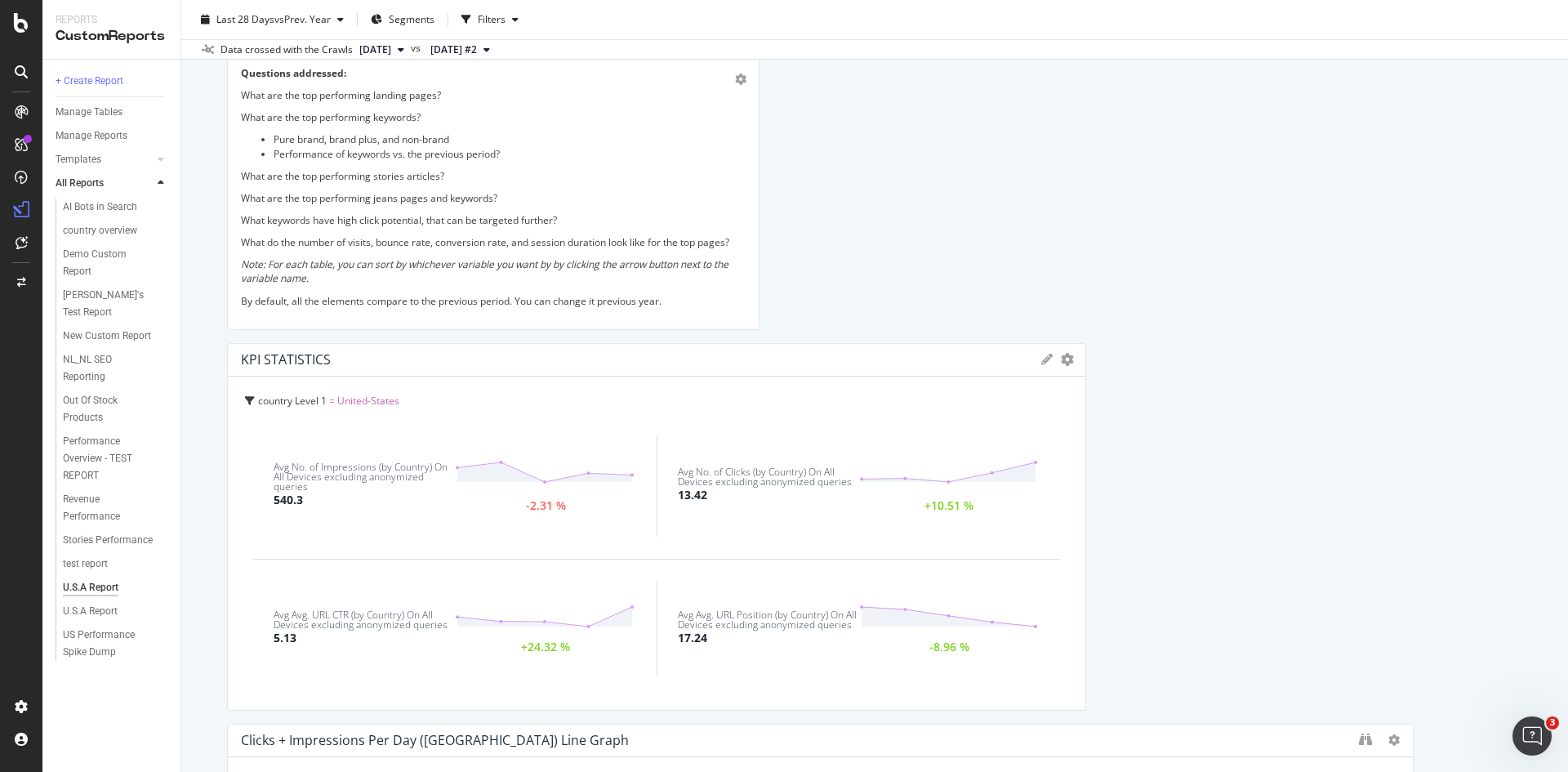
scroll to position [82, 0]
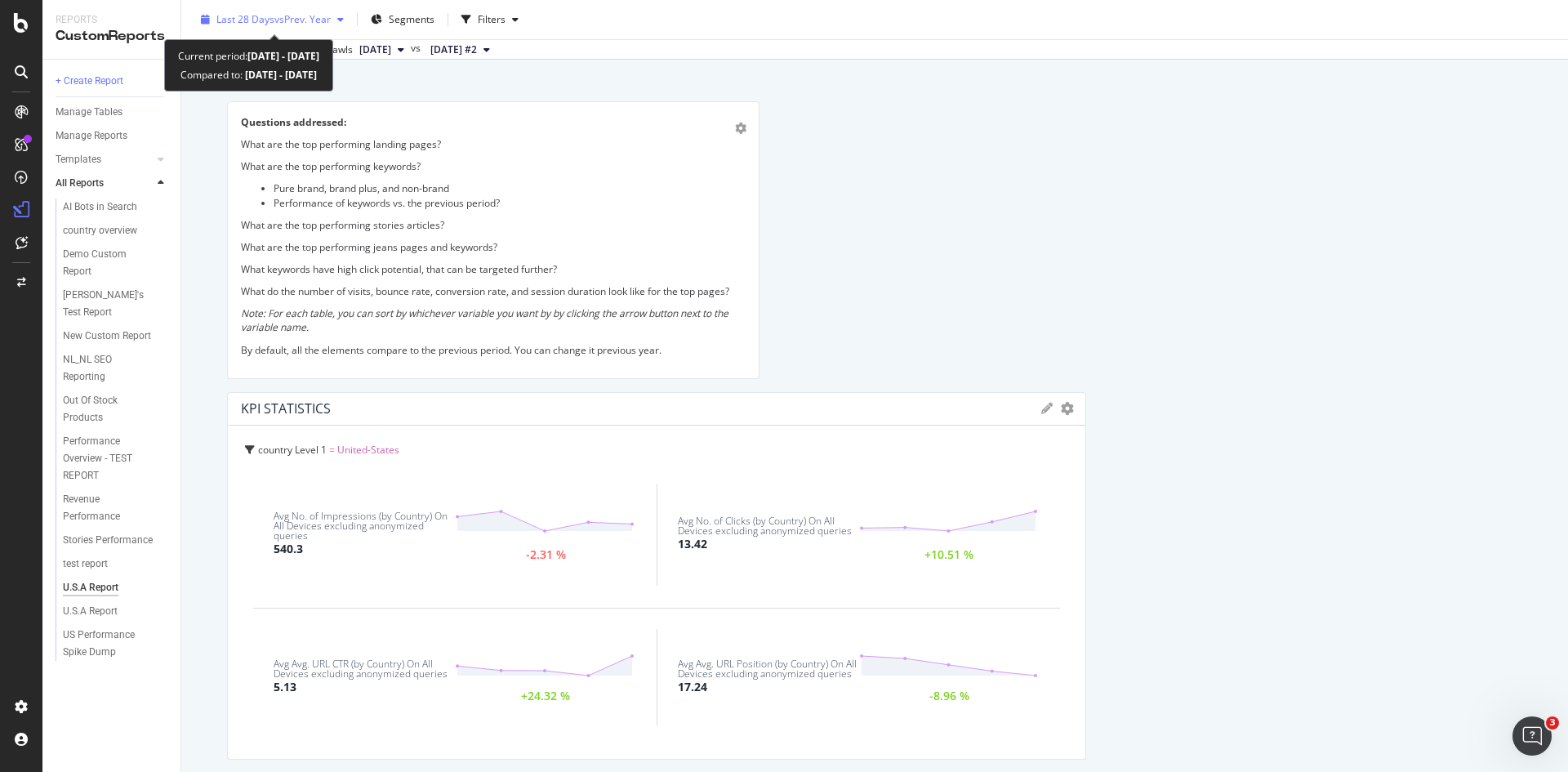
click at [309, 20] on span "vs Prev. Year" at bounding box center [302, 20] width 56 height 14
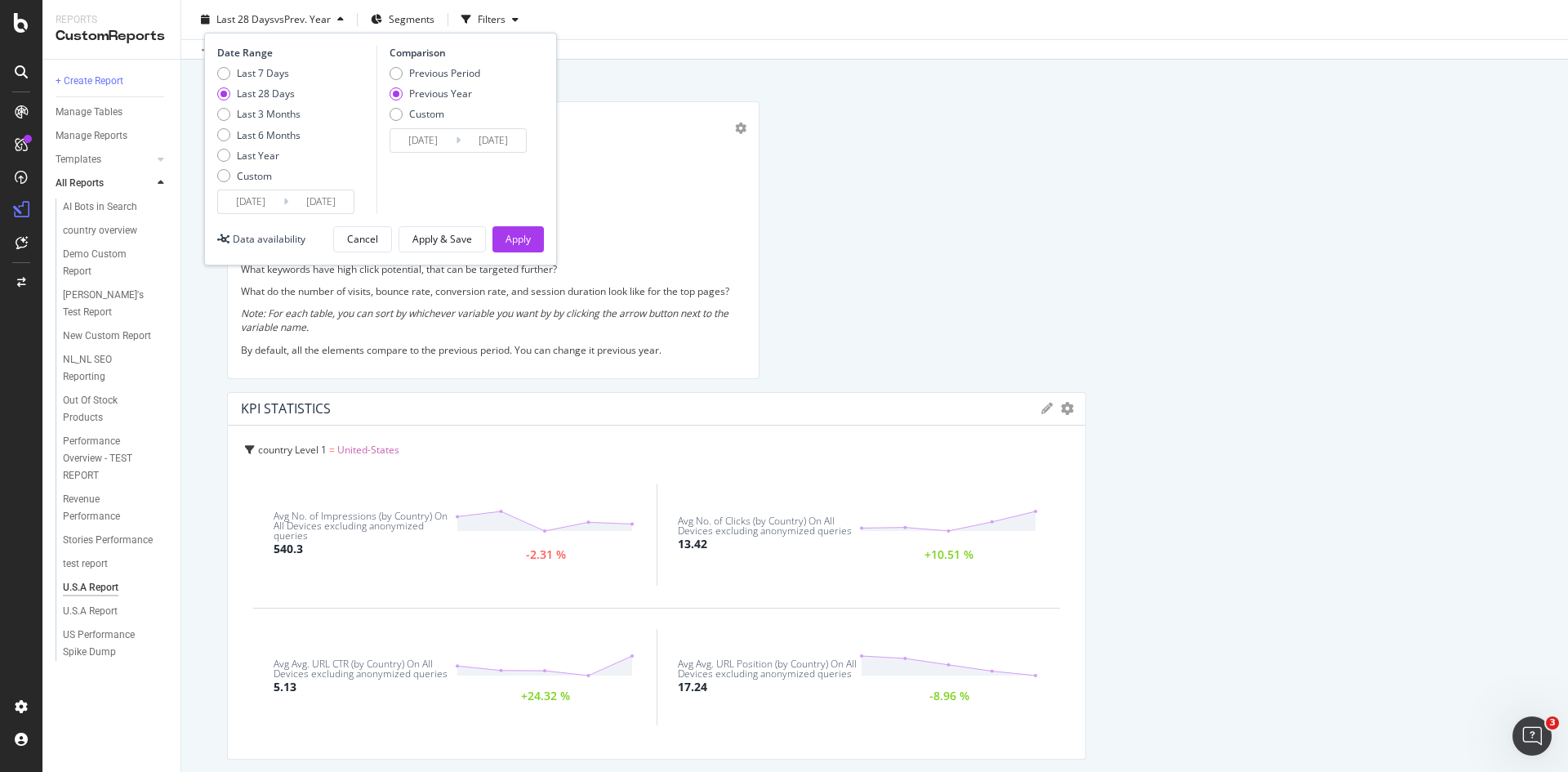
scroll to position [163, 0]
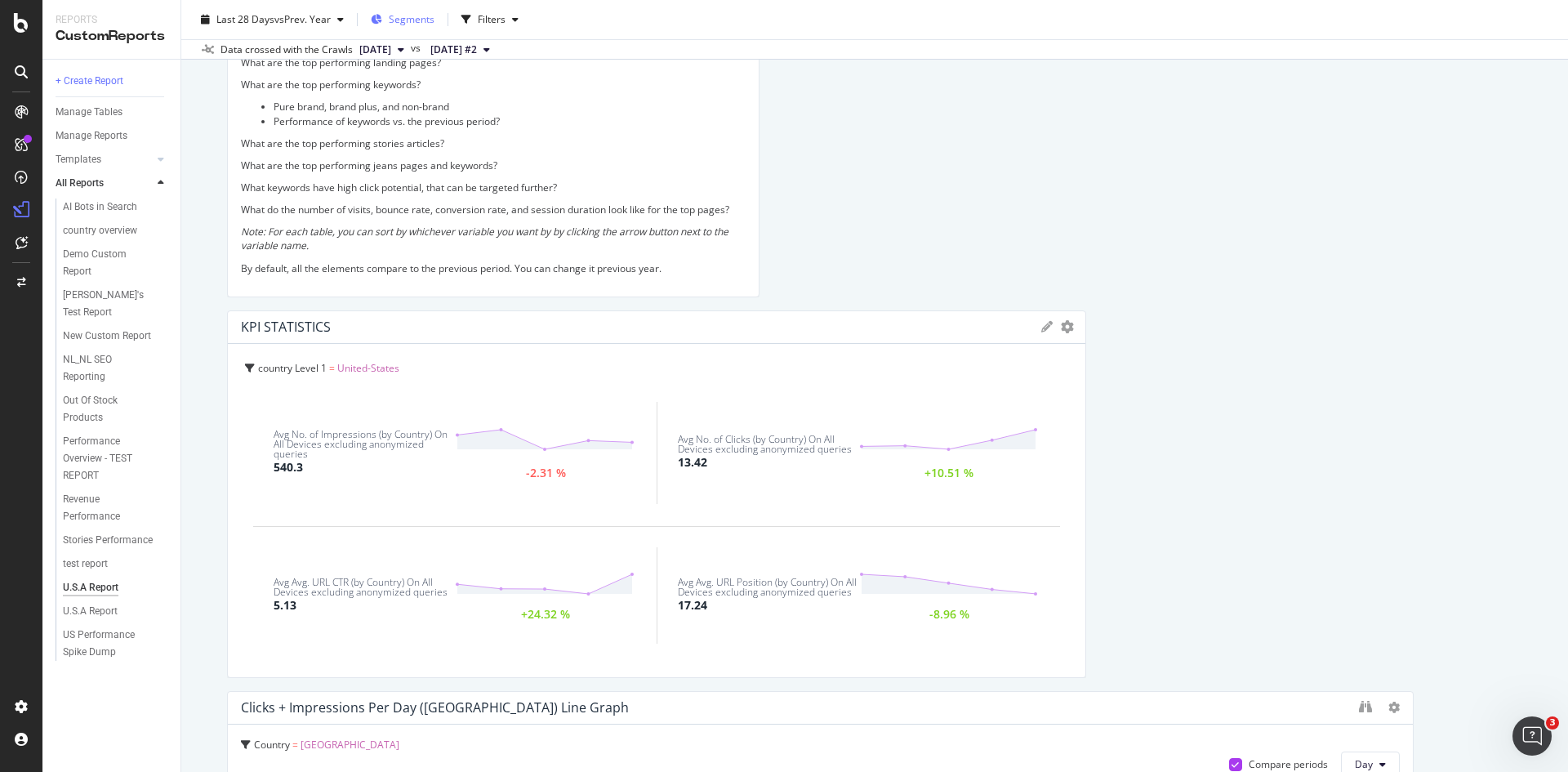
click at [413, 19] on span "Segments" at bounding box center [411, 20] width 45 height 14
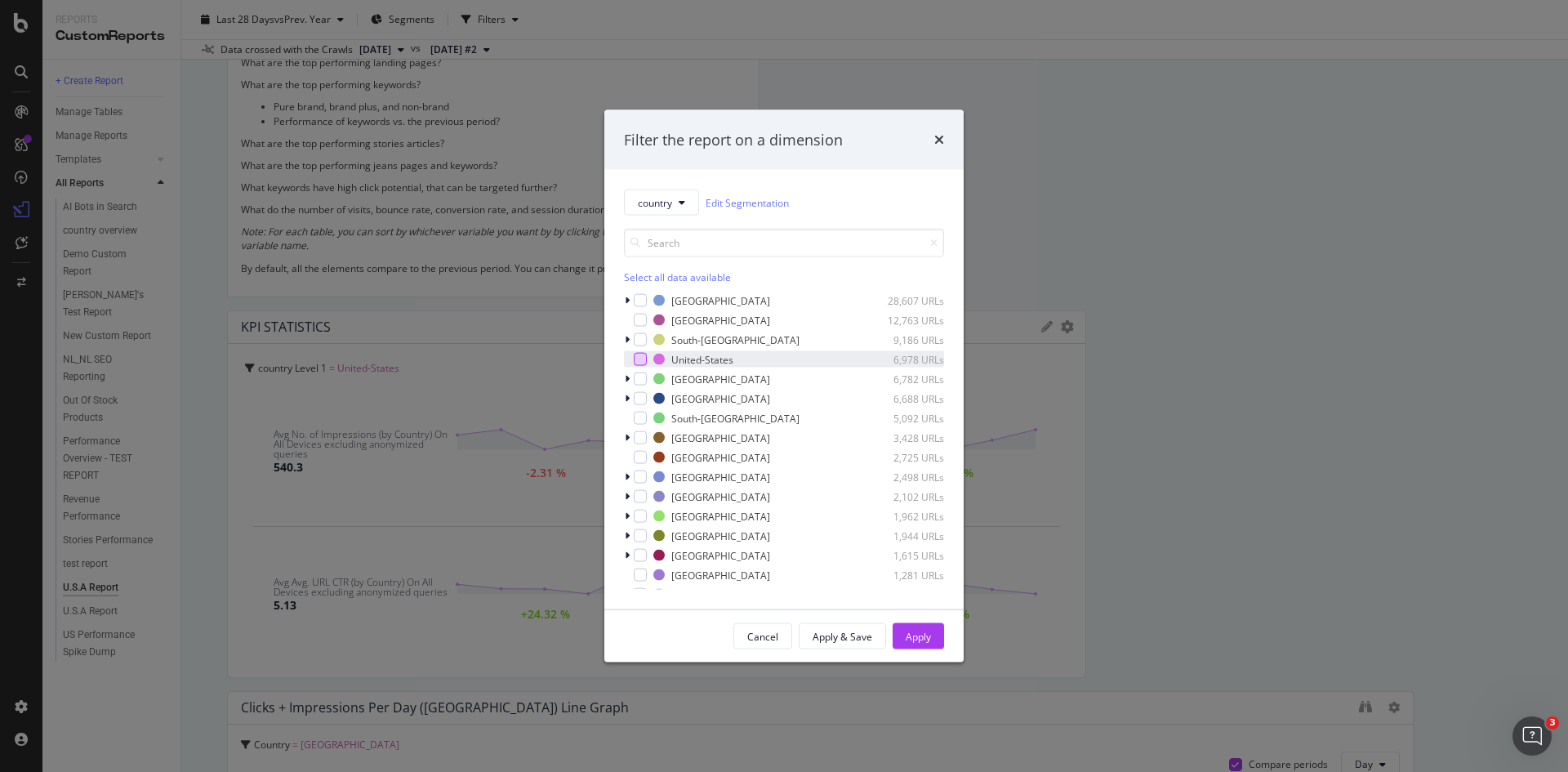
click at [642, 357] on div "modal" at bounding box center [640, 359] width 13 height 13
click at [851, 633] on div "Apply & Save" at bounding box center [842, 636] width 60 height 14
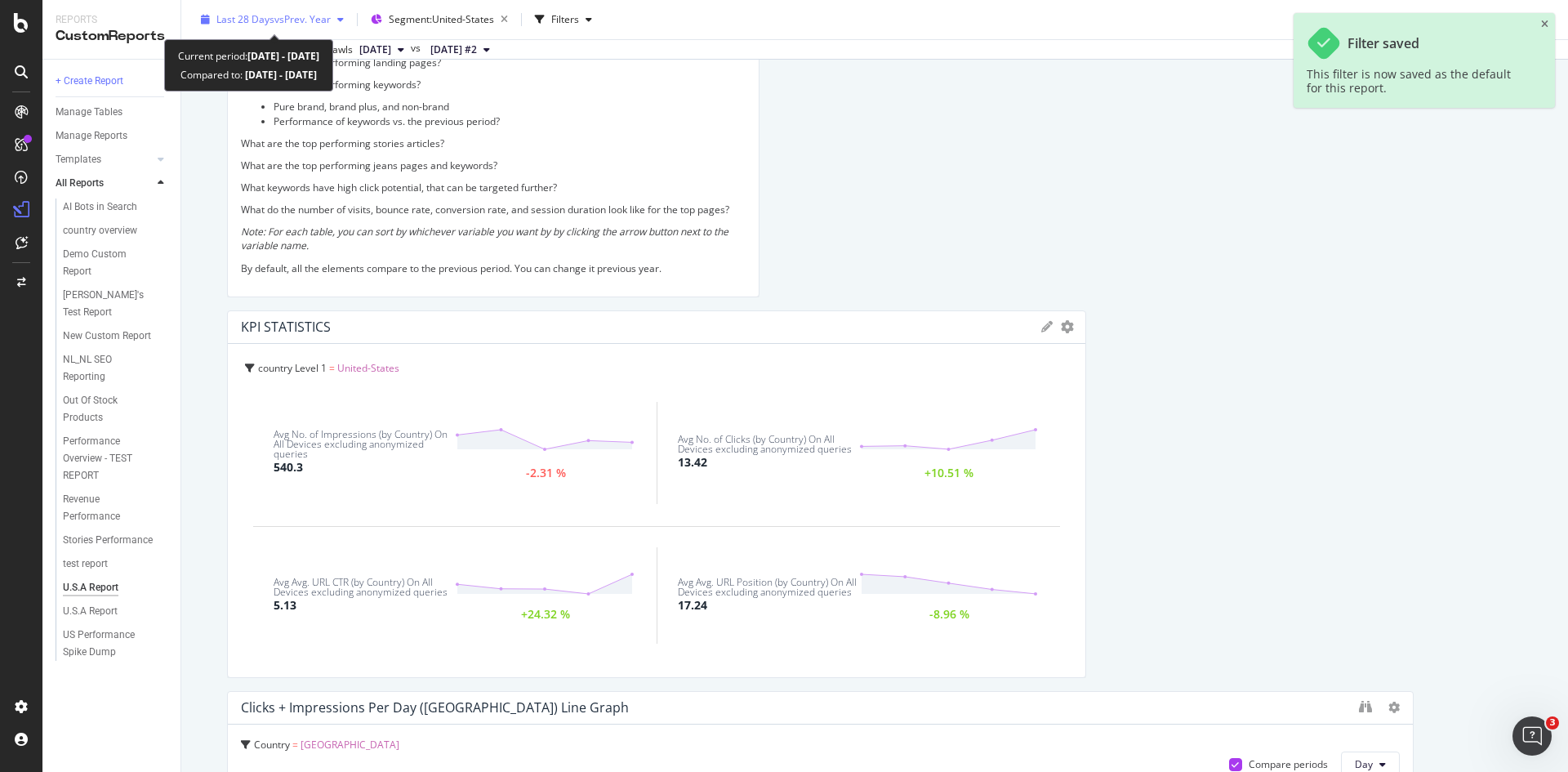
click at [329, 23] on span "vs Prev. Year" at bounding box center [302, 20] width 56 height 14
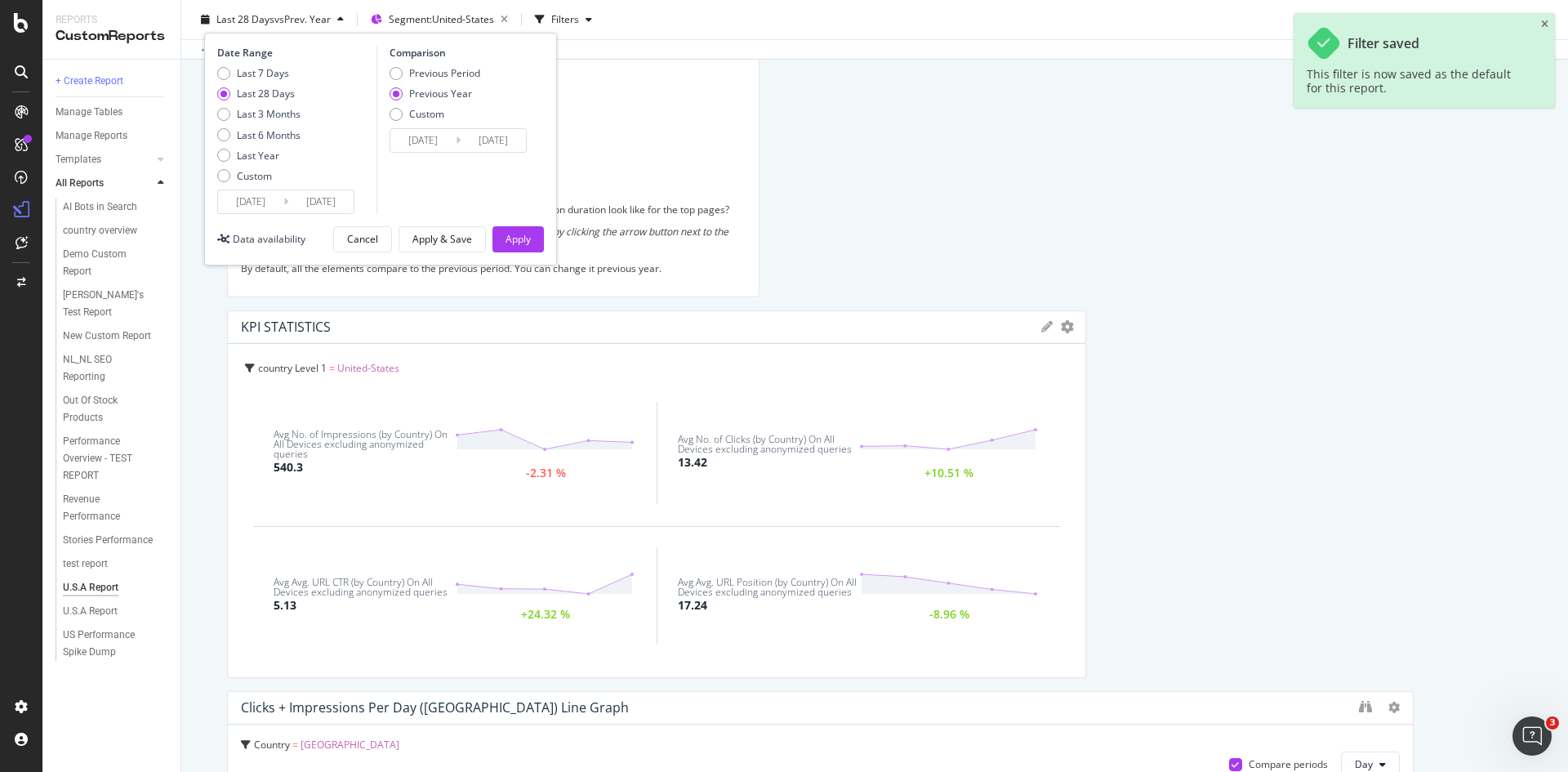
click at [279, 201] on input "2025/09/02" at bounding box center [251, 202] width 66 height 23
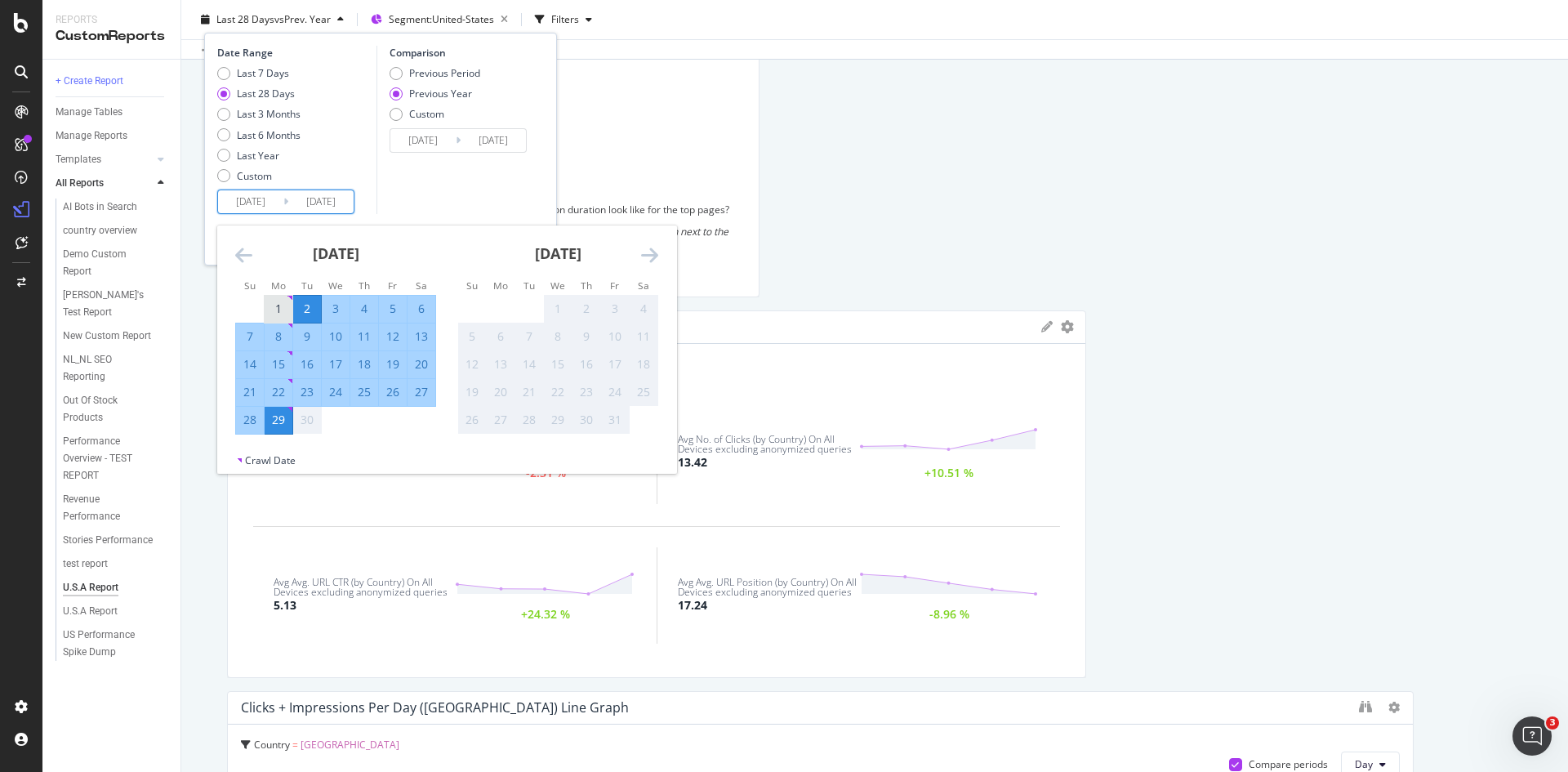
click at [278, 308] on div "1" at bounding box center [278, 308] width 28 height 16
type input "2025/09/01"
click at [278, 425] on div "29" at bounding box center [278, 419] width 28 height 16
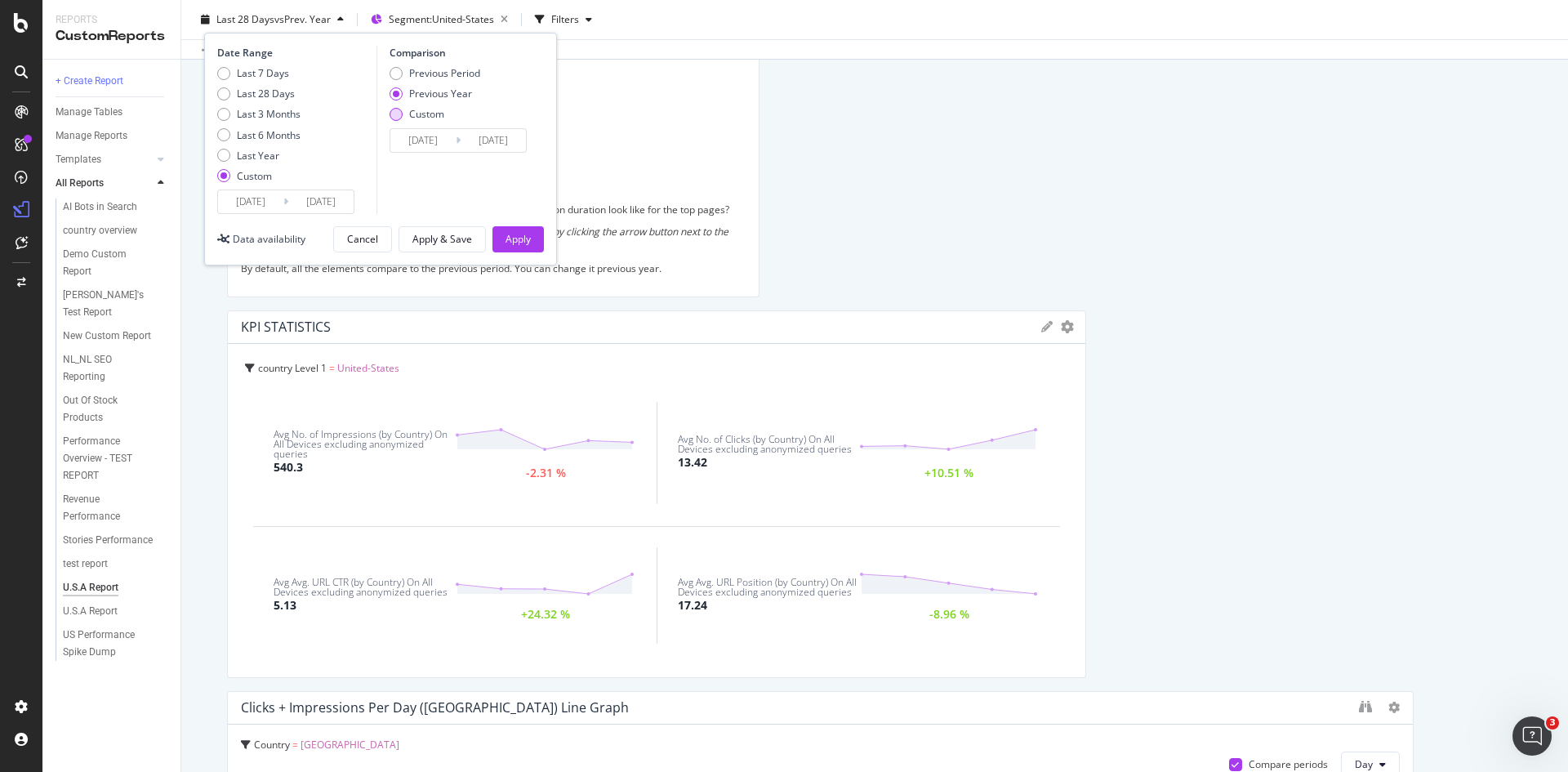
click at [402, 116] on div "Custom" at bounding box center [396, 114] width 13 height 13
click at [434, 147] on input "2024/09/02" at bounding box center [423, 140] width 66 height 23
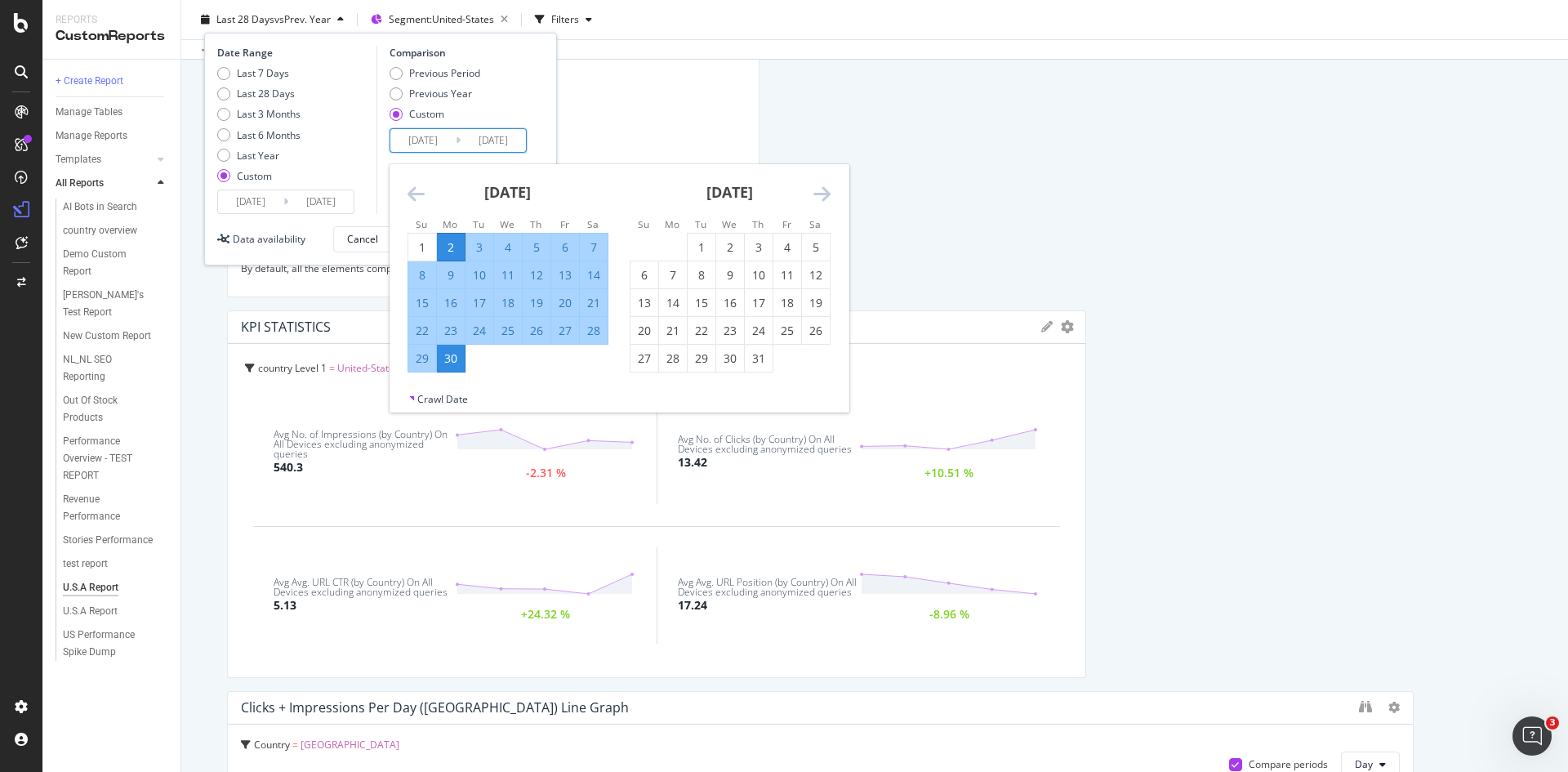
click at [417, 192] on icon "Move backward to switch to the previous month." at bounding box center [416, 194] width 17 height 20
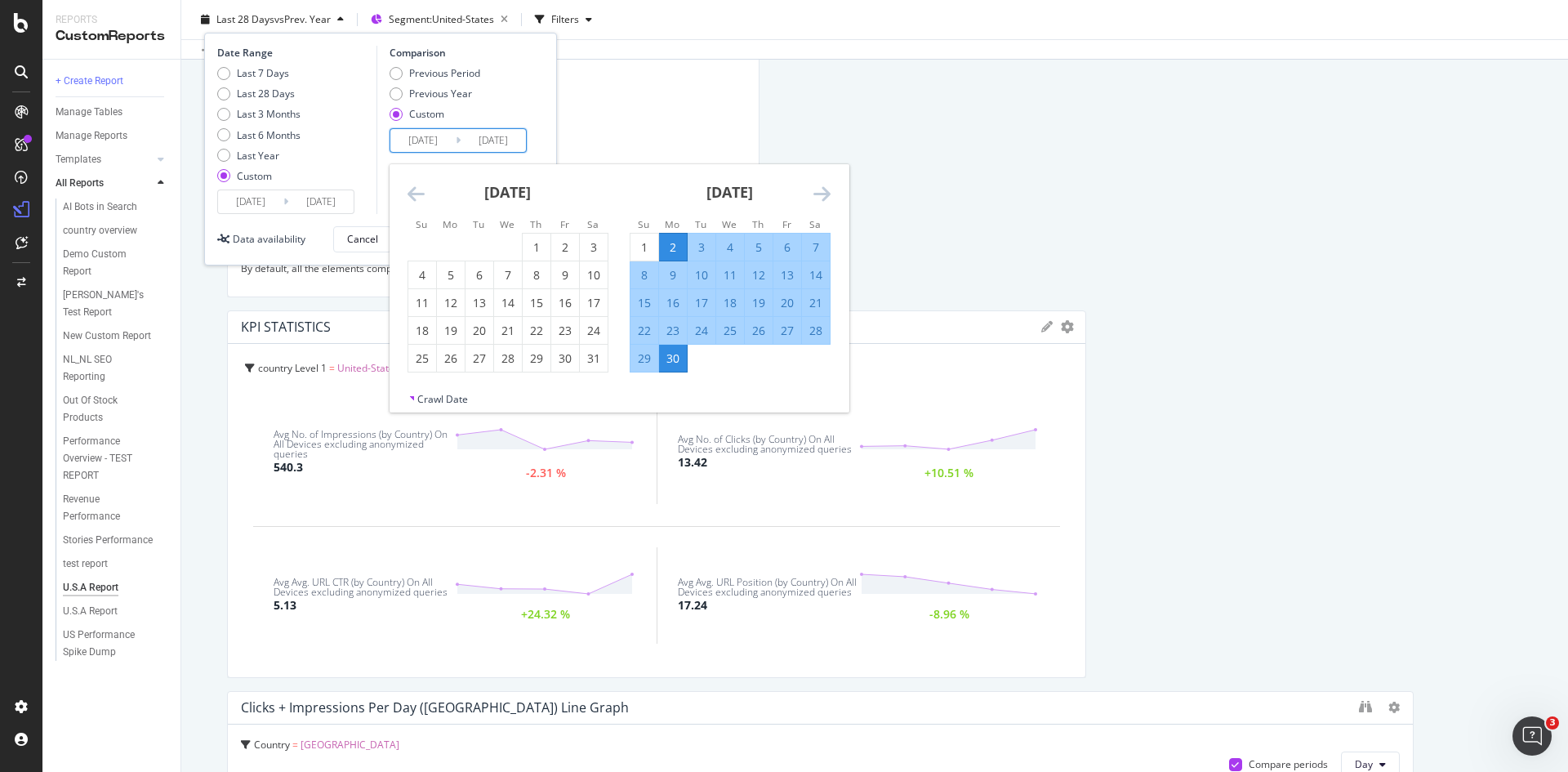
click at [823, 195] on icon "Move forward to switch to the next month." at bounding box center [822, 194] width 17 height 20
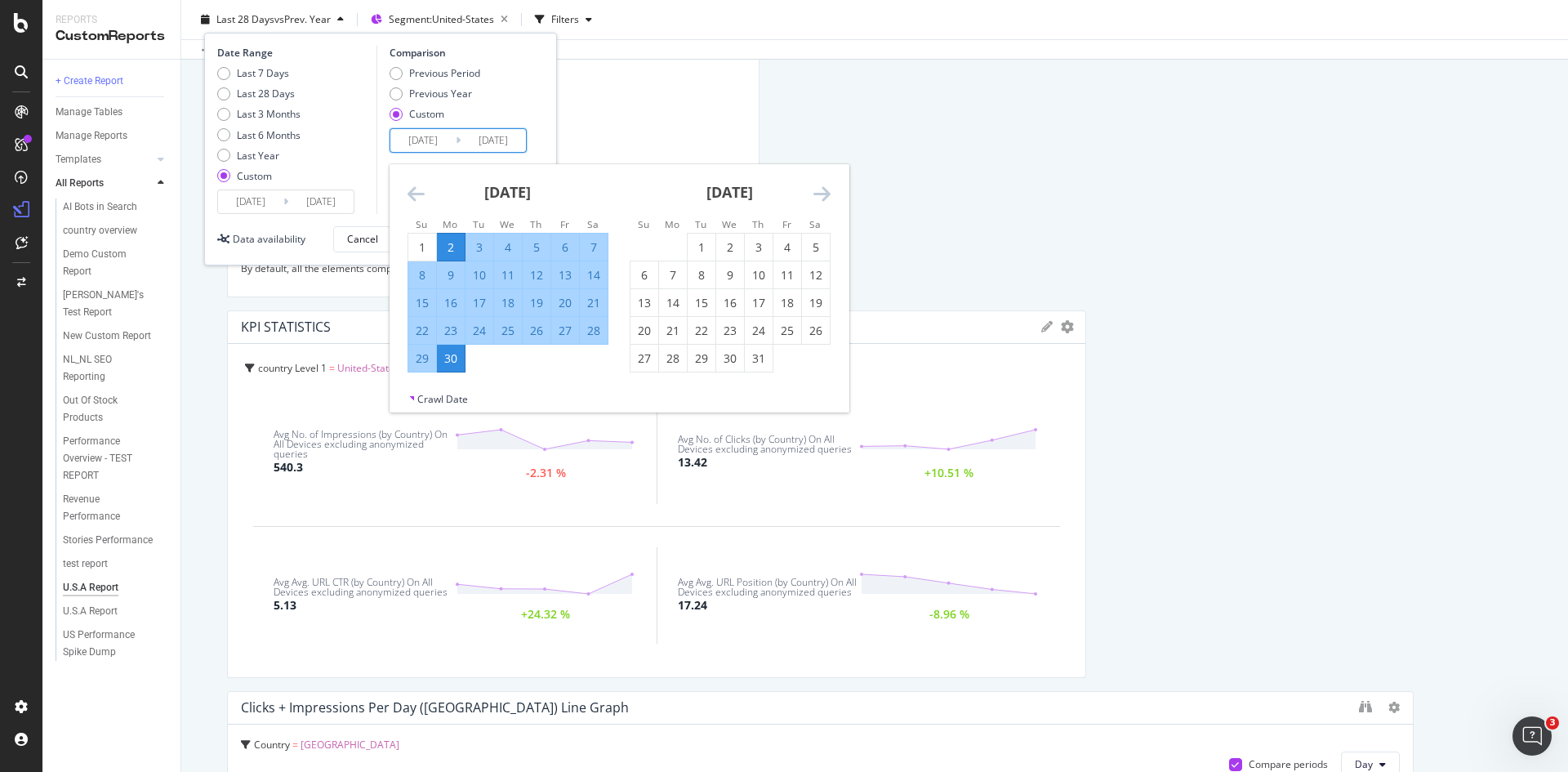
click at [821, 195] on icon "Move forward to switch to the next month." at bounding box center [822, 194] width 17 height 20
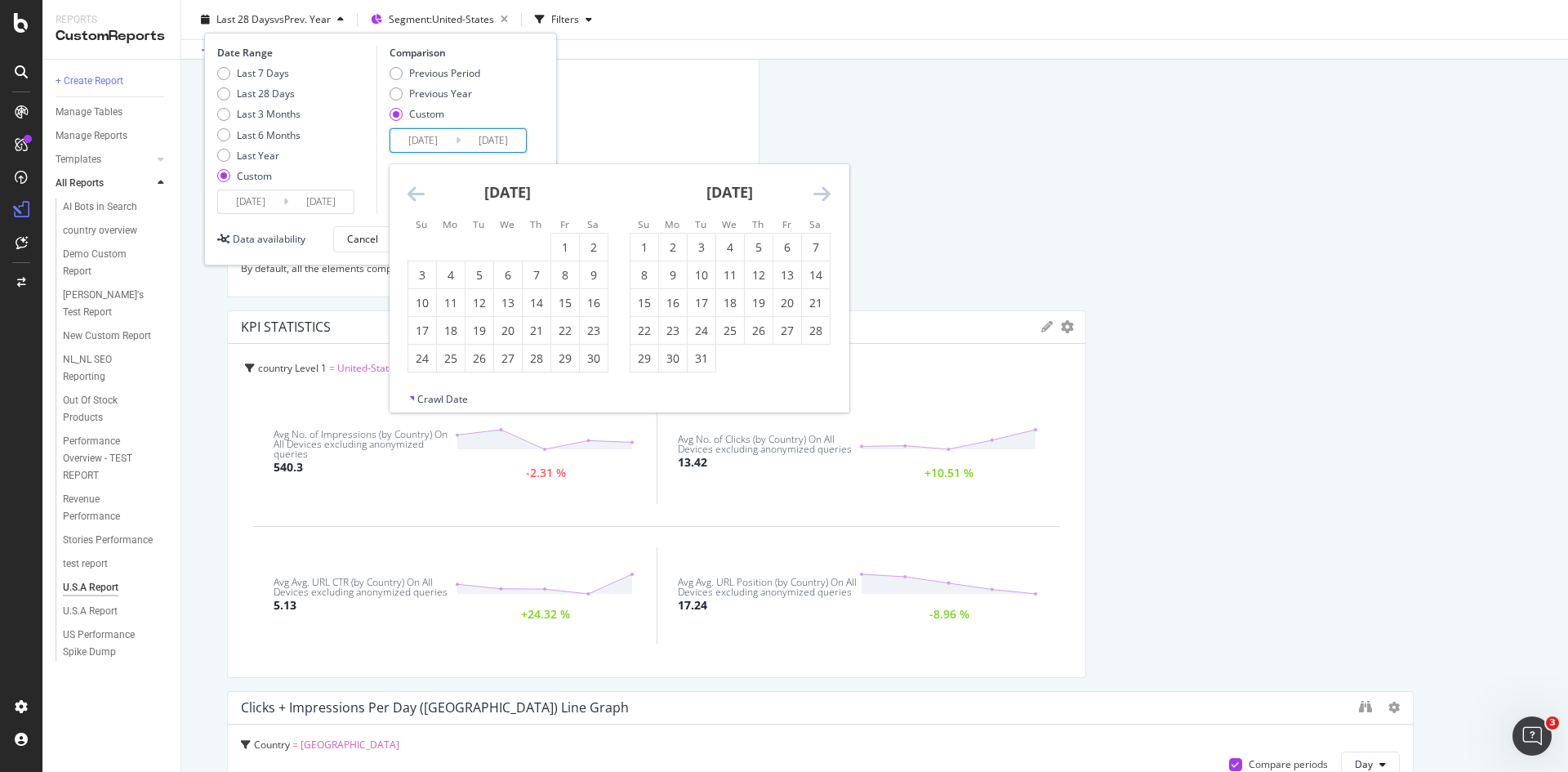
click at [821, 195] on icon "Move forward to switch to the next month." at bounding box center [822, 194] width 17 height 20
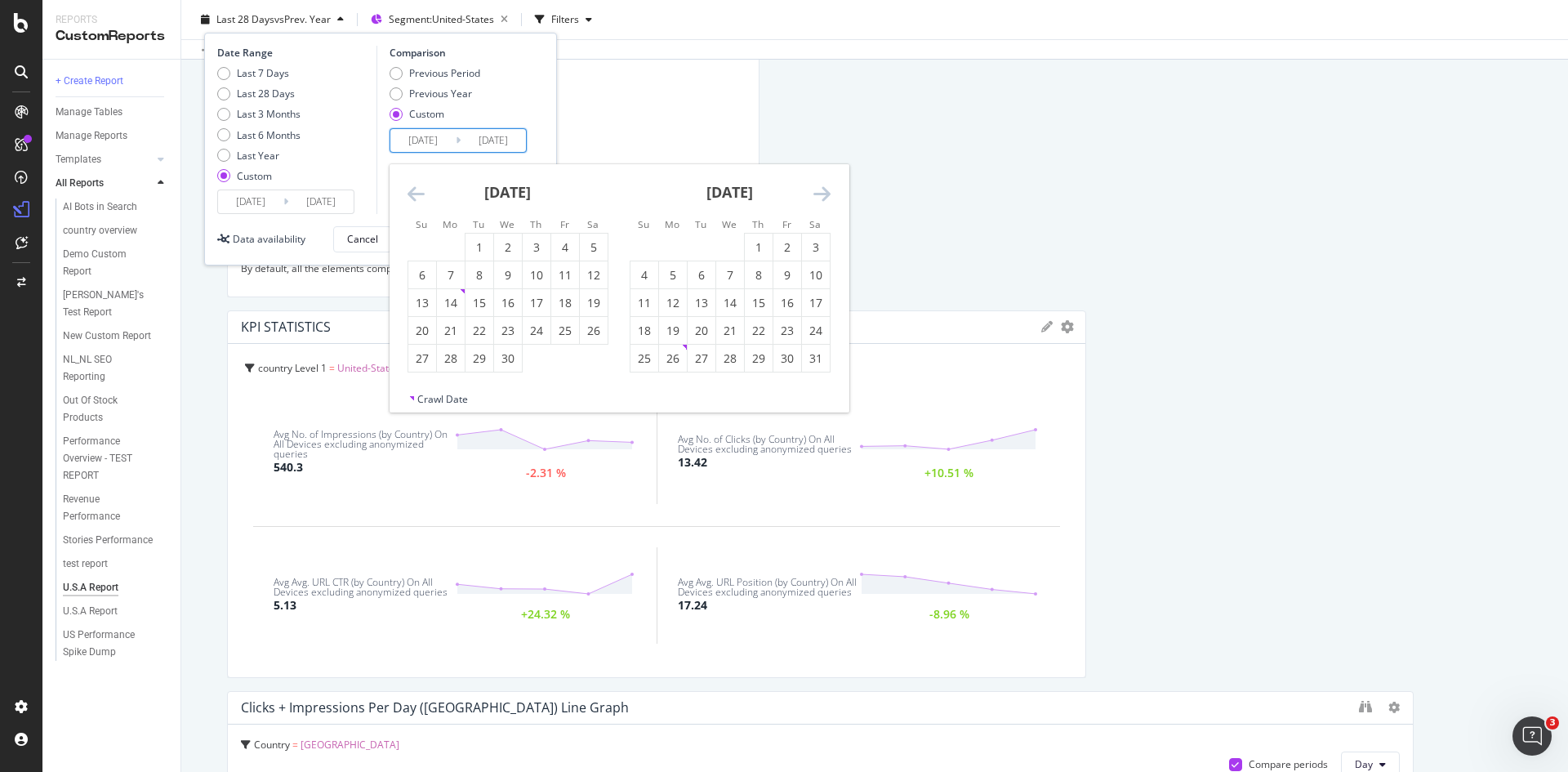
click at [821, 195] on icon "Move forward to switch to the next month." at bounding box center [822, 194] width 17 height 20
click at [708, 278] on div "5" at bounding box center [701, 275] width 28 height 16
type input "2025/08/05"
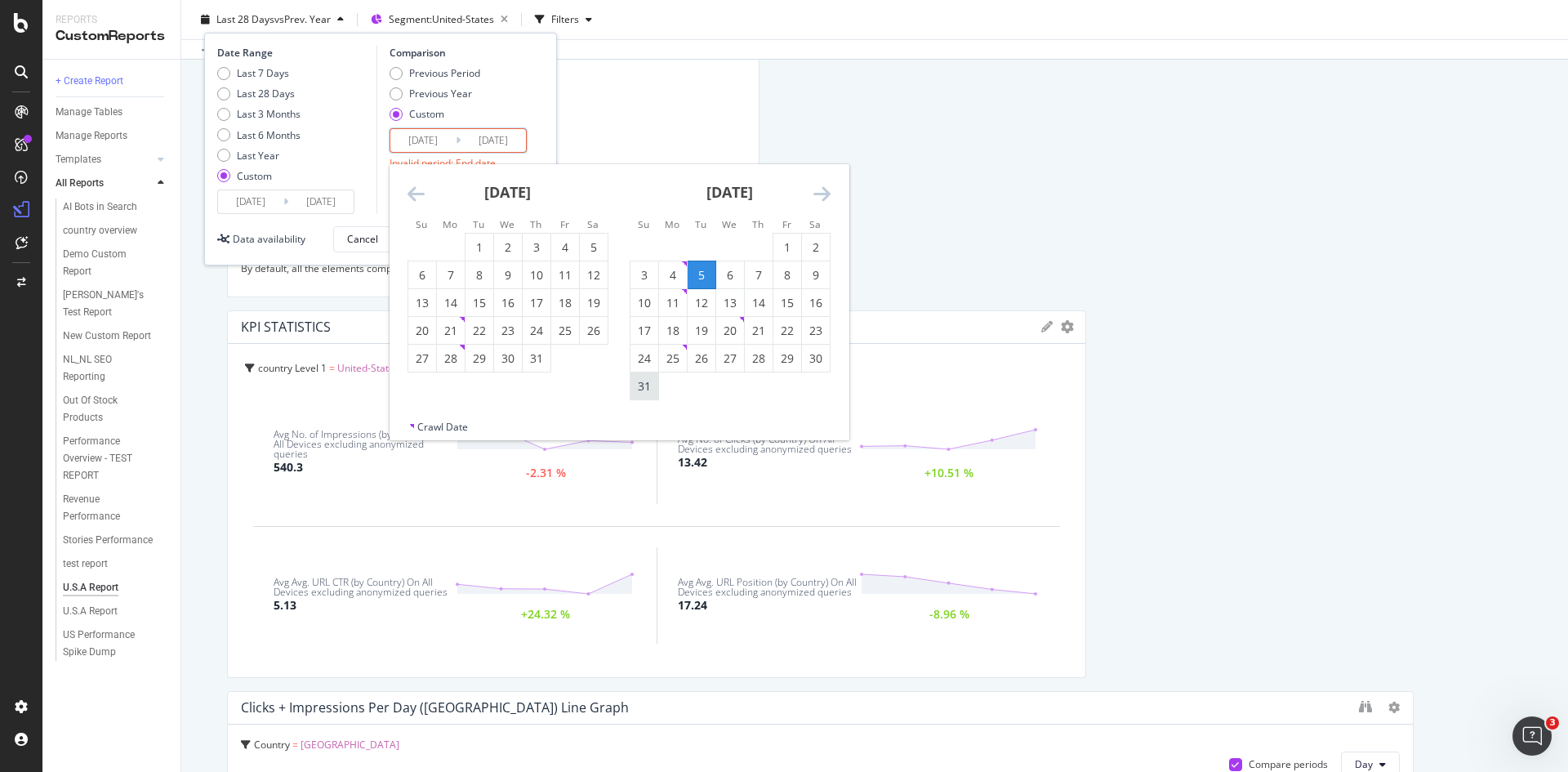
click at [643, 380] on div "31" at bounding box center [644, 386] width 28 height 16
type input "2025/08/31"
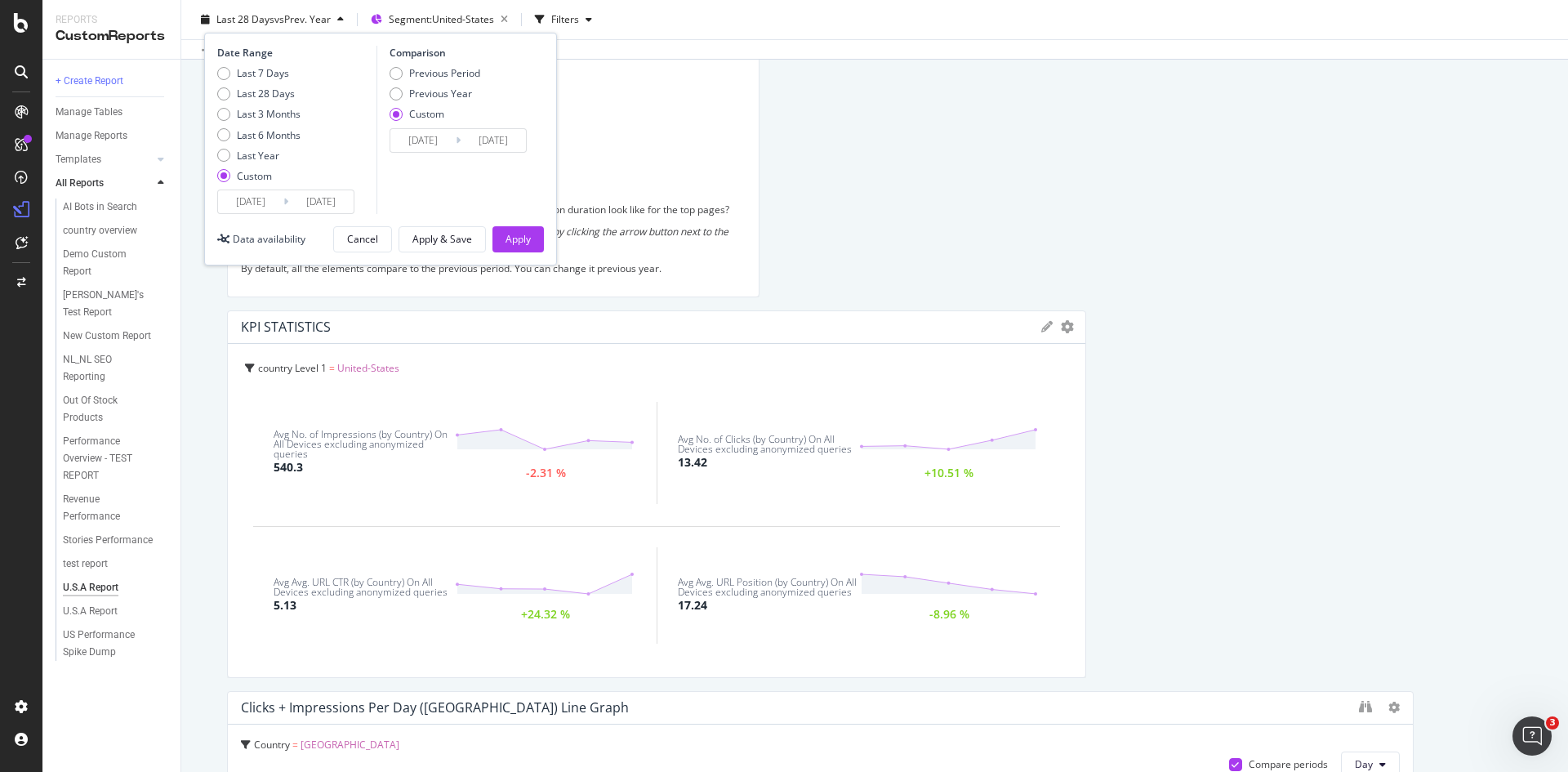
click at [270, 202] on input "2025/09/01" at bounding box center [251, 202] width 66 height 23
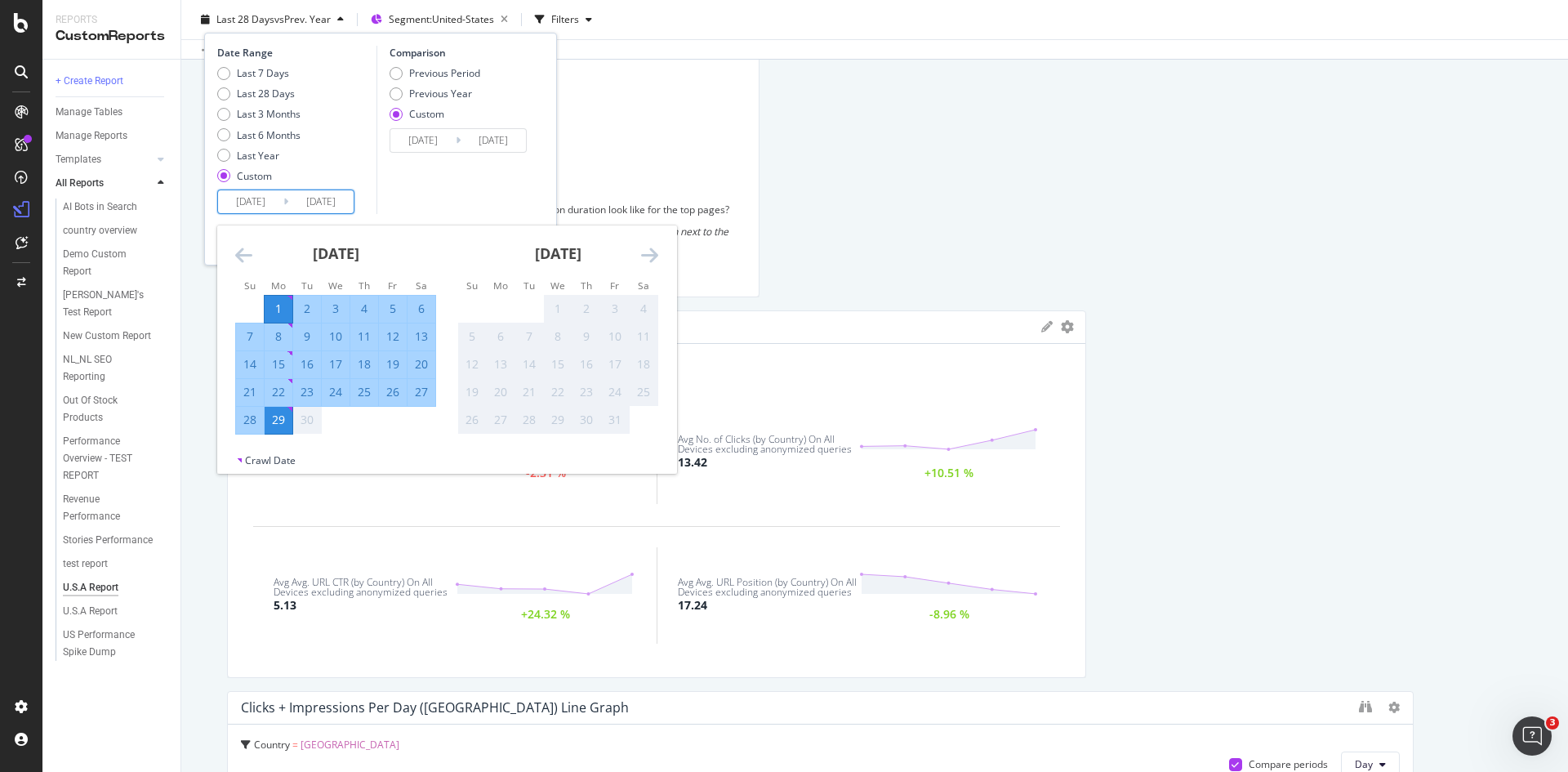
click at [409, 187] on div "Comparison Previous Period Previous Year Custom 2025/08/05 Navigate forward to …" at bounding box center [454, 129] width 155 height 168
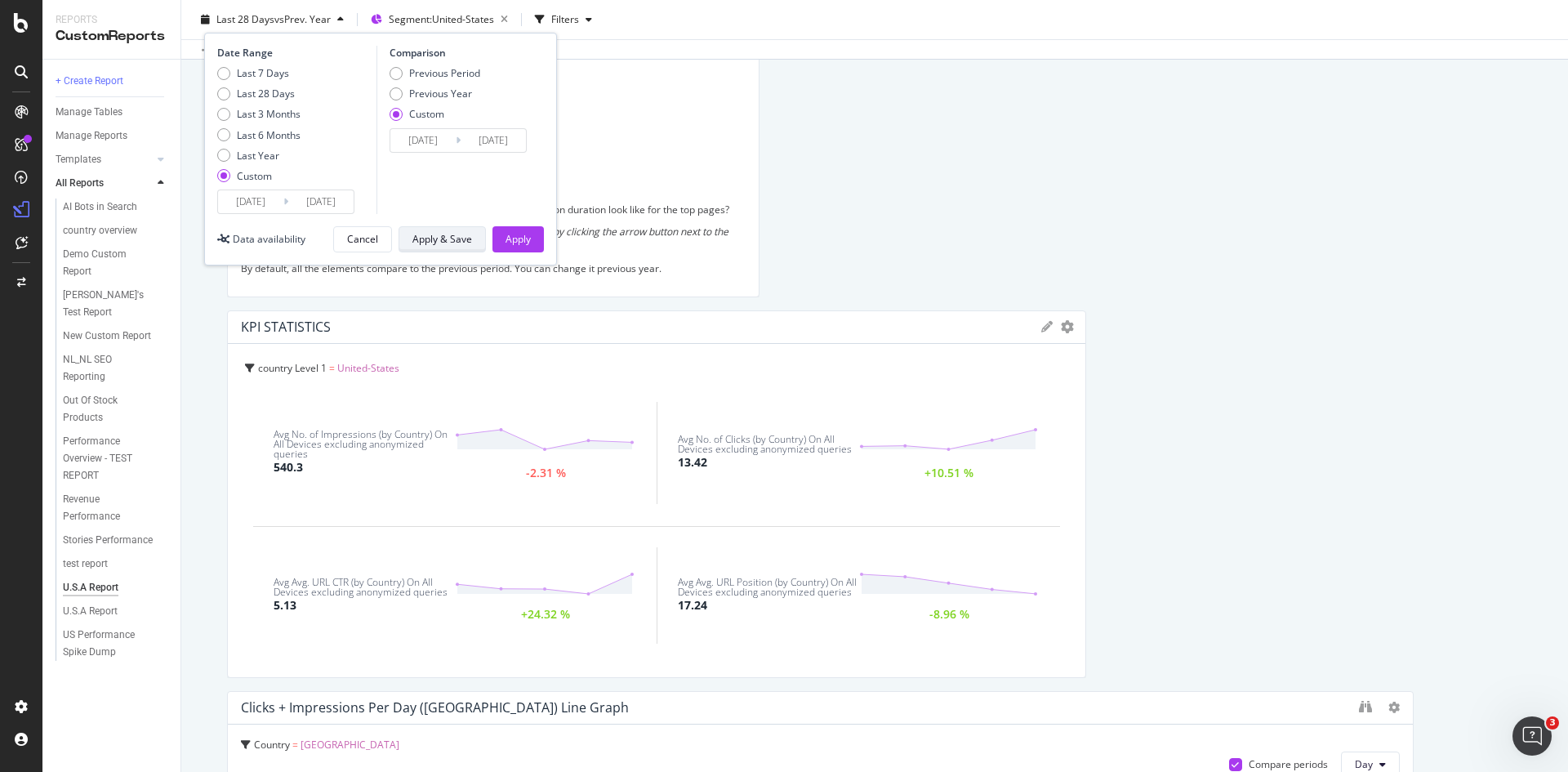
click at [457, 241] on div "Apply & Save" at bounding box center [442, 239] width 60 height 14
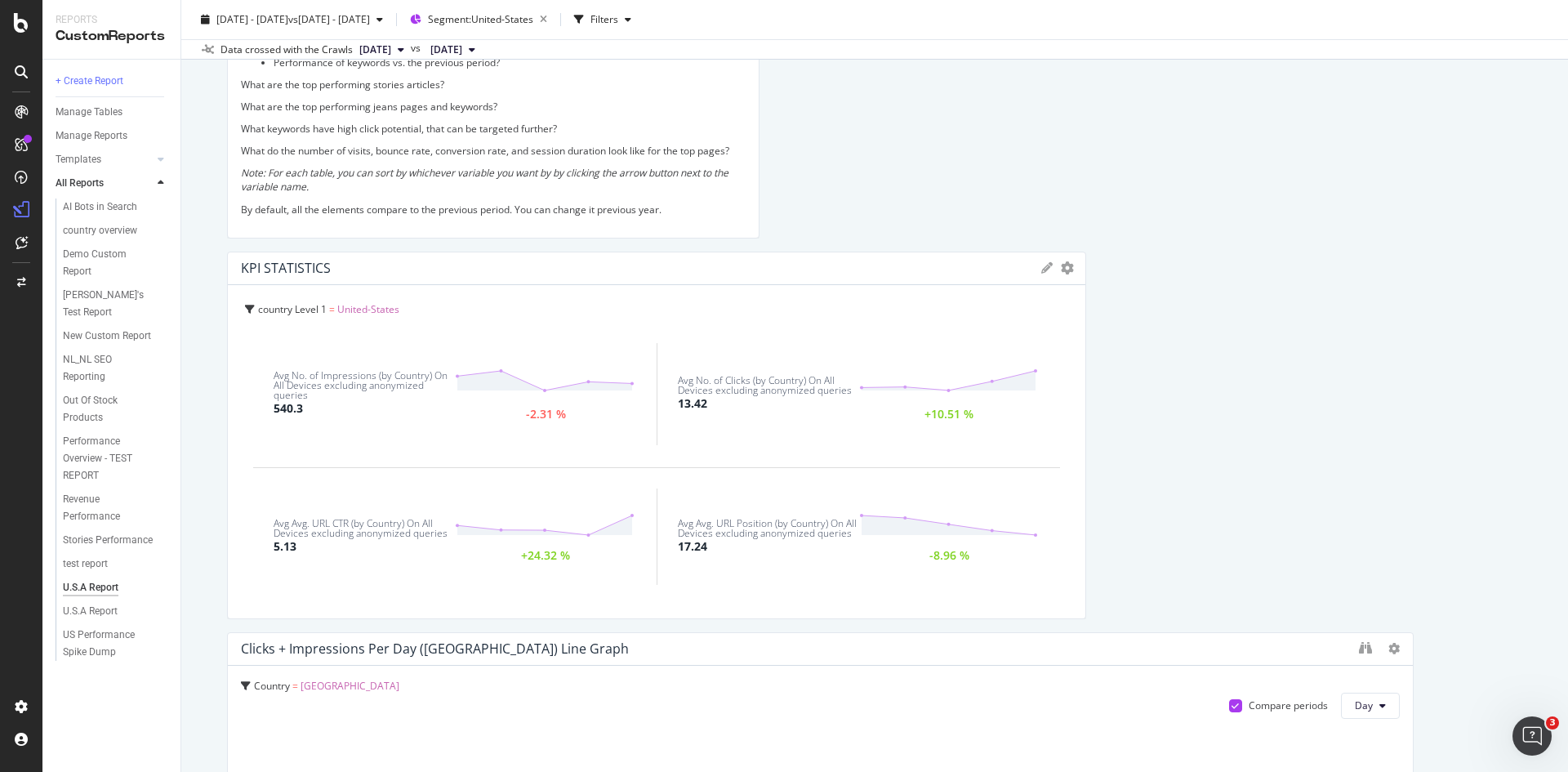
scroll to position [245, 0]
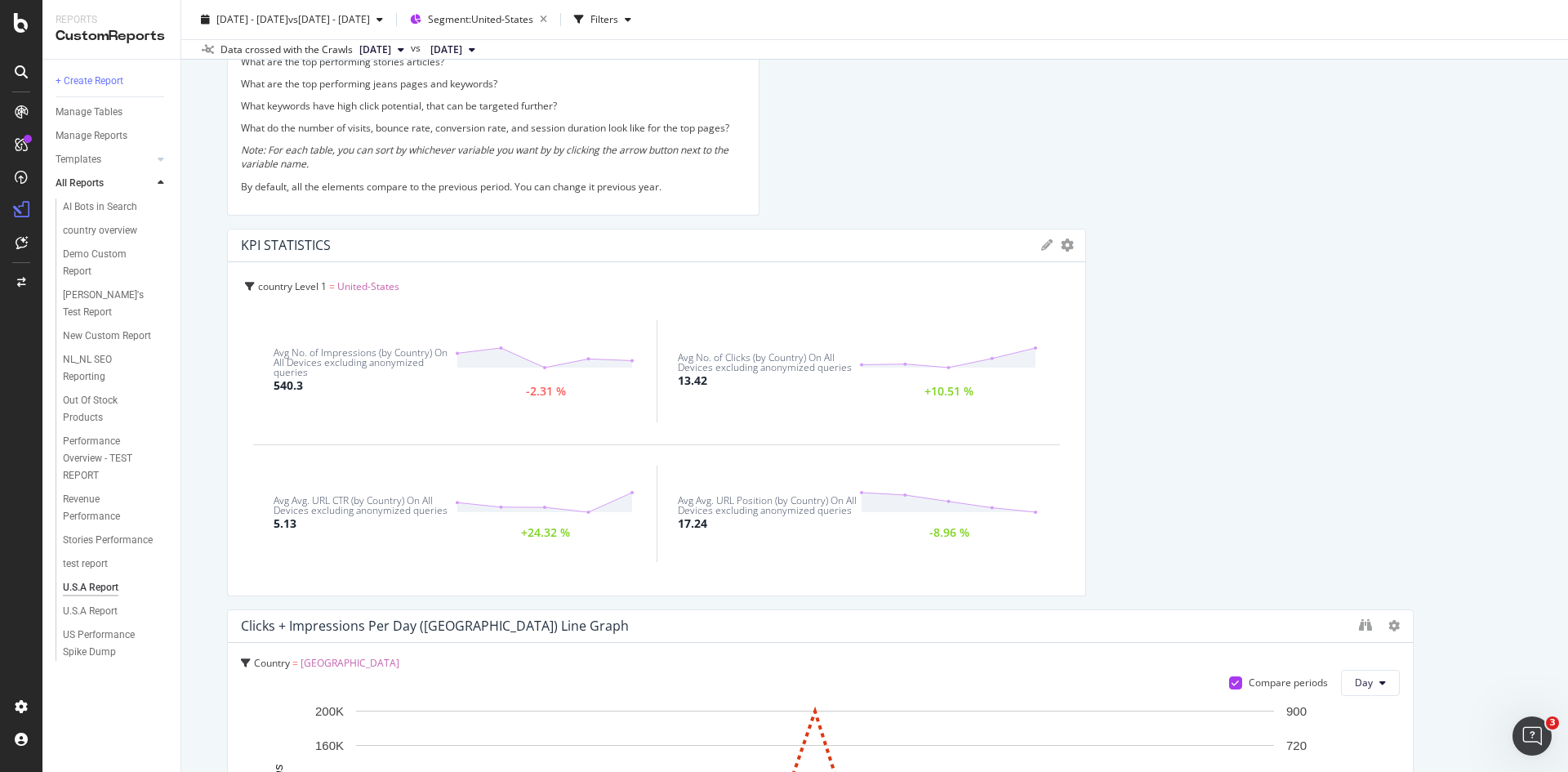
click at [1057, 238] on div "KPI STATISTICS KPIs Table Edit KPIs Edit Filter Export as CSV Delete Add to Cus…" at bounding box center [656, 245] width 857 height 33
click at [1041, 243] on icon at bounding box center [1047, 244] width 12 height 12
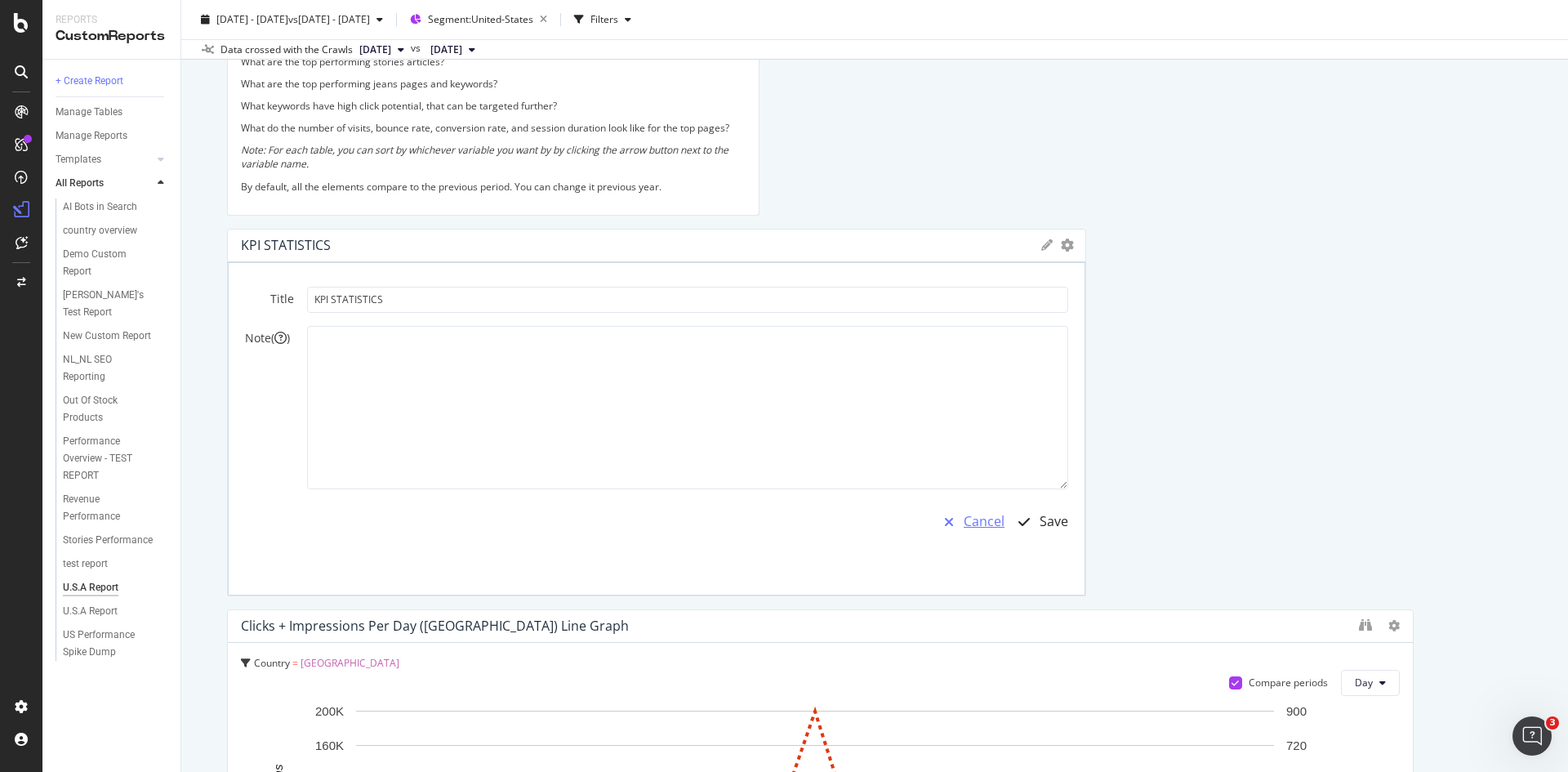
click at [953, 513] on div "Cancel" at bounding box center [969, 521] width 70 height 37
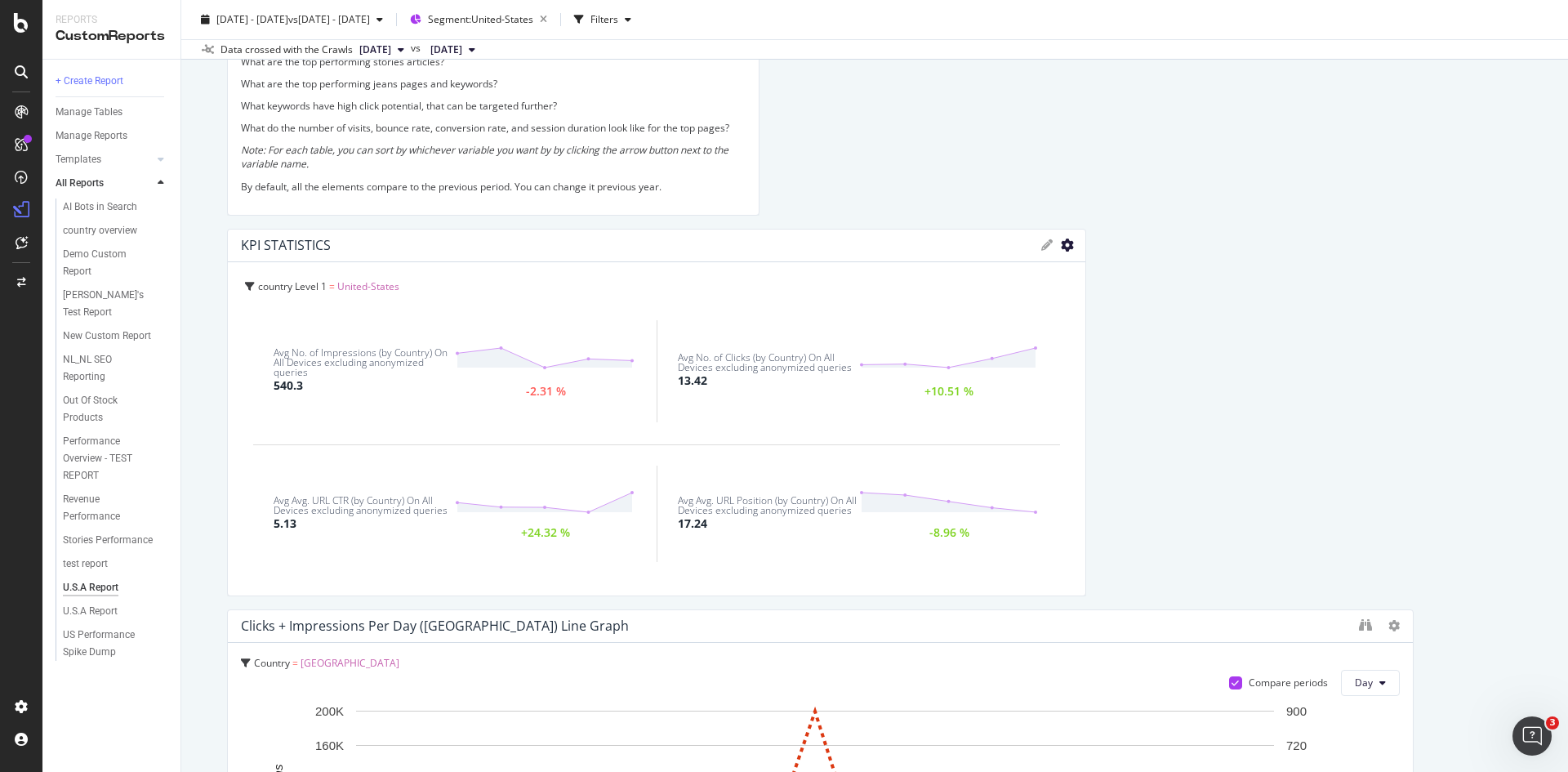
click at [1061, 248] on icon "gear" at bounding box center [1067, 244] width 13 height 13
click at [989, 404] on span "Export as CSV" at bounding box center [999, 399] width 170 height 22
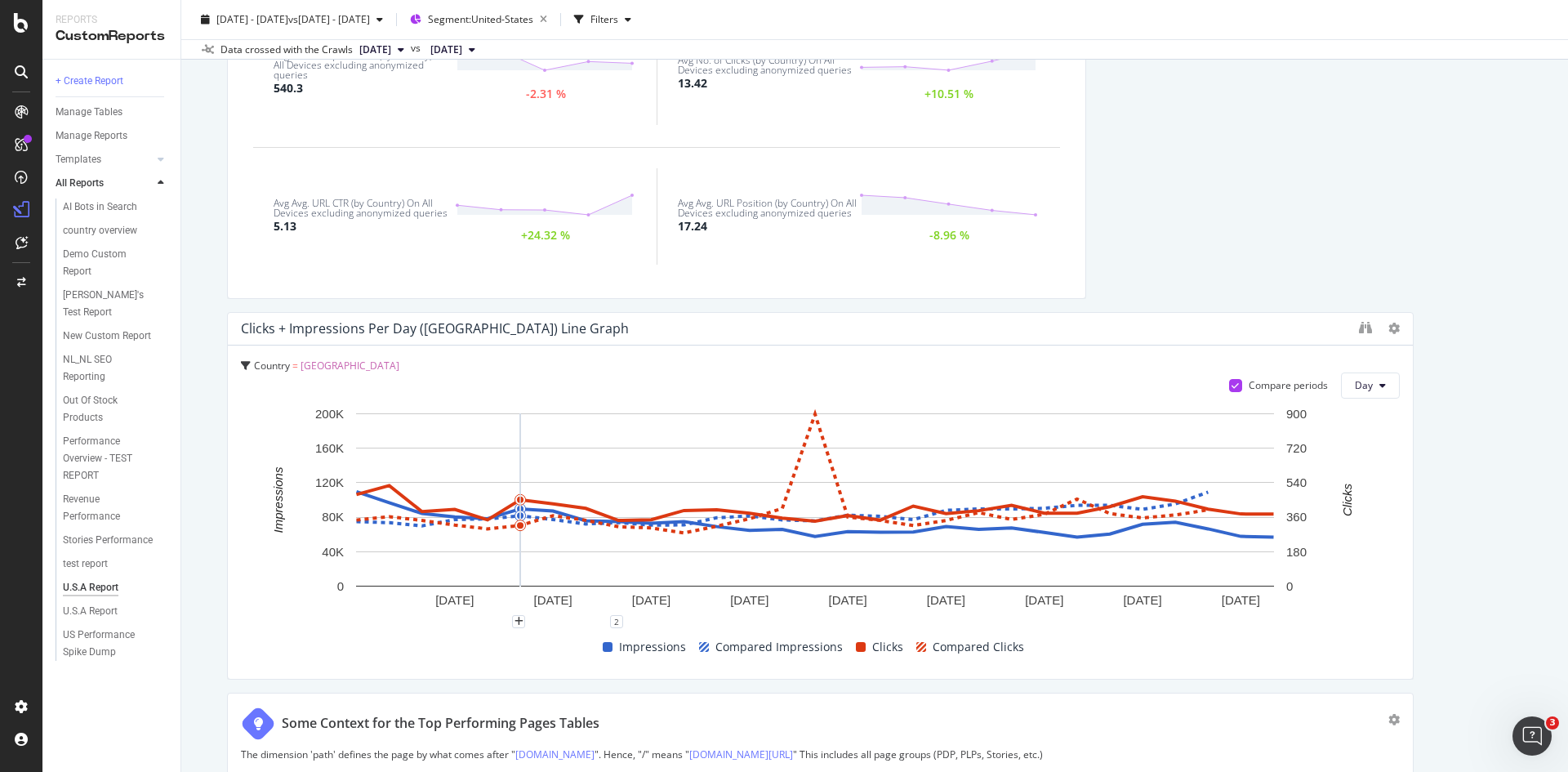
scroll to position [653, 0]
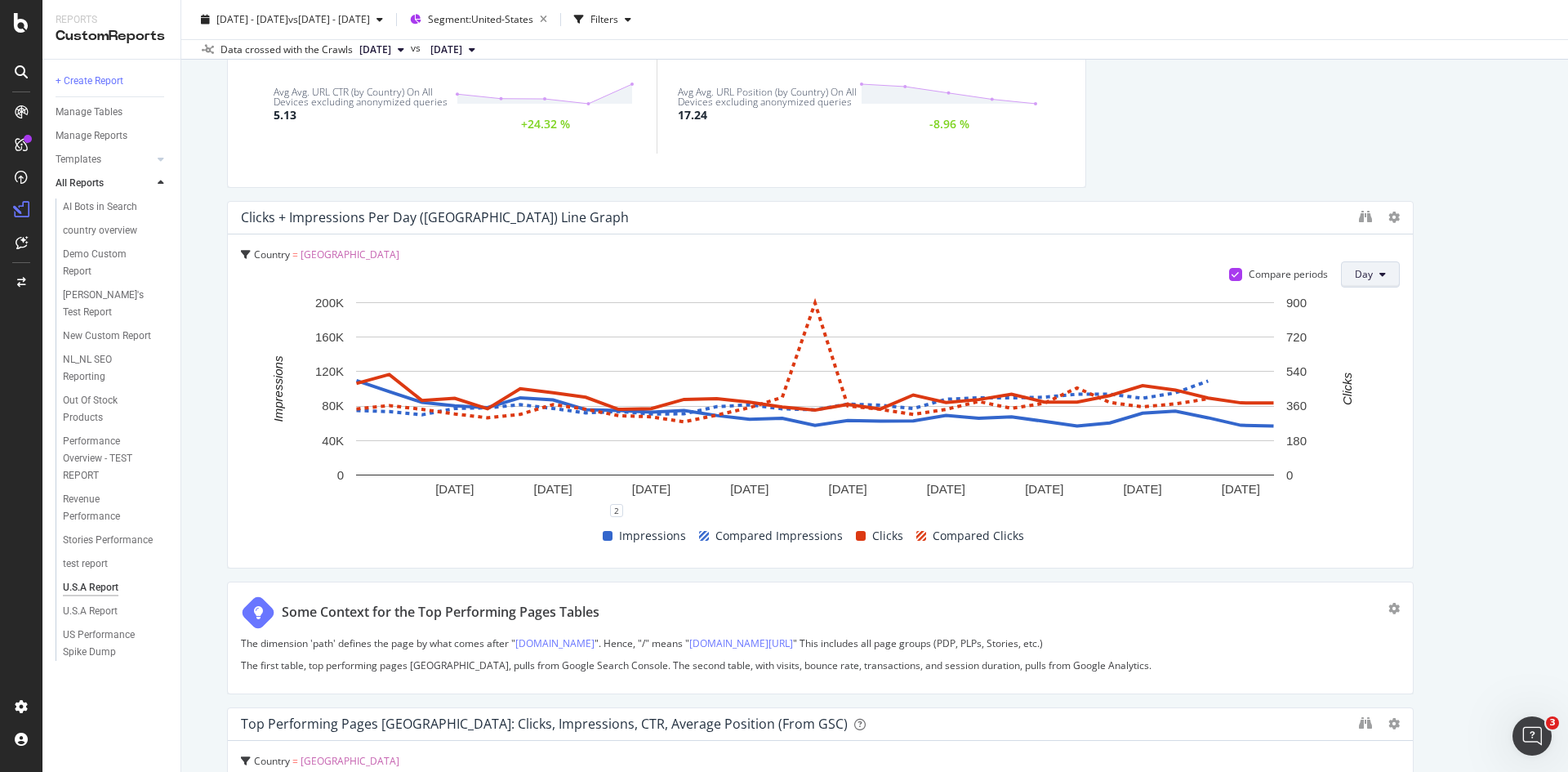
click at [1380, 270] on icon at bounding box center [1382, 274] width 6 height 10
click at [1366, 334] on span "Week" at bounding box center [1358, 337] width 29 height 15
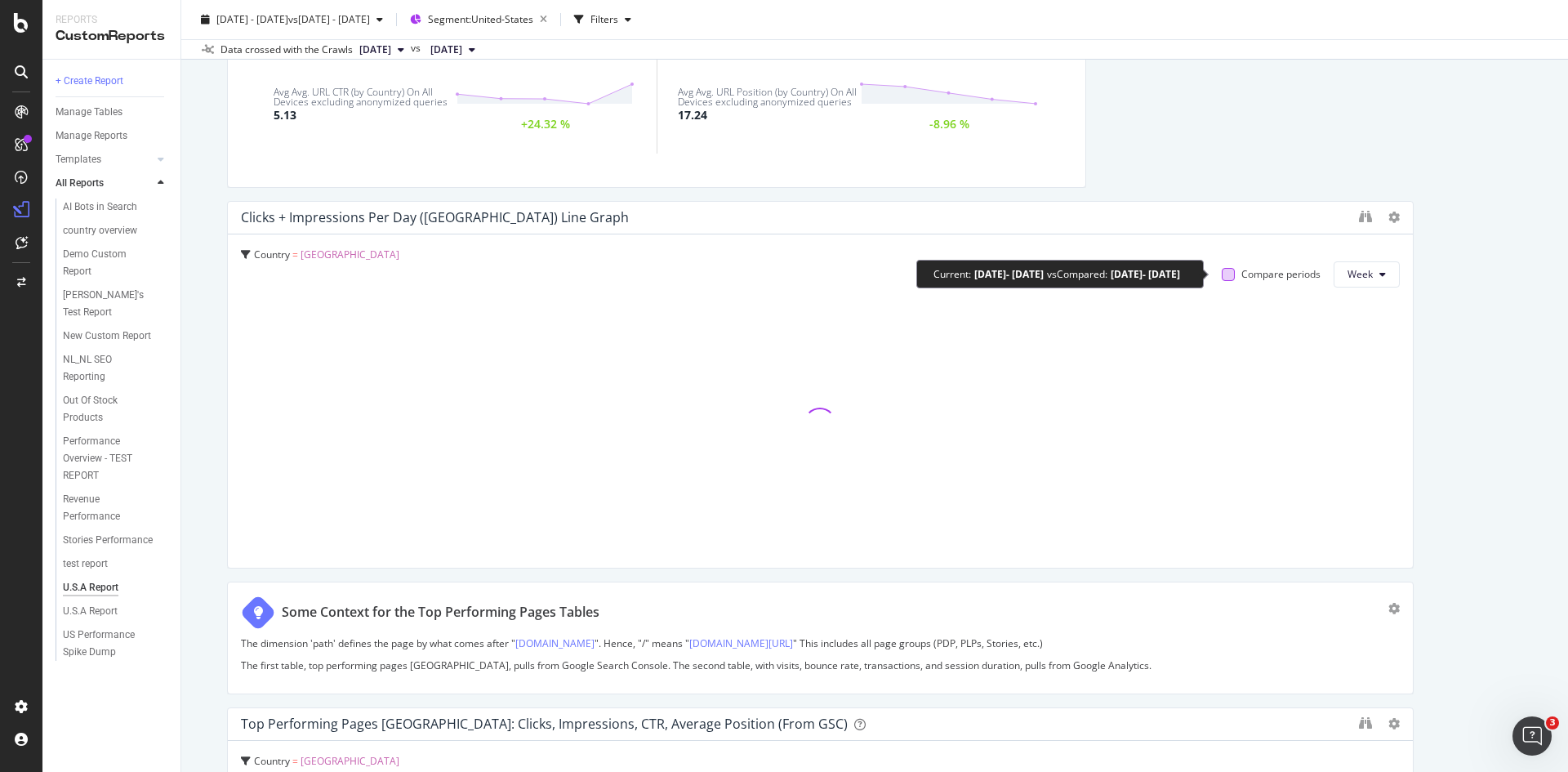
click at [1222, 275] on div at bounding box center [1228, 275] width 13 height 13
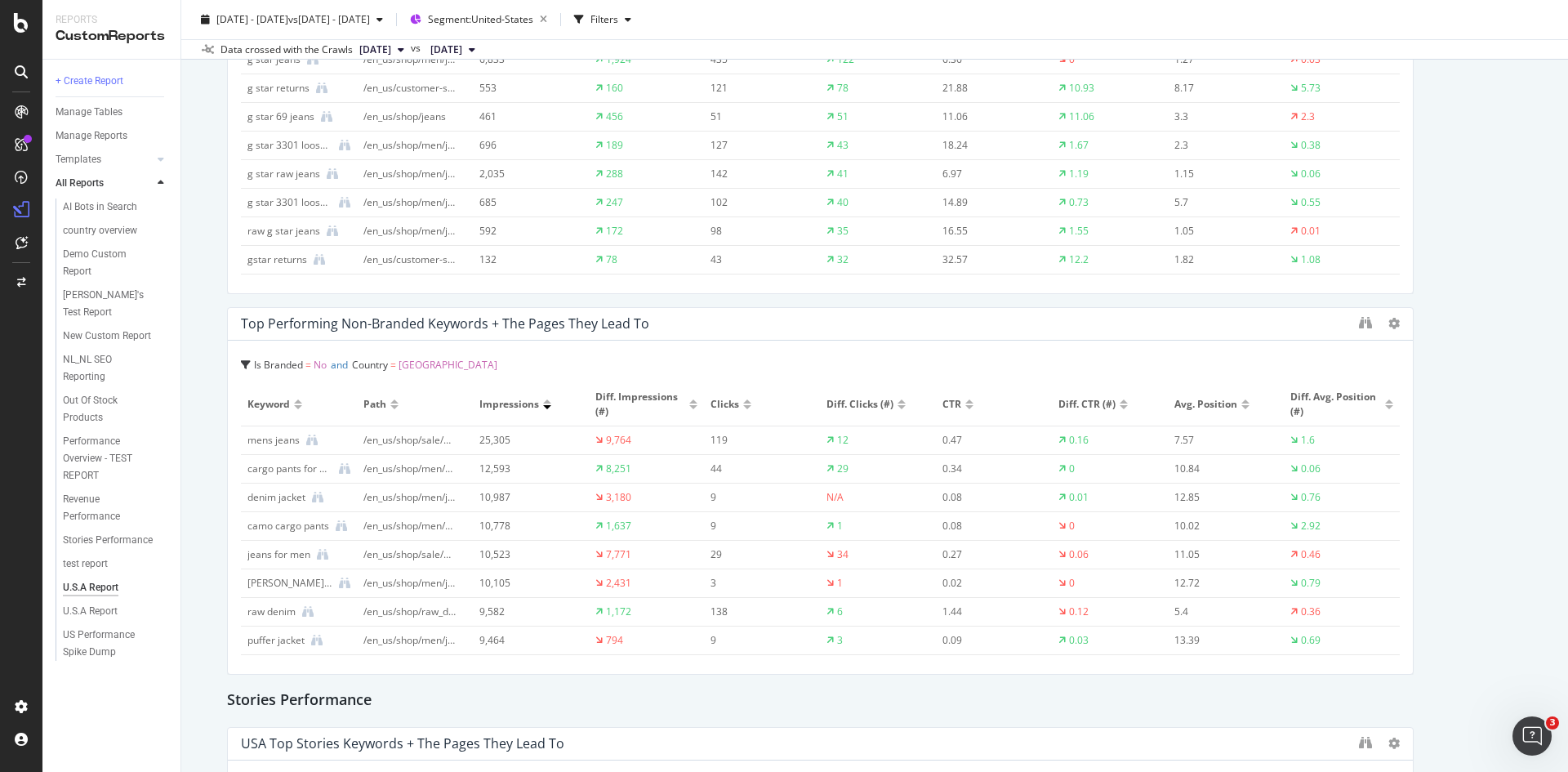
scroll to position [2695, 0]
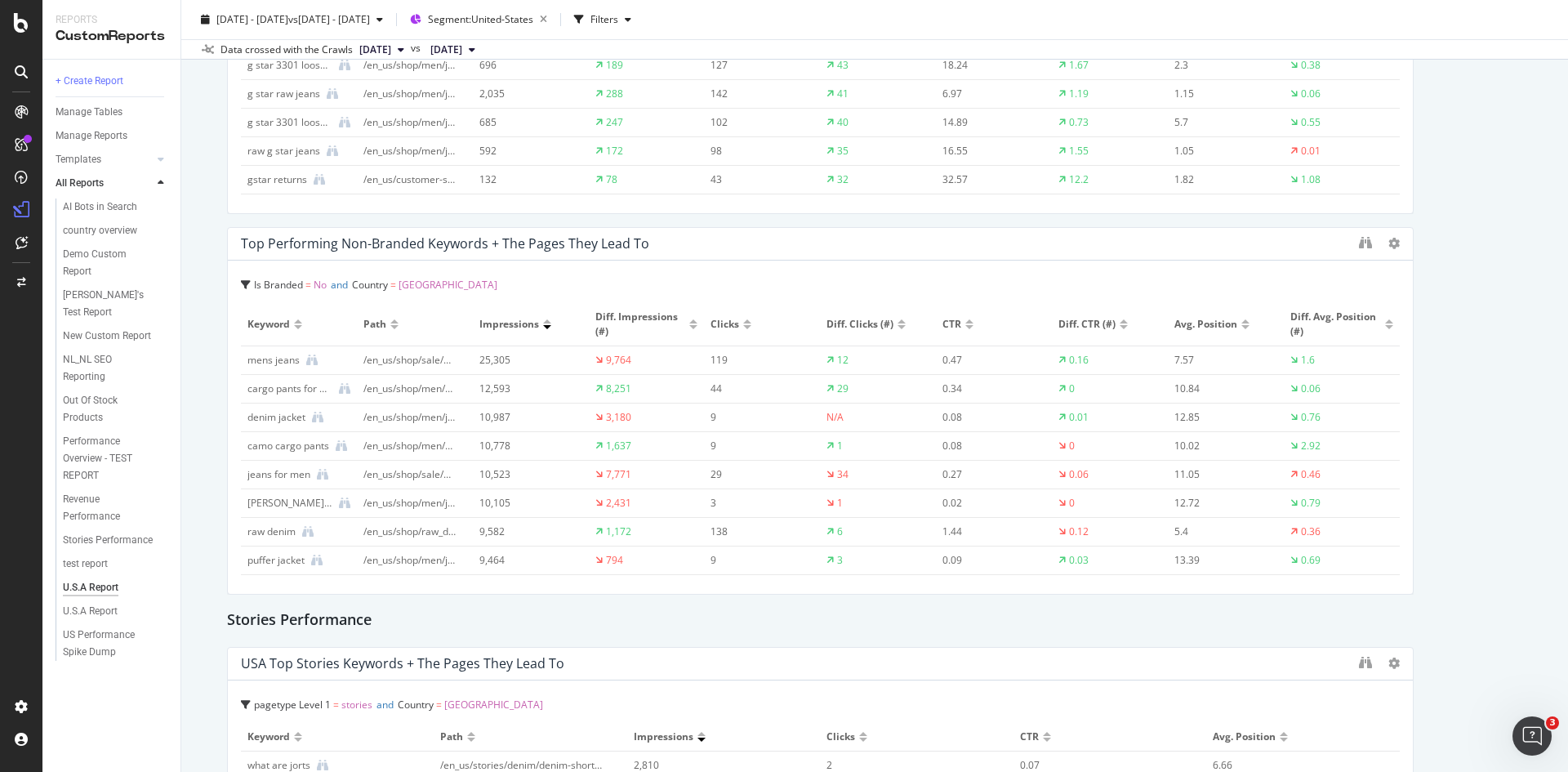
click at [595, 334] on span "Diff. Impressions (#)" at bounding box center [641, 323] width 91 height 29
click at [1359, 245] on icon "binoculars" at bounding box center [1365, 243] width 13 height 13
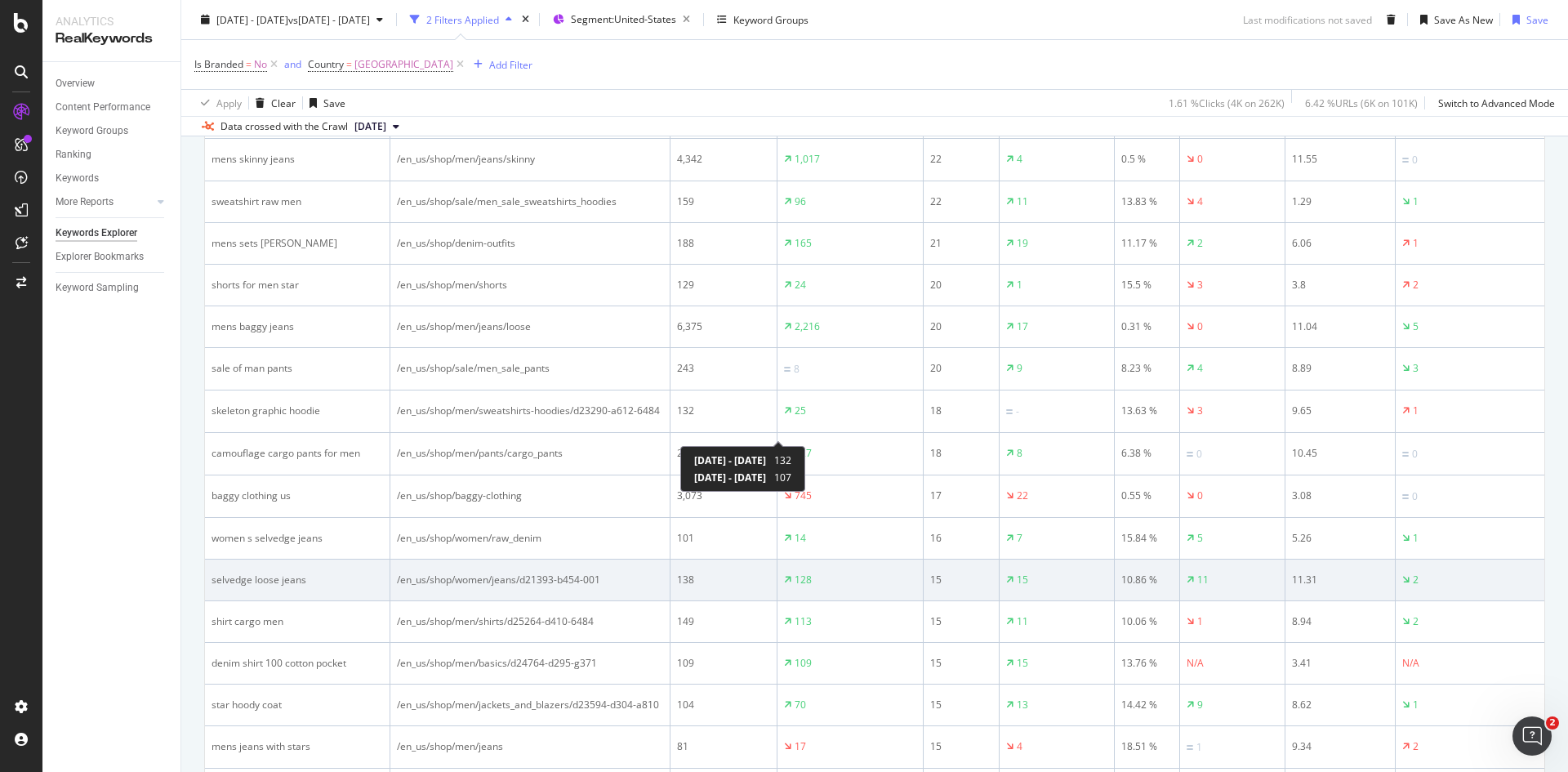
scroll to position [1470, 0]
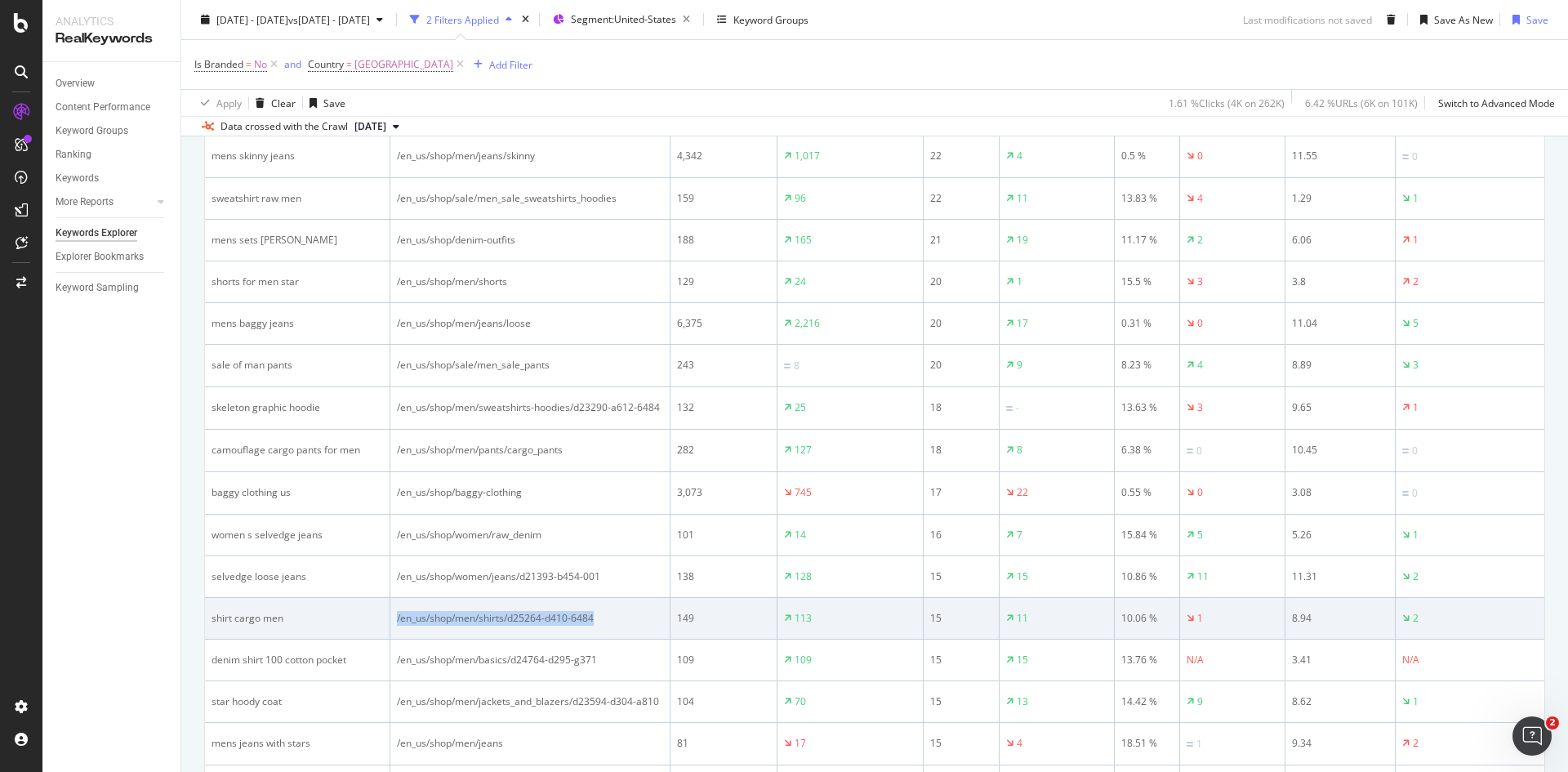
drag, startPoint x: 579, startPoint y: 617, endPoint x: 378, endPoint y: 620, distance: 201.0
click at [397, 620] on div "/en_us/shop/men/shirts/d25264-d410-6484" at bounding box center [530, 618] width 267 height 15
copy div "/en_us/shop/men/shirts/d25264-d410-6484"
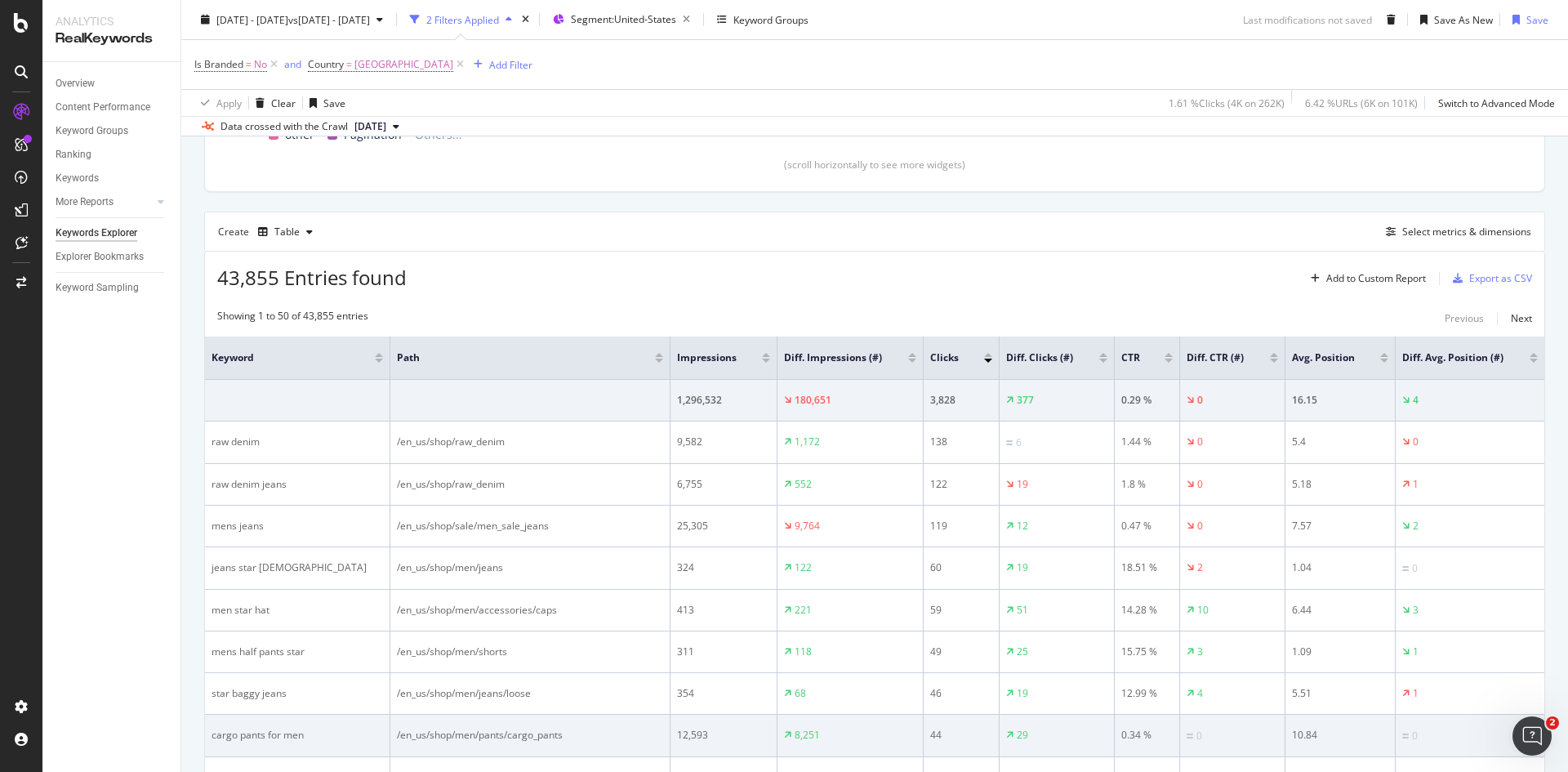
scroll to position [490, 0]
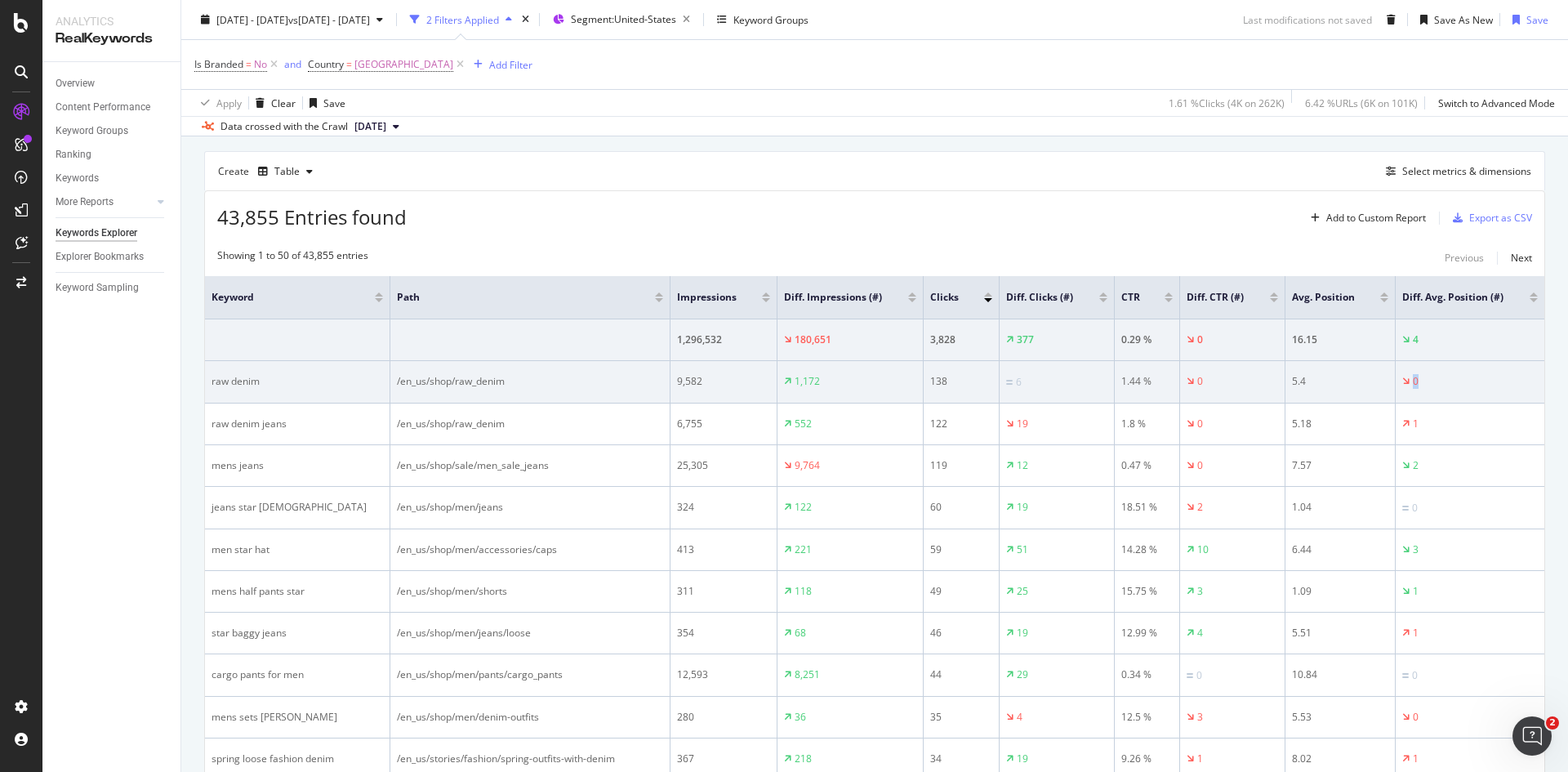
drag, startPoint x: 1399, startPoint y: 379, endPoint x: 1527, endPoint y: 386, distance: 128.2
click at [1527, 386] on td "0" at bounding box center [1469, 382] width 148 height 43
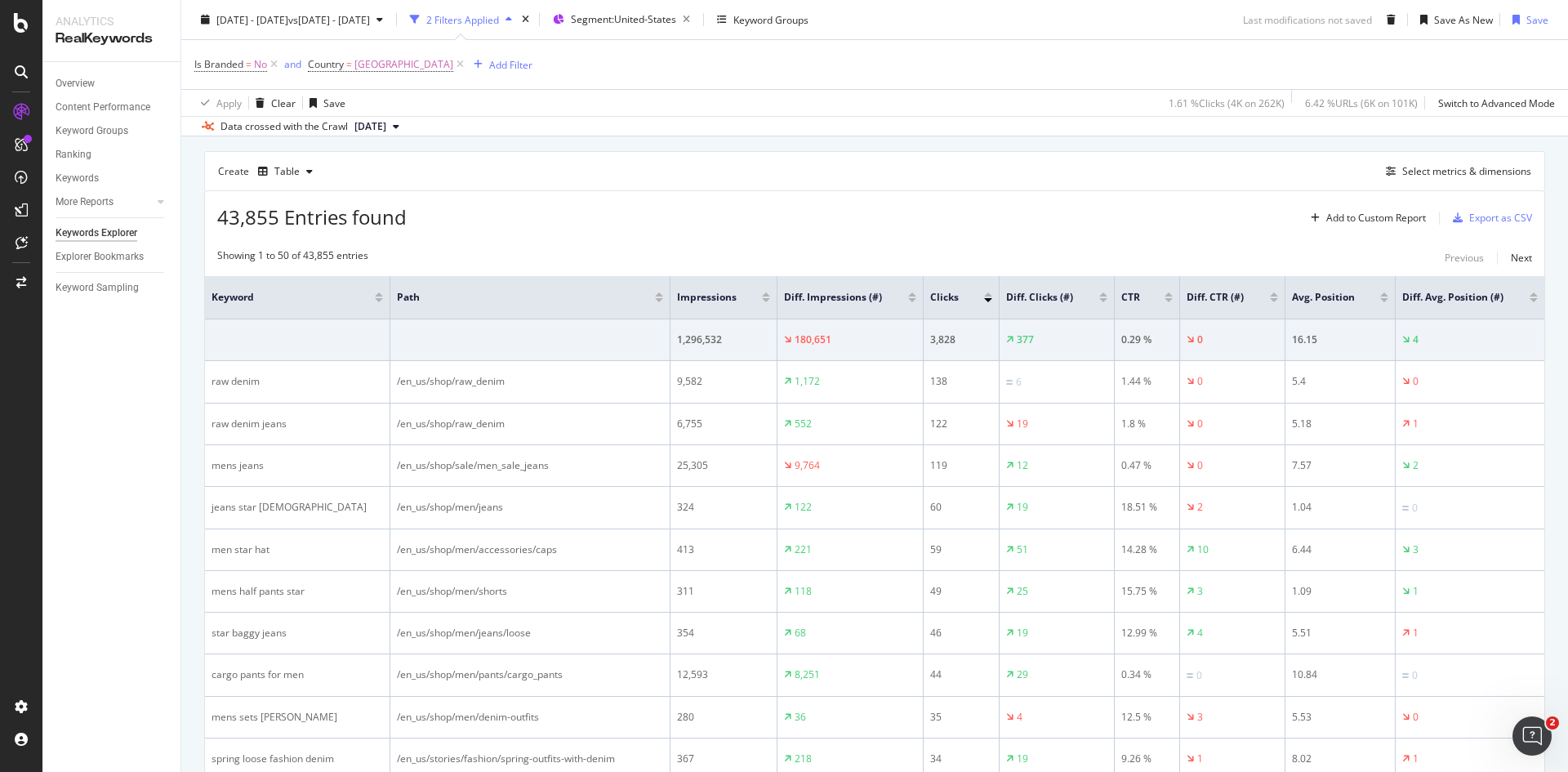
click at [1115, 251] on div "Showing 1 to 50 of 43,855 entries Previous Next" at bounding box center [875, 258] width 1340 height 20
click at [86, 110] on div "Content Performance" at bounding box center [103, 107] width 95 height 17
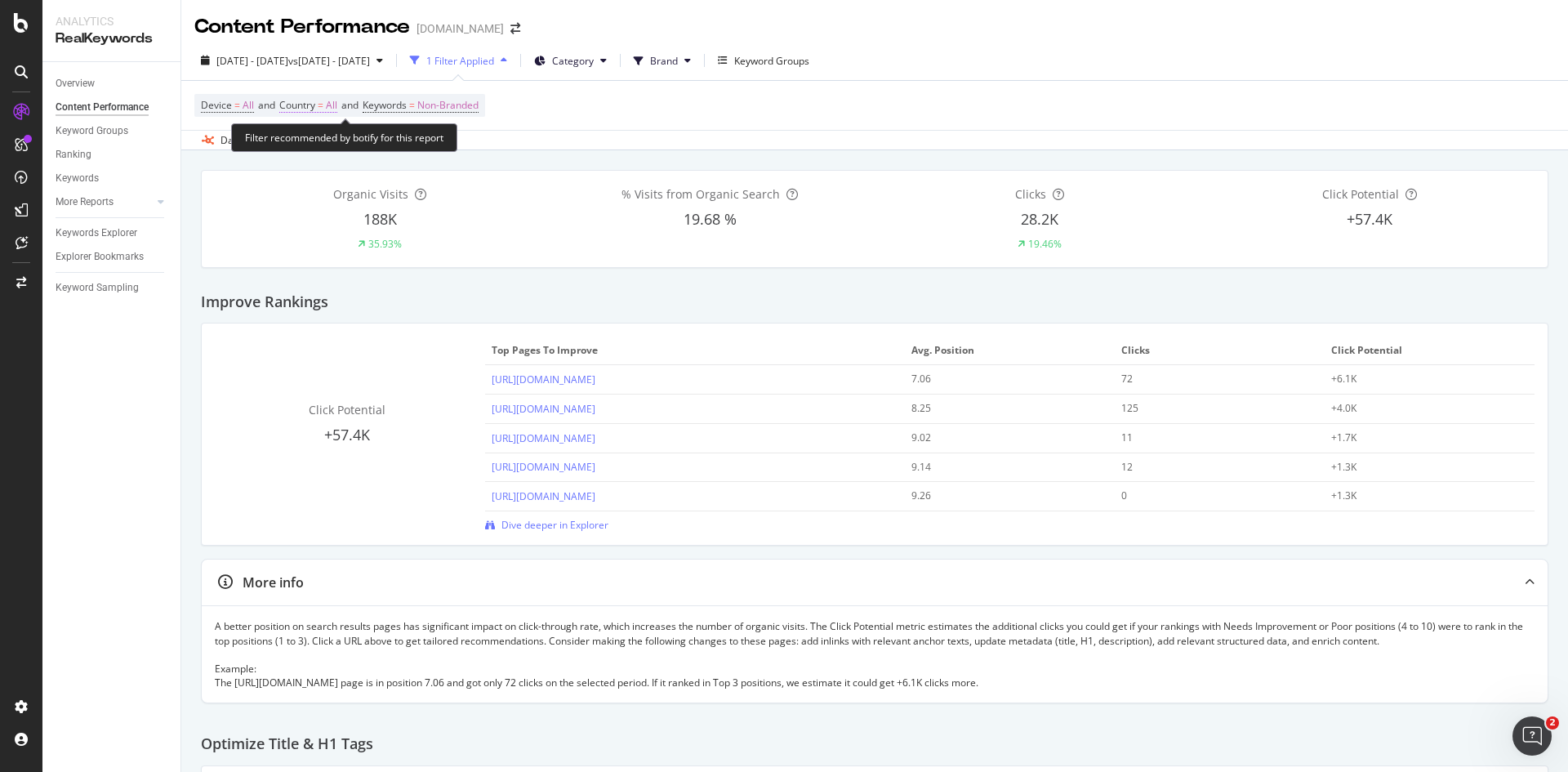
click at [323, 103] on span "=" at bounding box center [321, 105] width 5 height 14
click at [315, 145] on icon at bounding box center [314, 143] width 12 height 10
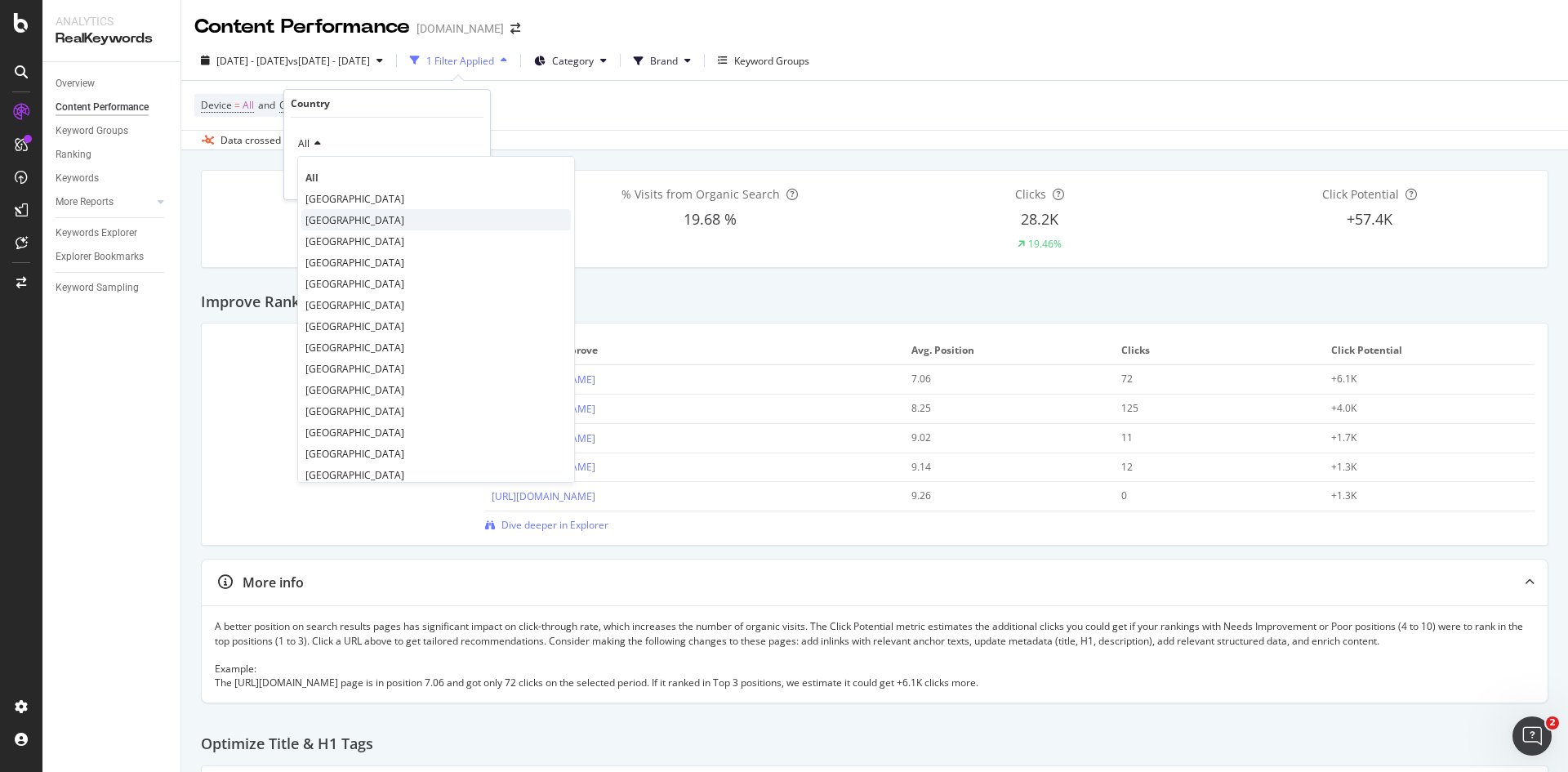
click at [361, 219] on span "[GEOGRAPHIC_DATA]" at bounding box center [354, 220] width 99 height 14
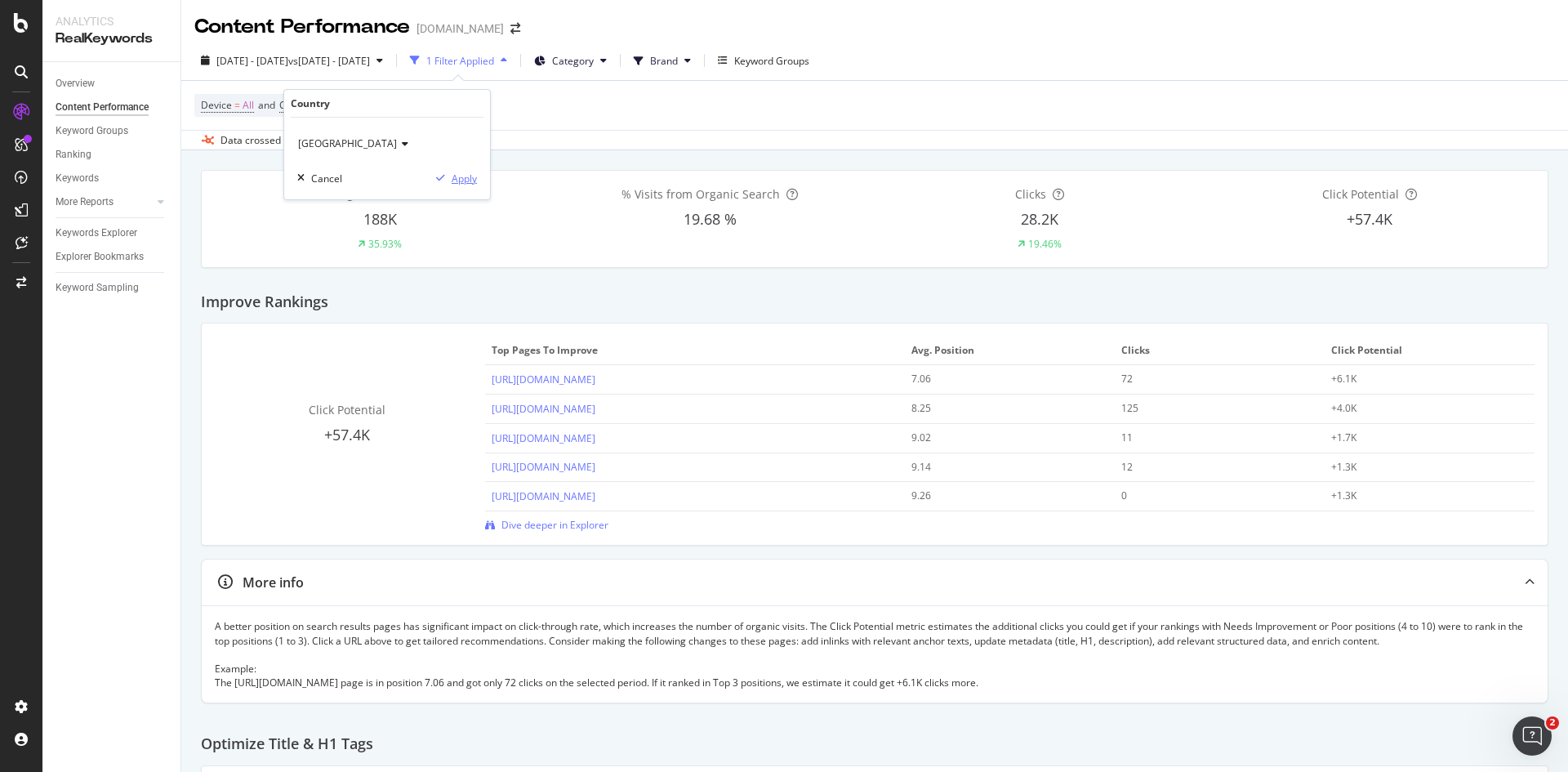
click at [456, 181] on div "Apply" at bounding box center [464, 179] width 25 height 14
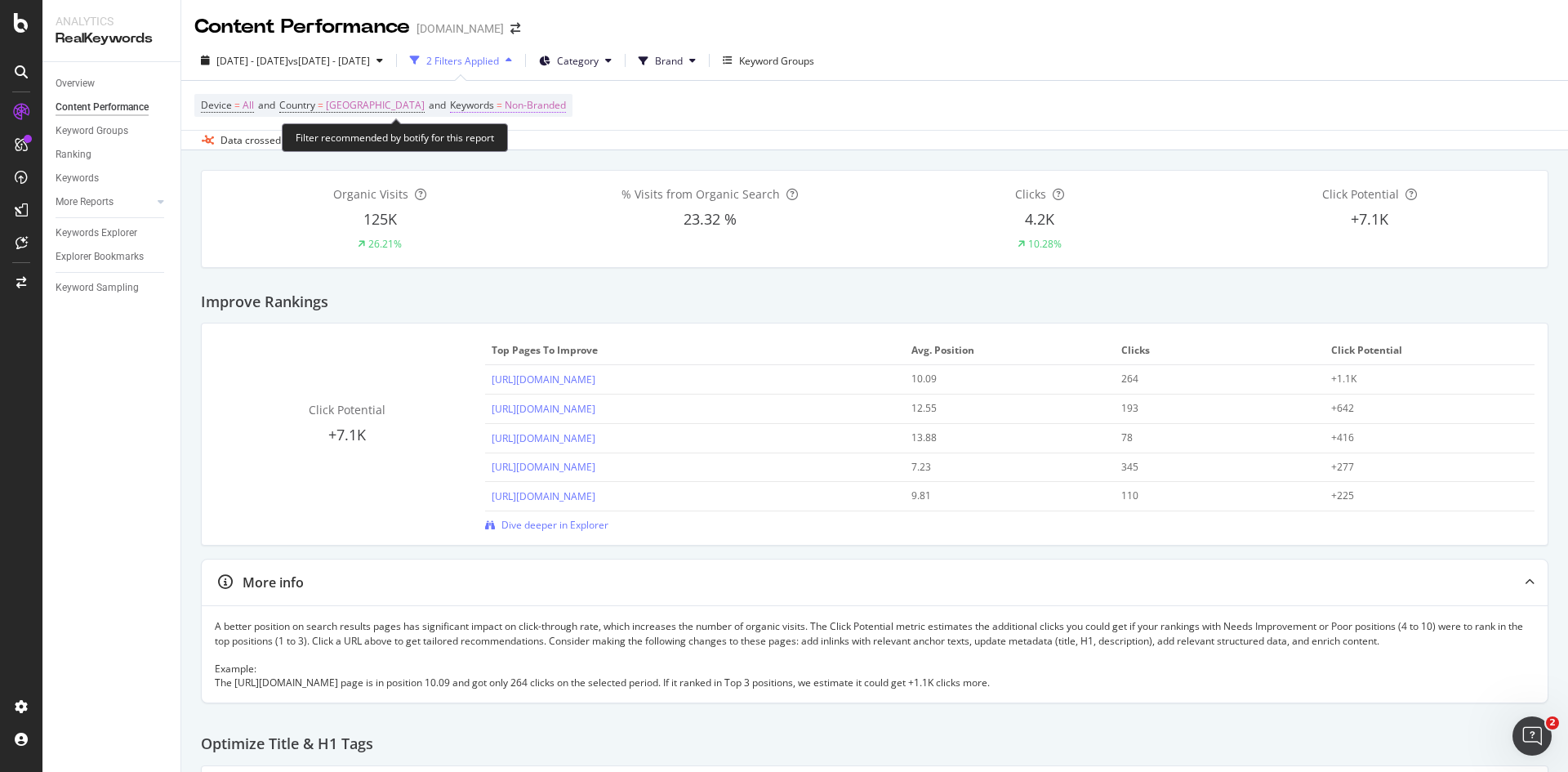
click at [565, 108] on span "Non-Branded" at bounding box center [535, 106] width 61 height 23
click at [565, 142] on icon "button" at bounding box center [565, 143] width 6 height 10
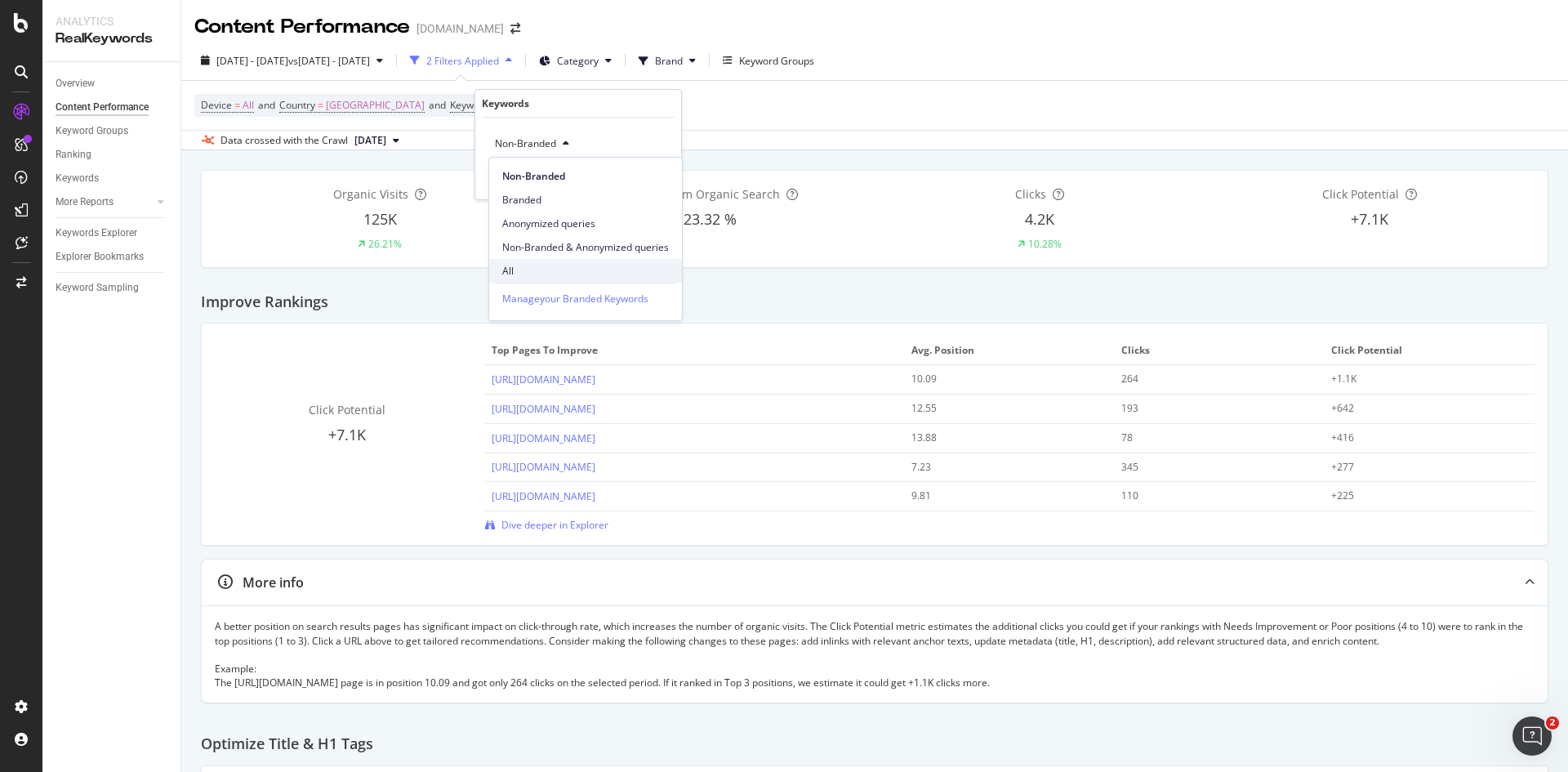
click at [531, 272] on span "All" at bounding box center [585, 271] width 167 height 15
click at [663, 179] on div "Apply" at bounding box center [656, 179] width 25 height 14
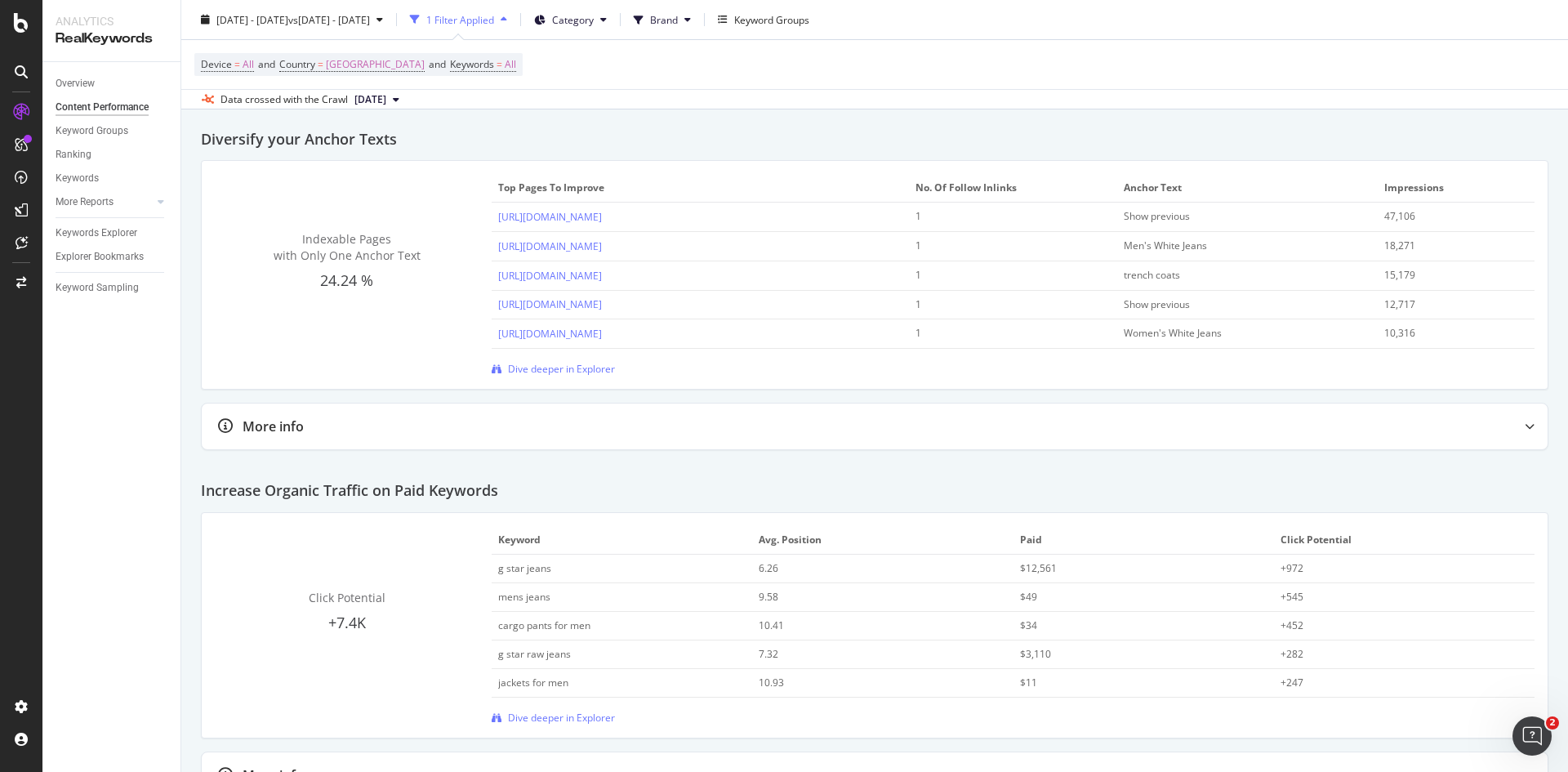
scroll to position [2216, 0]
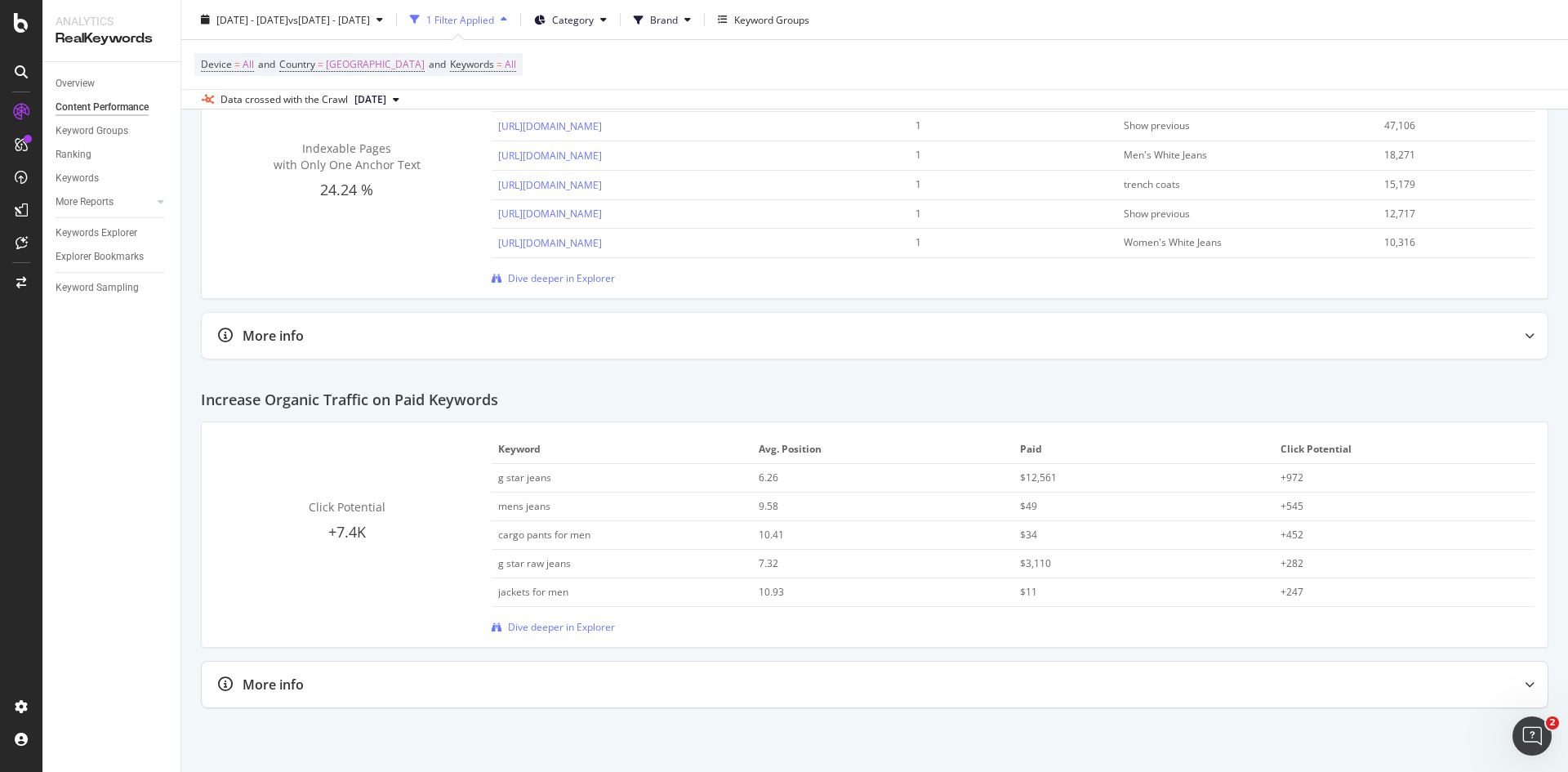
click at [221, 682] on icon at bounding box center [225, 684] width 15 height 15
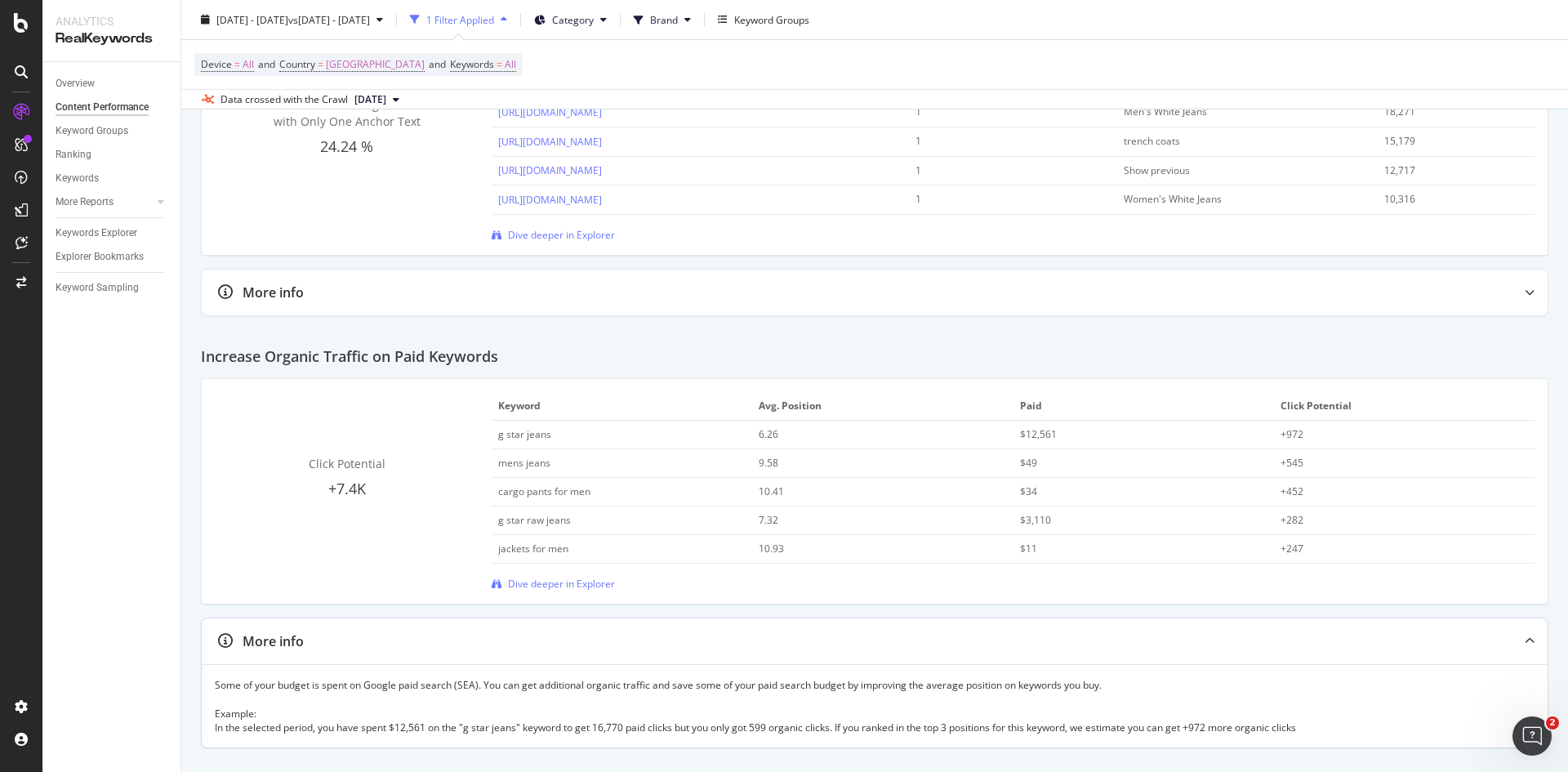
scroll to position [2299, 0]
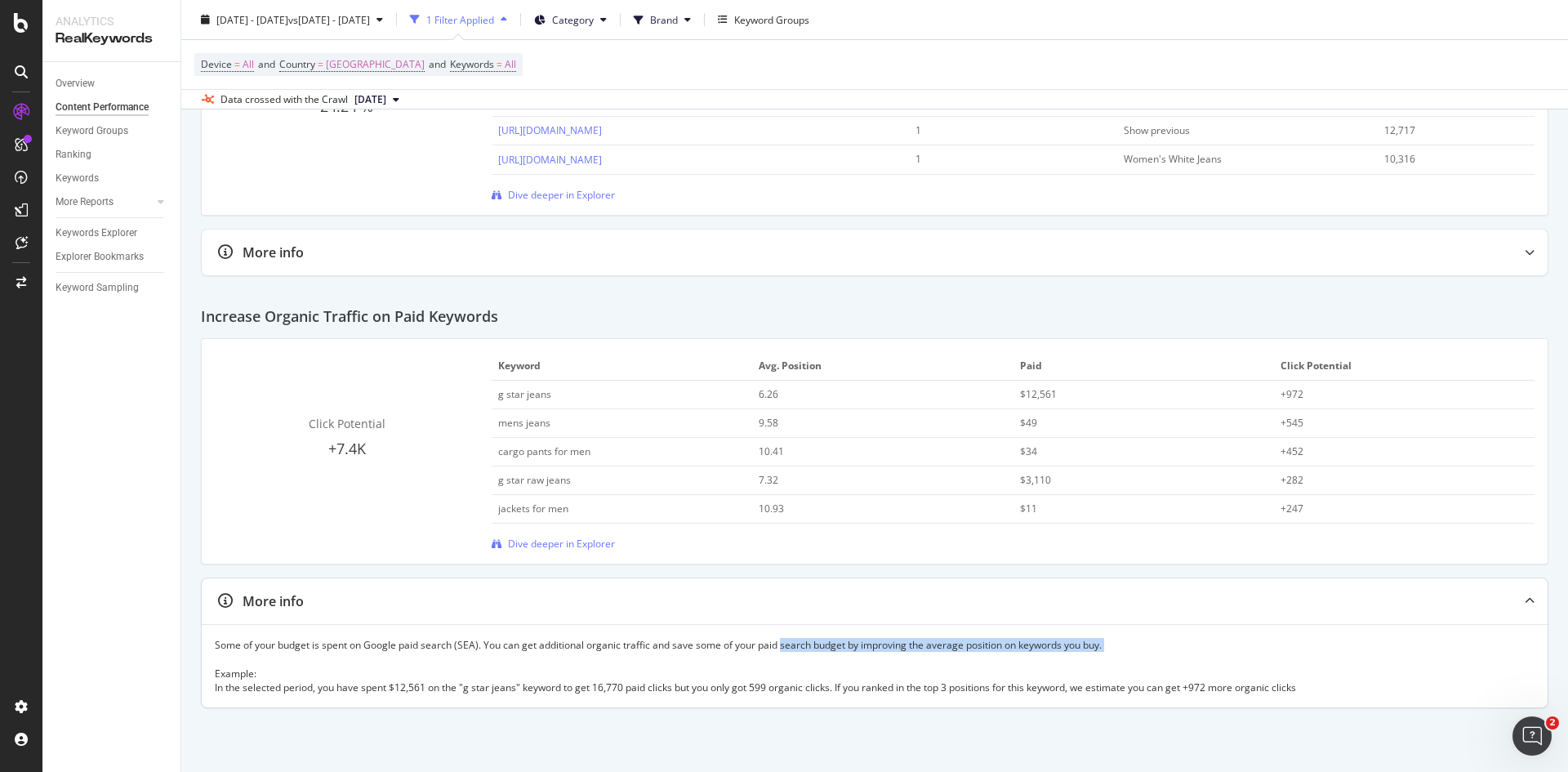
drag, startPoint x: 784, startPoint y: 645, endPoint x: 1090, endPoint y: 661, distance: 306.4
click at [1090, 661] on div "Some of your budget is spent on Google paid search (SEA). You can get additiona…" at bounding box center [875, 665] width 1320 height 56
click at [1086, 661] on div "Some of your budget is spent on Google paid search (SEA). You can get additiona…" at bounding box center [875, 665] width 1320 height 56
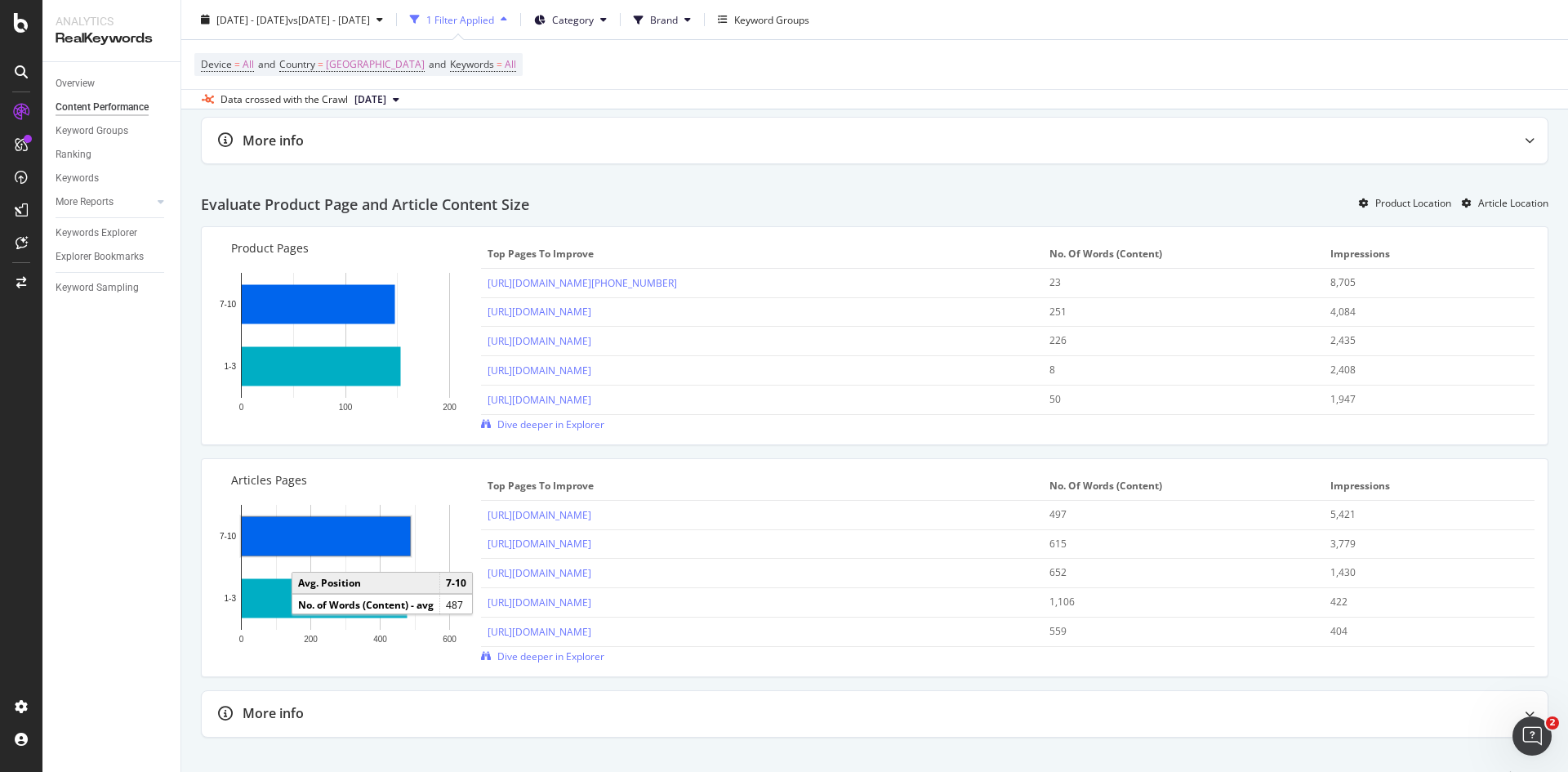
scroll to position [1143, 0]
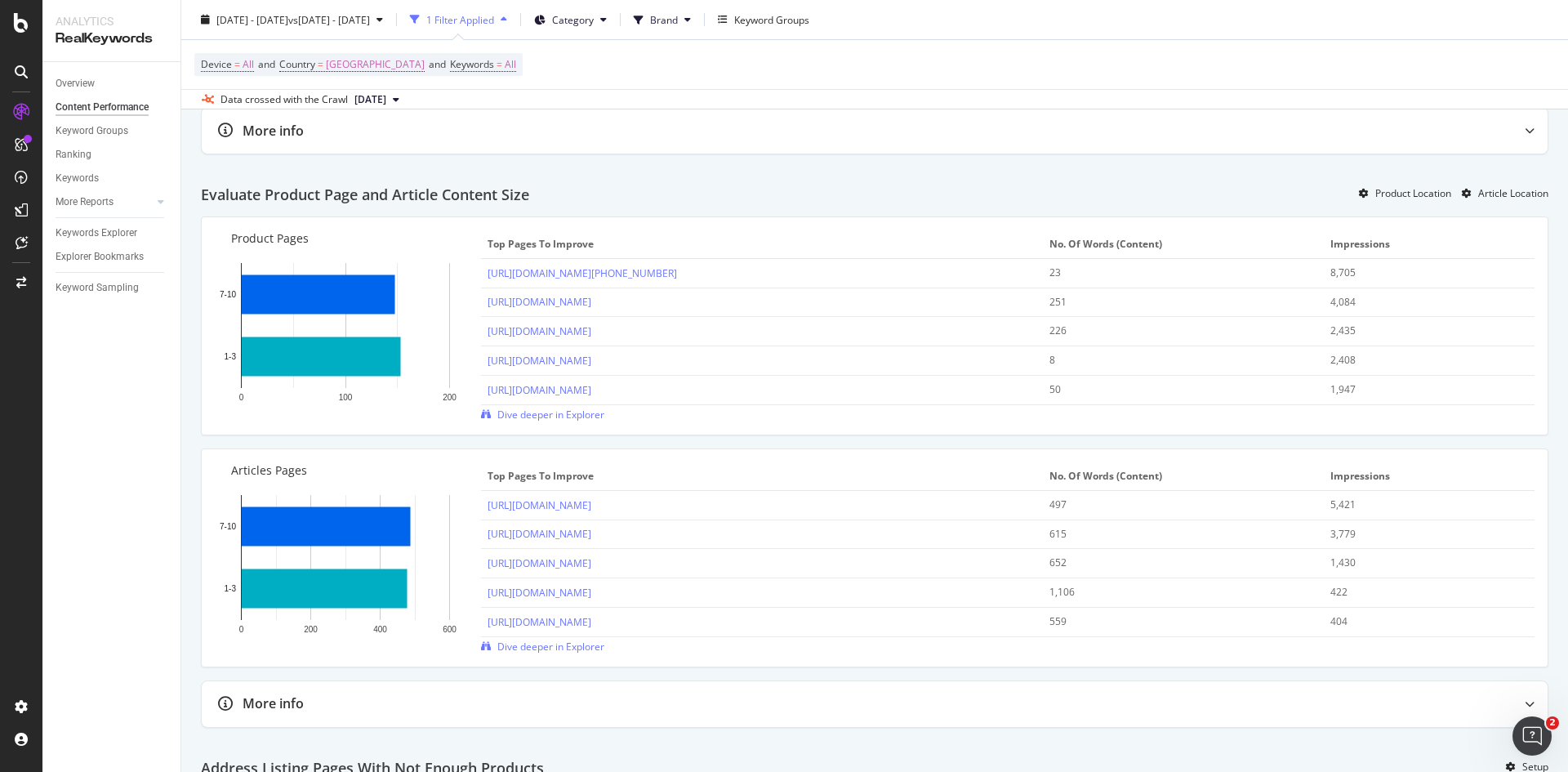
click at [170, 194] on div "More Reports" at bounding box center [118, 202] width 125 height 24
click at [163, 199] on icon at bounding box center [160, 202] width 6 height 10
click at [93, 227] on div "Countries" at bounding box center [84, 226] width 43 height 17
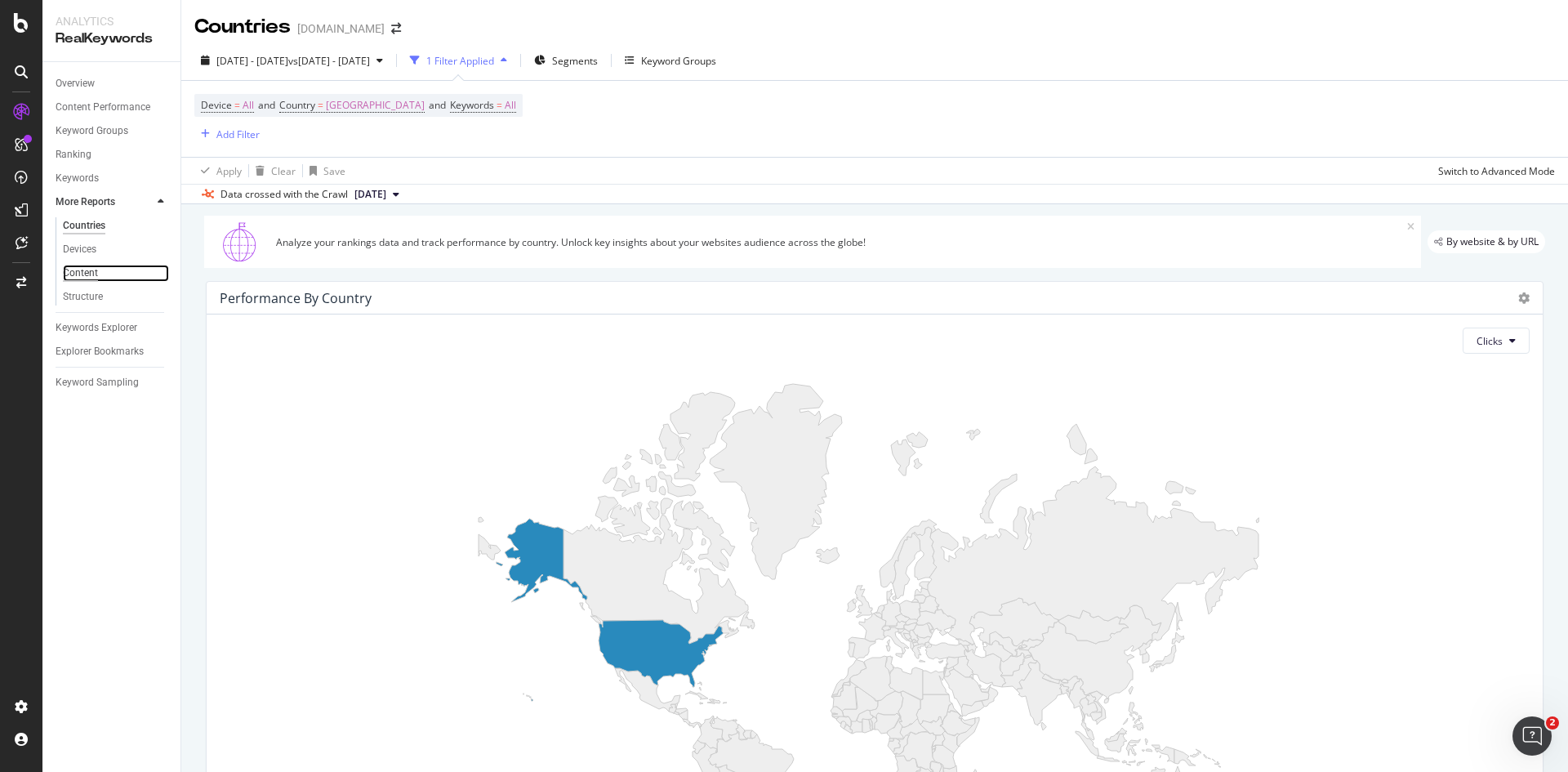
click at [73, 278] on div "Content" at bounding box center [81, 273] width 36 height 17
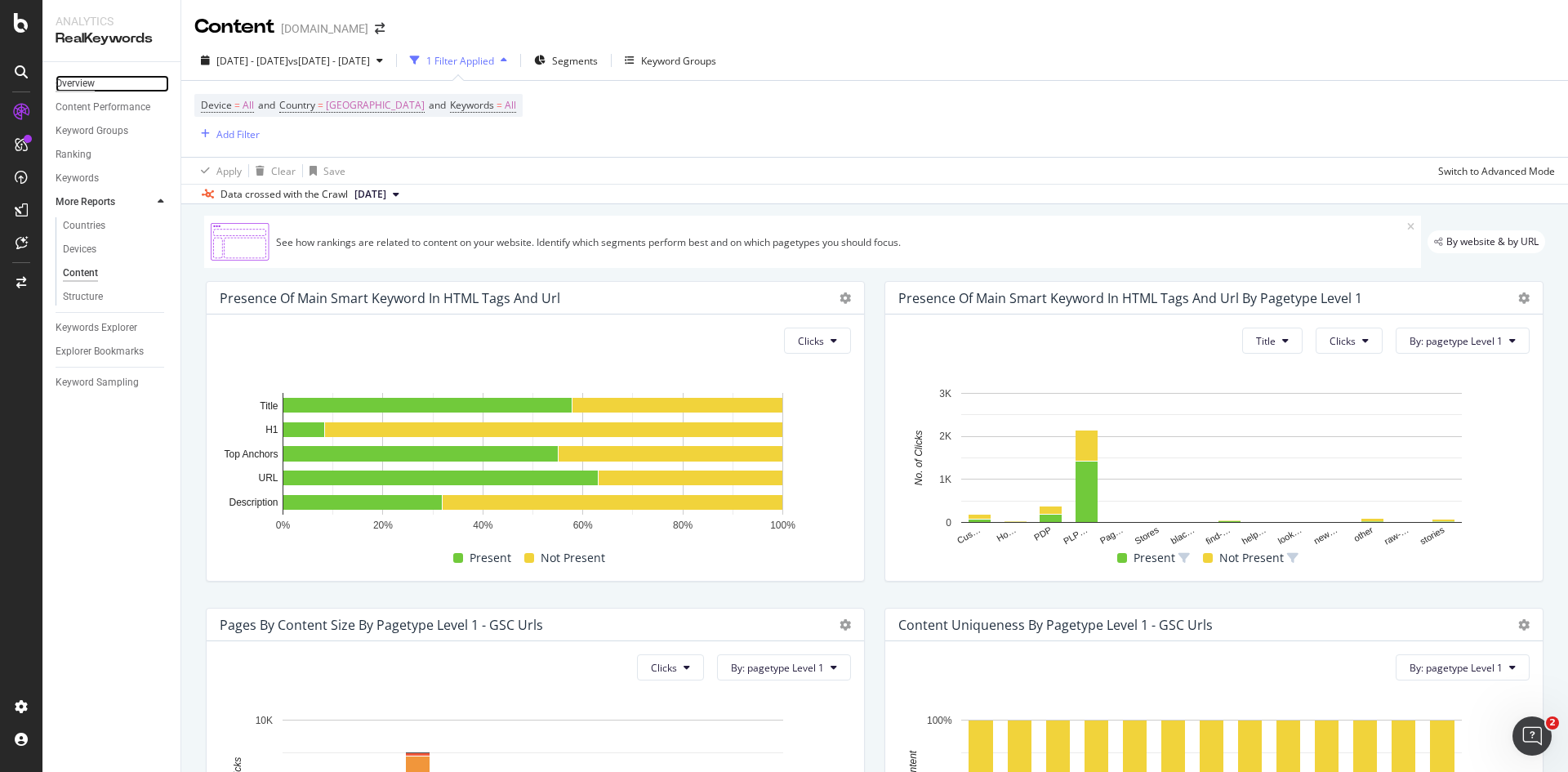
click at [84, 84] on div "Overview" at bounding box center [76, 84] width 39 height 17
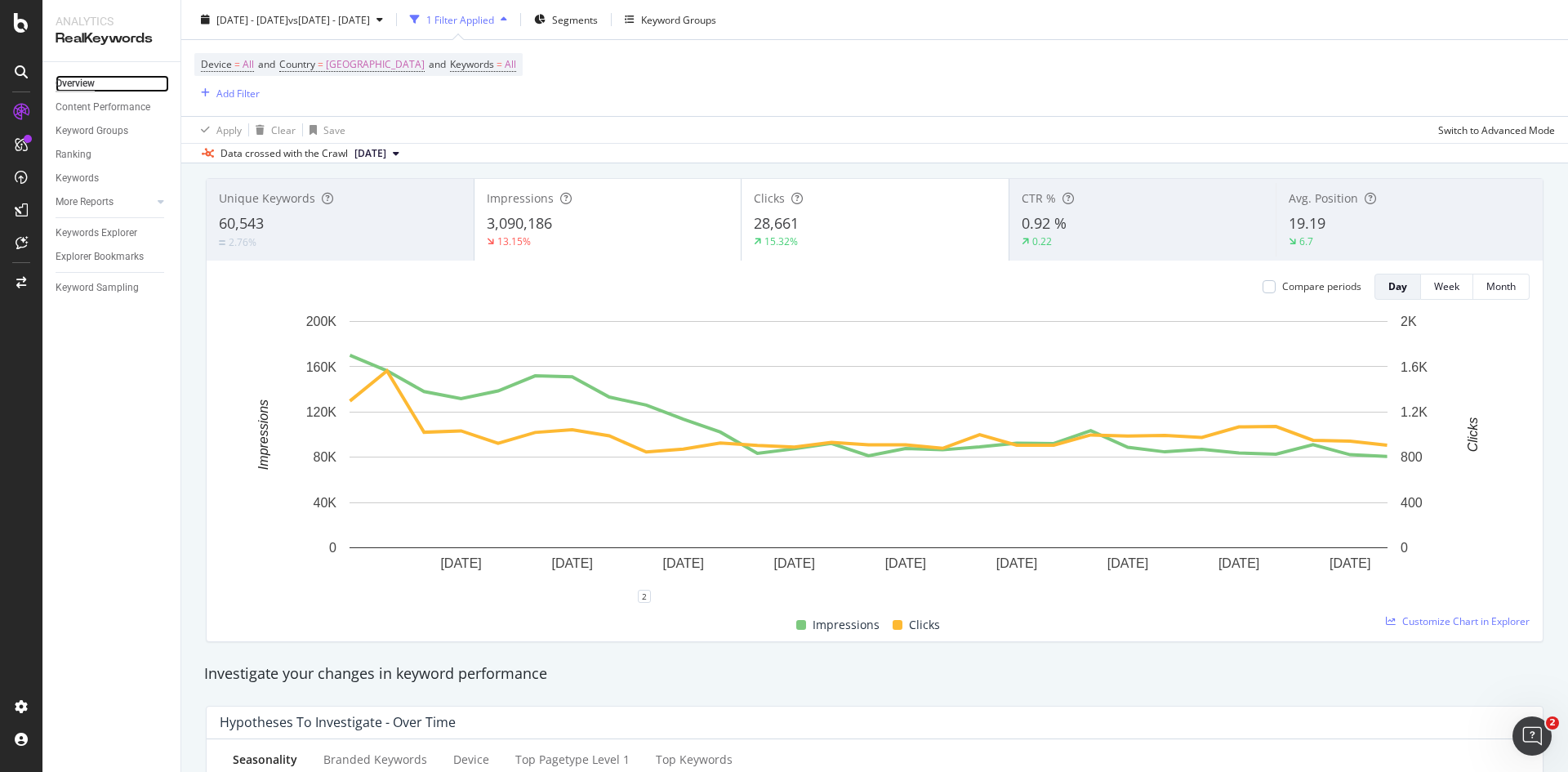
scroll to position [89, 0]
drag, startPoint x: 334, startPoint y: 148, endPoint x: 278, endPoint y: 142, distance: 56.3
click at [278, 142] on div "Unique Keywords is the number of different keywords on which a user saw a link …" at bounding box center [325, 154] width 245 height 56
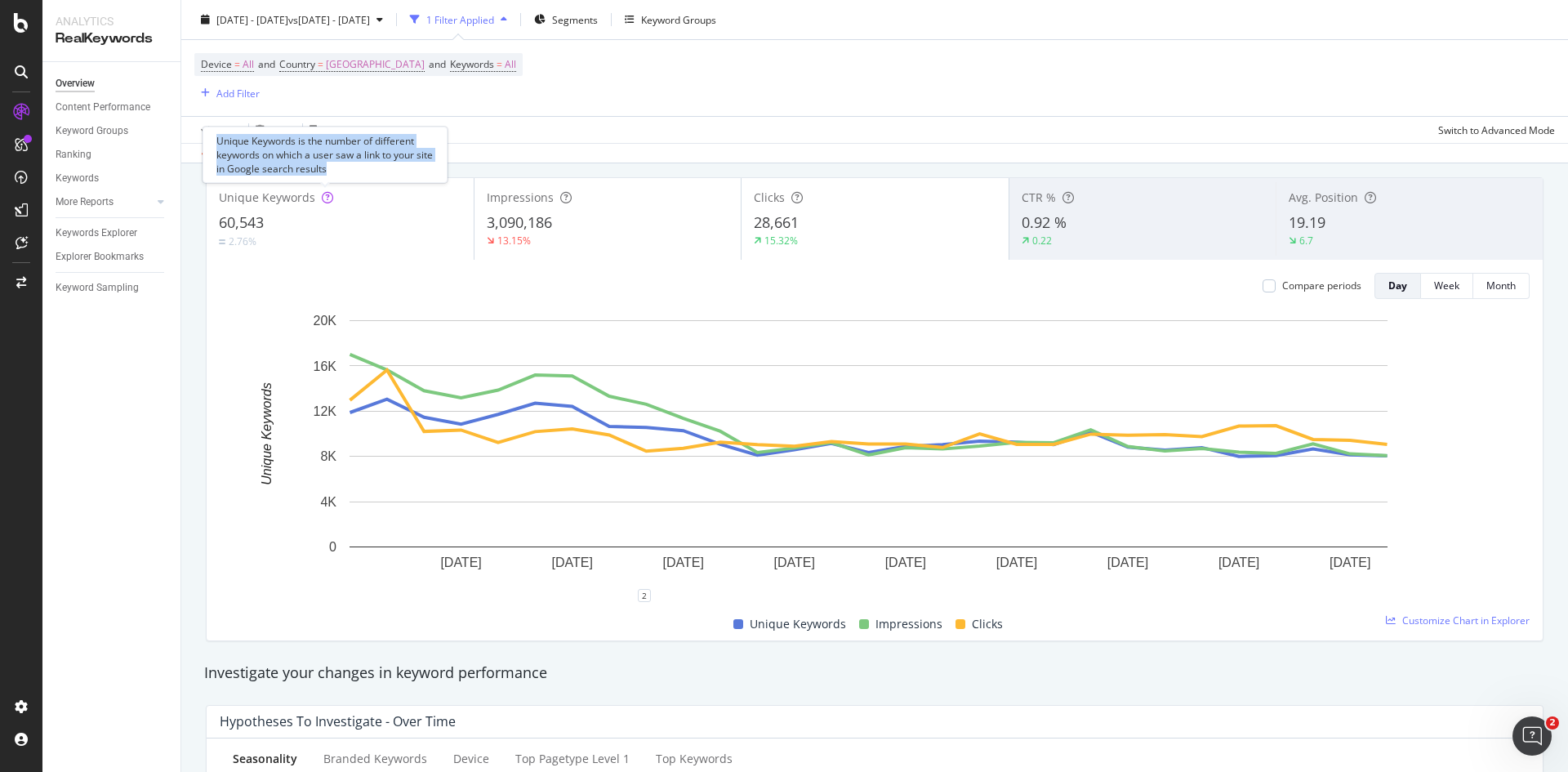
drag, startPoint x: 218, startPoint y: 141, endPoint x: 354, endPoint y: 171, distance: 139.3
click at [354, 171] on div "Unique Keywords is the number of different keywords on which a user saw a link …" at bounding box center [325, 154] width 245 height 56
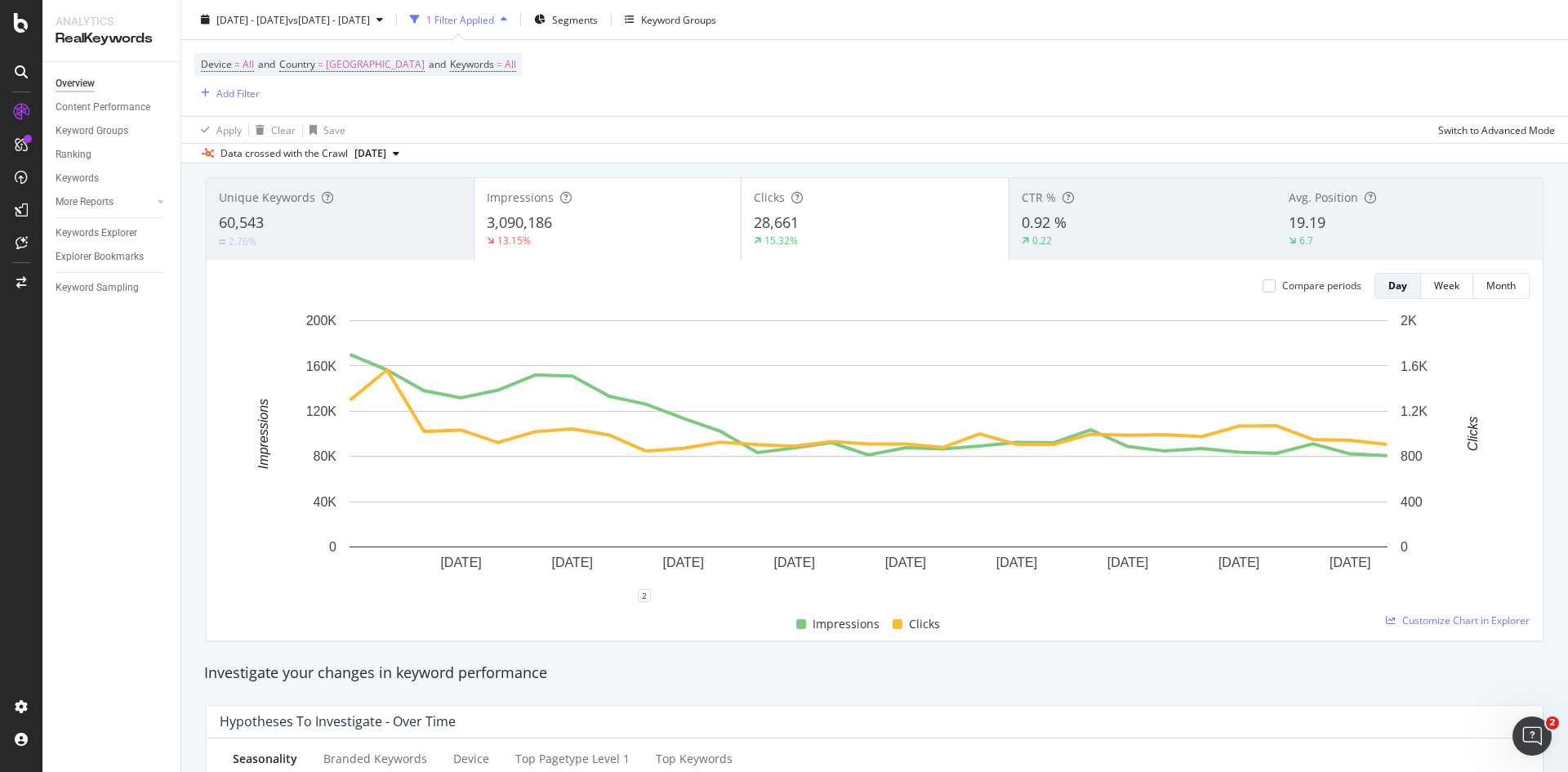
copy div "Unique Keywords is the number of different keywords on which a user saw a link …"
drag, startPoint x: 344, startPoint y: 172, endPoint x: 248, endPoint y: 146, distance: 99.5
click at [248, 146] on div "Unique Keywords is the number of different keywords on which a user saw a link …" at bounding box center [325, 154] width 245 height 56
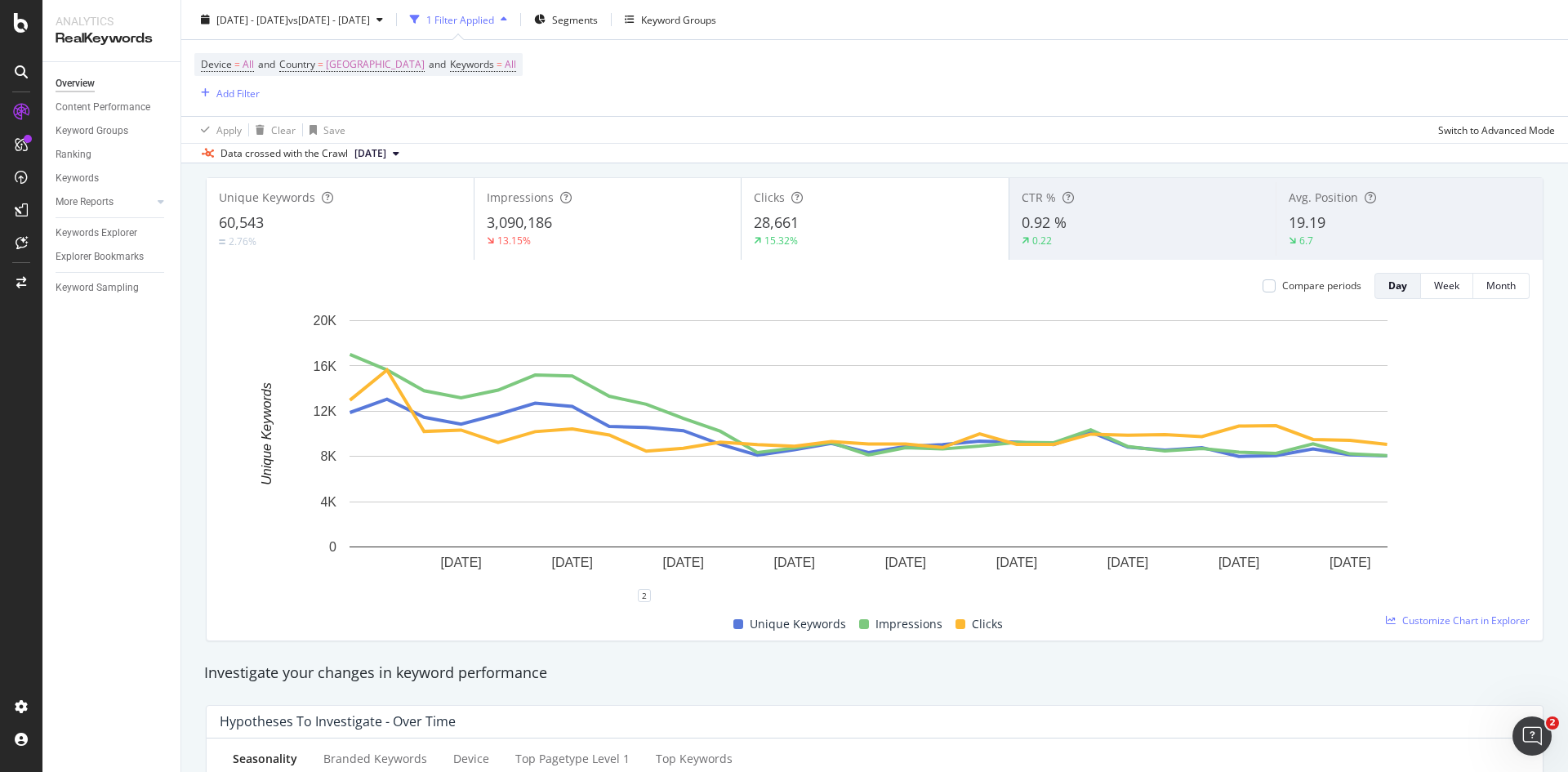
drag, startPoint x: 248, startPoint y: 146, endPoint x: 195, endPoint y: 211, distance: 83.9
copy div "Keywords is the number of different keywords on which a user saw a link to your…"
drag, startPoint x: 337, startPoint y: 164, endPoint x: 253, endPoint y: 139, distance: 87.6
click at [253, 139] on div "Unique Keywords is the number of different keywords on which a user saw a link …" at bounding box center [325, 154] width 245 height 56
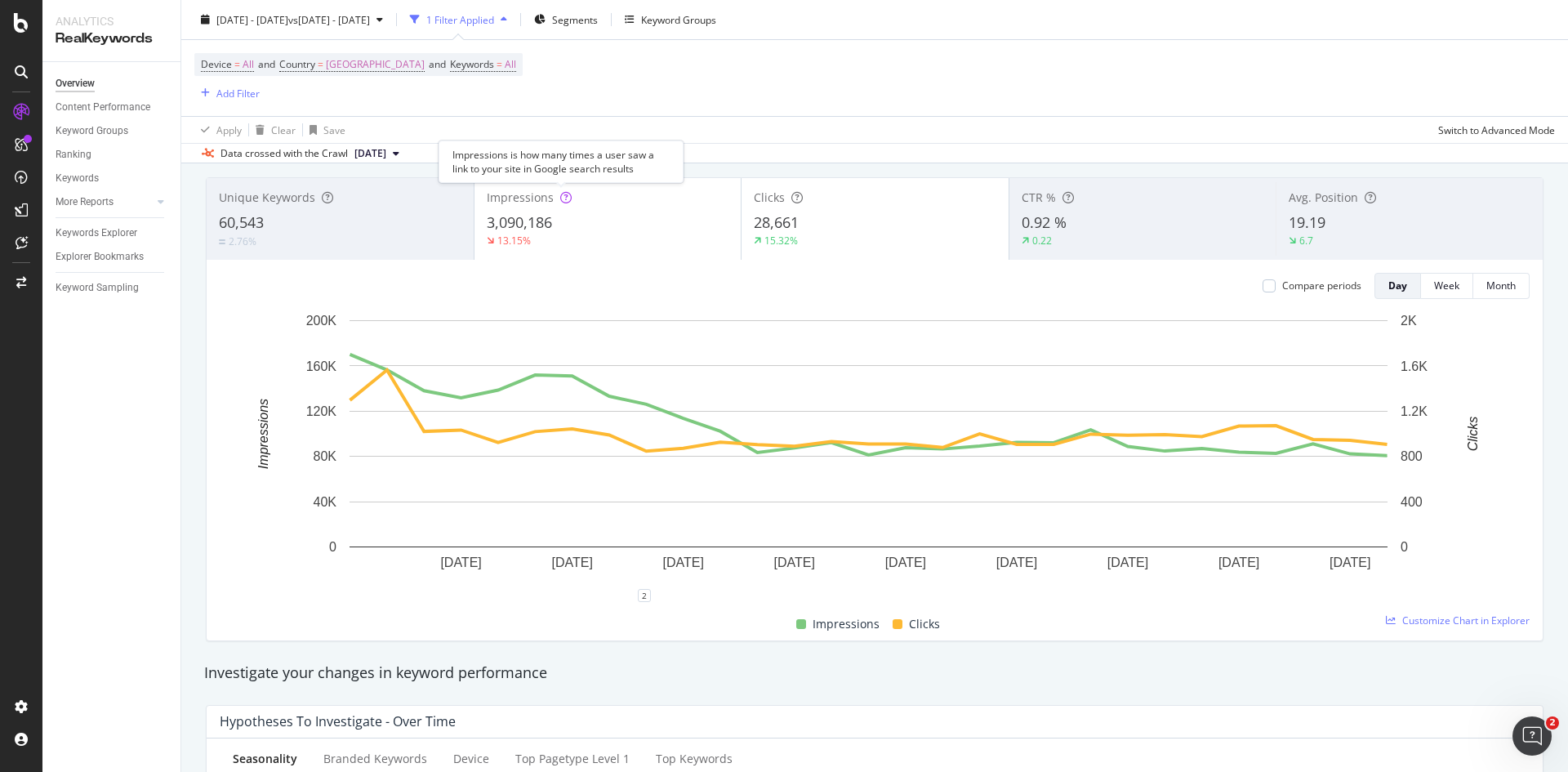
click at [561, 195] on icon at bounding box center [566, 197] width 12 height 12
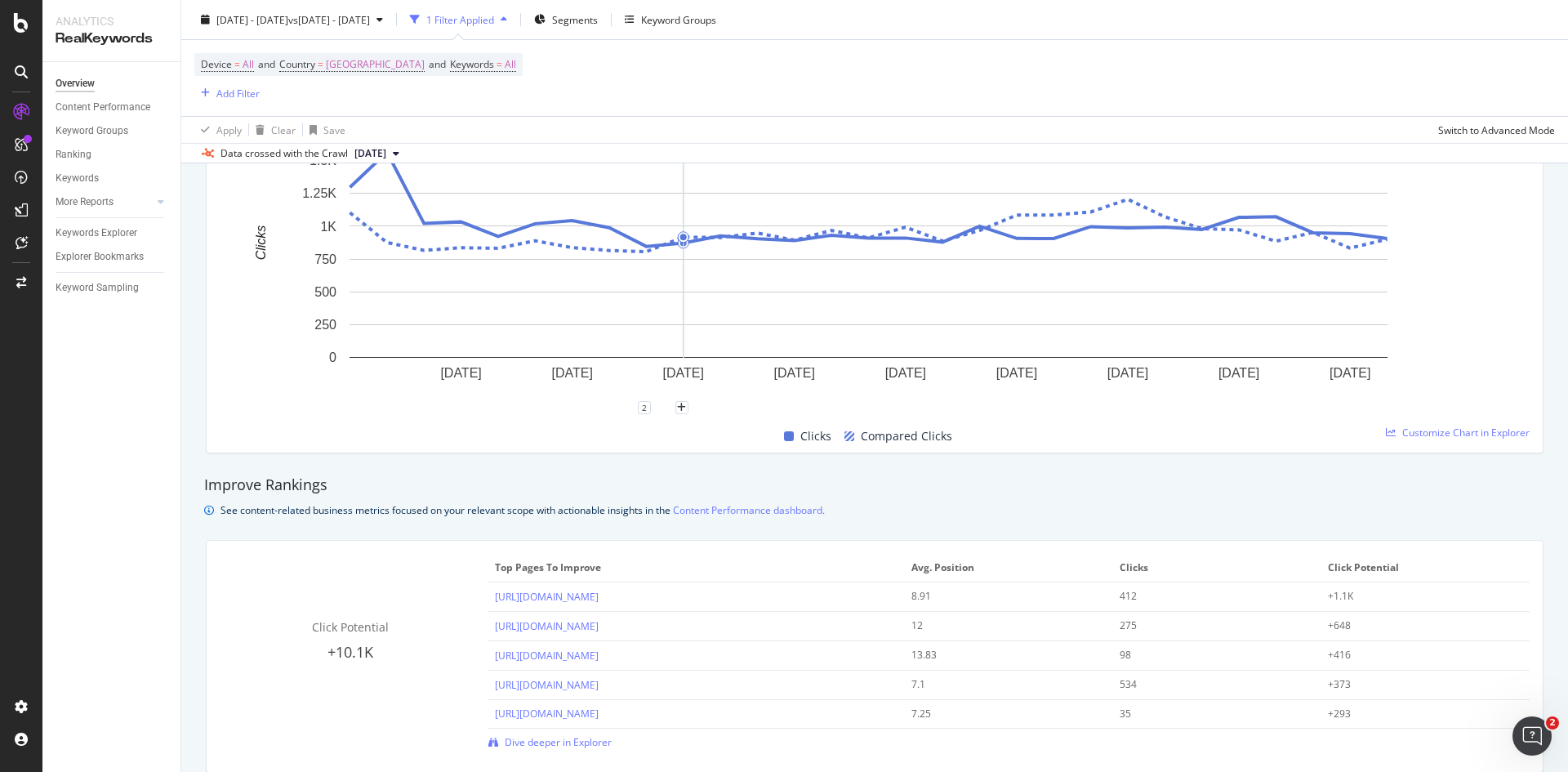
scroll to position [743, 0]
